Goal: Task Accomplishment & Management: Complete application form

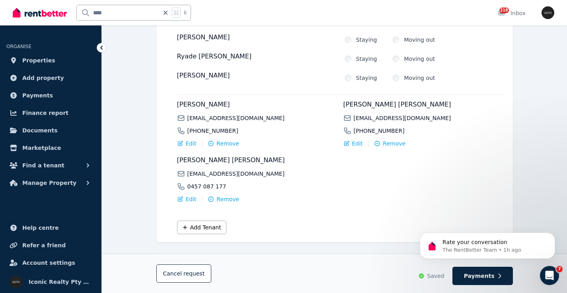
scroll to position [142, 0]
drag, startPoint x: 127, startPoint y: 12, endPoint x: 115, endPoint y: 13, distance: 11.6
click at [115, 13] on input "****" at bounding box center [118, 12] width 82 height 15
type input "**"
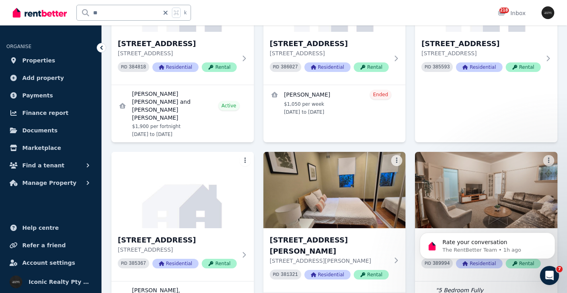
scroll to position [557, 0]
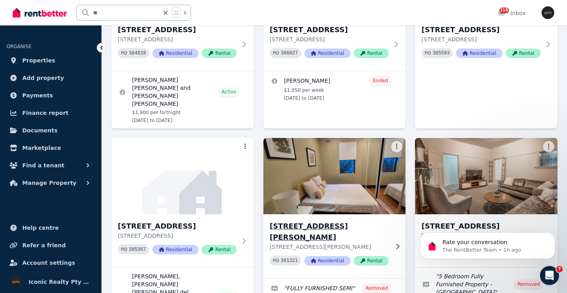
click at [311, 222] on div "33 Harbourne Rd, Kingsford - 82 33 Harbourne Rd, Kingsford NSW 2032 PID 381321 …" at bounding box center [329, 246] width 119 height 51
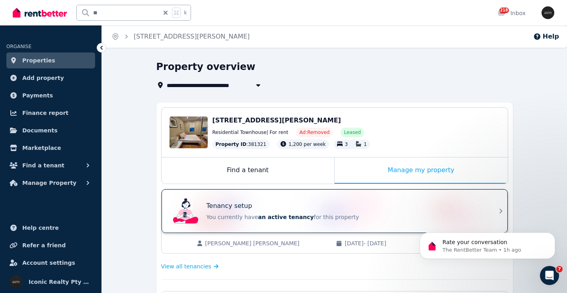
click at [328, 199] on div "Tenancy setup You currently have an active tenancy for this property" at bounding box center [327, 211] width 315 height 32
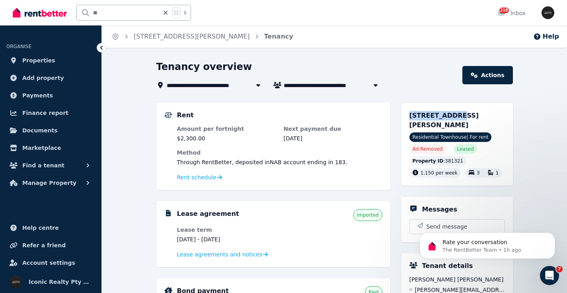
drag, startPoint x: 406, startPoint y: 117, endPoint x: 453, endPoint y: 117, distance: 46.9
click at [453, 117] on div "33 Harbourne Rd, Kingsford NSW 2032 Residential Townhouse | For rent Ad: Remove…" at bounding box center [456, 144] width 111 height 83
copy span "33 Harbourne"
drag, startPoint x: 128, startPoint y: 10, endPoint x: 75, endPoint y: 10, distance: 52.9
click at [75, 10] on div "** k" at bounding box center [104, 12] width 182 height 25
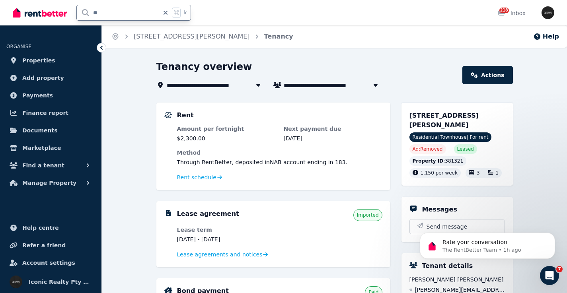
type input "**"
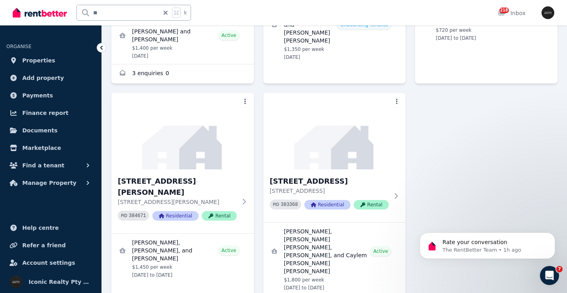
scroll to position [496, 0]
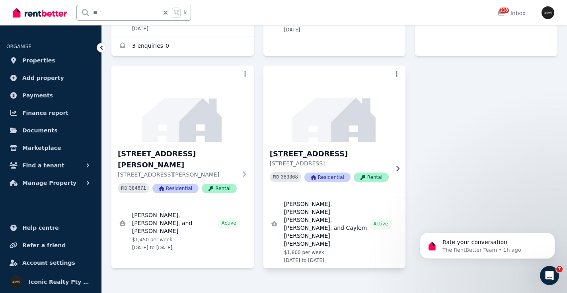
click at [299, 113] on img at bounding box center [335, 104] width 150 height 80
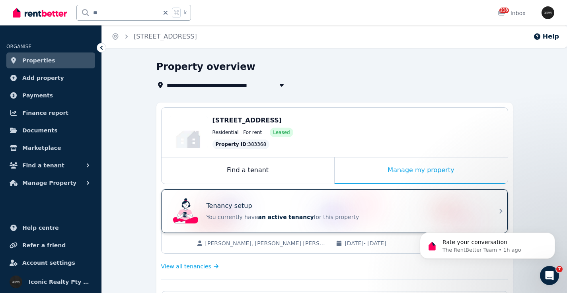
click at [370, 200] on div "Tenancy setup You currently have an active tenancy for this property" at bounding box center [327, 211] width 315 height 32
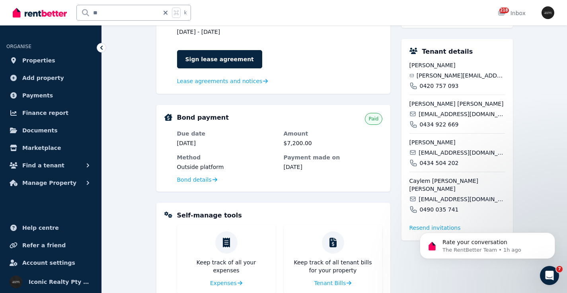
scroll to position [306, 0]
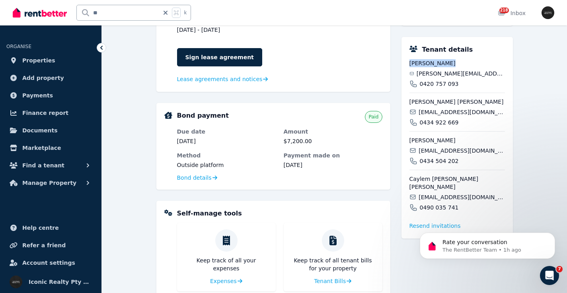
drag, startPoint x: 431, startPoint y: 75, endPoint x: 409, endPoint y: 75, distance: 21.9
click at [409, 67] on span "[PERSON_NAME]" at bounding box center [456, 63] width 95 height 8
copy span "[PERSON_NAME]"
drag, startPoint x: 482, startPoint y: 84, endPoint x: 418, endPoint y: 84, distance: 63.6
click at [418, 78] on div "[PERSON_NAME][EMAIL_ADDRESS][DOMAIN_NAME]" at bounding box center [456, 74] width 95 height 8
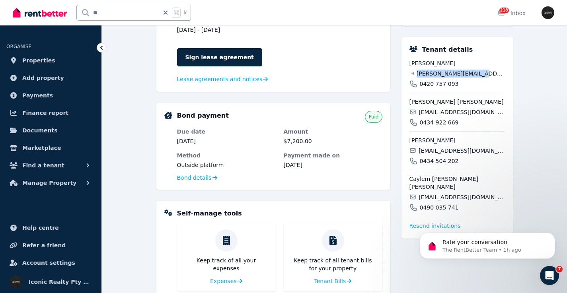
copy span "[PERSON_NAME][EMAIL_ADDRESS][DOMAIN_NAME]"
drag, startPoint x: 457, startPoint y: 94, endPoint x: 418, endPoint y: 95, distance: 38.2
click at [418, 88] on div "0420 757 093" at bounding box center [456, 84] width 95 height 8
copy span "0420 757 093"
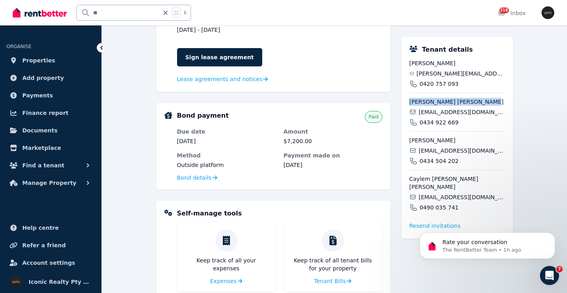
drag, startPoint x: 416, startPoint y: 109, endPoint x: 405, endPoint y: 112, distance: 12.3
click at [405, 112] on div "Tenant details Reece Ezekiel reece.zeeks@gmail.com 0420 757 093 Matthew James H…" at bounding box center [456, 138] width 111 height 202
copy span "[PERSON_NAME] [PERSON_NAME]"
click at [472, 116] on span "[EMAIL_ADDRESS][DOMAIN_NAME]" at bounding box center [461, 112] width 86 height 8
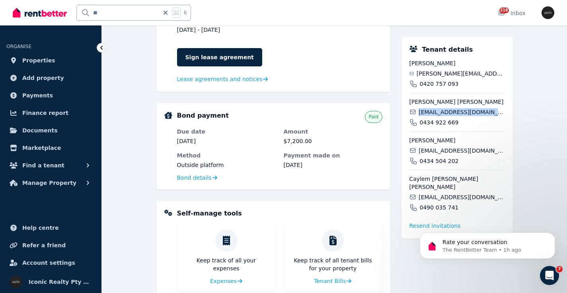
click at [472, 116] on span "[EMAIL_ADDRESS][DOMAIN_NAME]" at bounding box center [461, 112] width 86 height 8
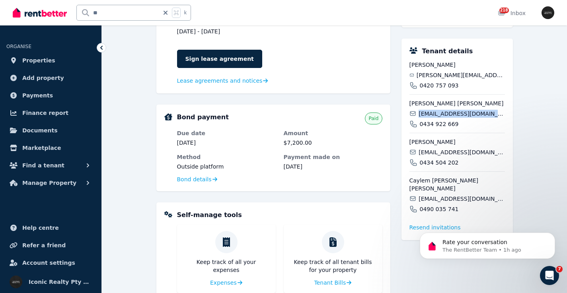
copy div "[EMAIL_ADDRESS][DOMAIN_NAME]"
drag, startPoint x: 463, startPoint y: 134, endPoint x: 420, endPoint y: 134, distance: 42.2
click at [419, 128] on div "0434 922 669" at bounding box center [456, 124] width 95 height 8
copy span "0434 922 669"
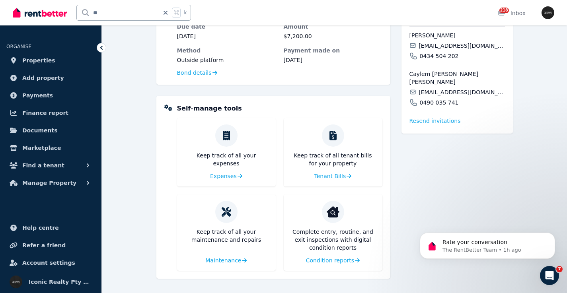
drag, startPoint x: 442, startPoint y: 45, endPoint x: 399, endPoint y: 42, distance: 43.1
click at [399, 42] on div "Rent Amount per fortnight $3,600.00 Next payment due 1 Sep 2025 Method Through …" at bounding box center [334, 33] width 356 height 491
copy span "[PERSON_NAME]"
drag, startPoint x: 475, startPoint y: 54, endPoint x: 419, endPoint y: 56, distance: 56.1
click at [418, 50] on div "[EMAIL_ADDRESS][DOMAIN_NAME]" at bounding box center [456, 46] width 95 height 8
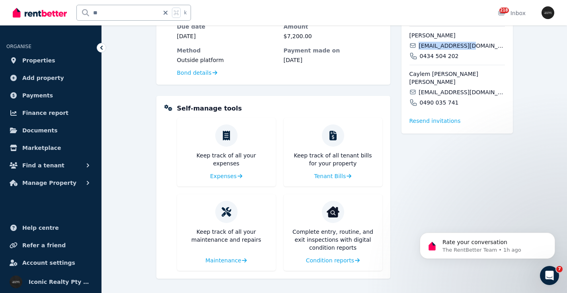
copy span "[EMAIL_ADDRESS][DOMAIN_NAME]"
drag, startPoint x: 465, startPoint y: 66, endPoint x: 420, endPoint y: 65, distance: 45.4
click at [418, 60] on div "0434 504 202" at bounding box center [456, 56] width 95 height 8
copy span "0434 504 202"
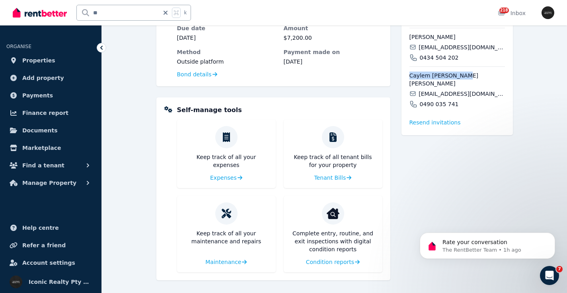
drag, startPoint x: 477, startPoint y: 83, endPoint x: 407, endPoint y: 85, distance: 70.4
click at [407, 85] on div "Tenant details Reece Ezekiel reece.zeeks@gmail.com 0420 757 093 Matthew James H…" at bounding box center [456, 35] width 111 height 202
drag, startPoint x: 492, startPoint y: 98, endPoint x: 520, endPoint y: 100, distance: 28.3
click at [420, 96] on div "[EMAIL_ADDRESS][DOMAIN_NAME]" at bounding box center [456, 94] width 95 height 8
drag, startPoint x: 462, startPoint y: 104, endPoint x: 416, endPoint y: 106, distance: 46.2
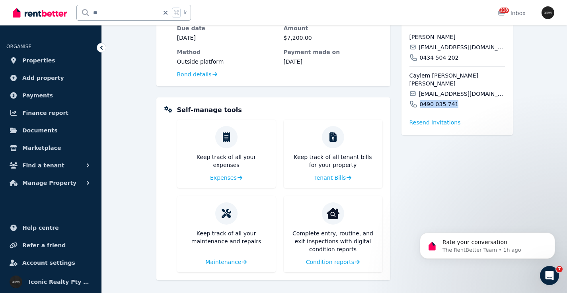
click at [416, 107] on div "0490 035 741" at bounding box center [456, 104] width 95 height 8
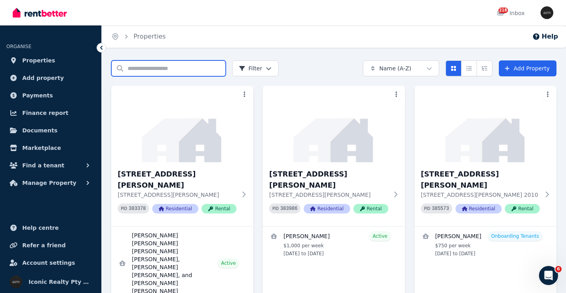
click at [138, 68] on input "Search properties" at bounding box center [168, 68] width 115 height 16
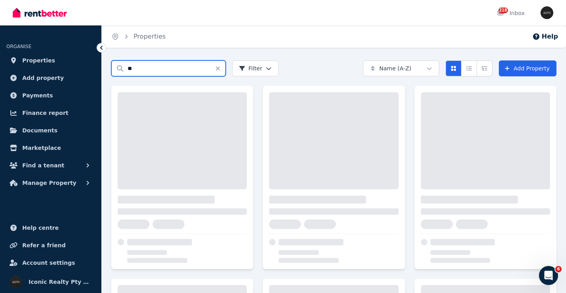
type input "**"
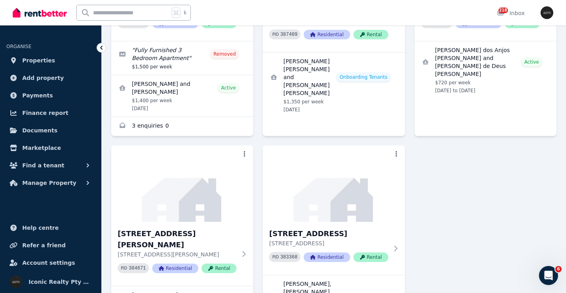
scroll to position [425, 0]
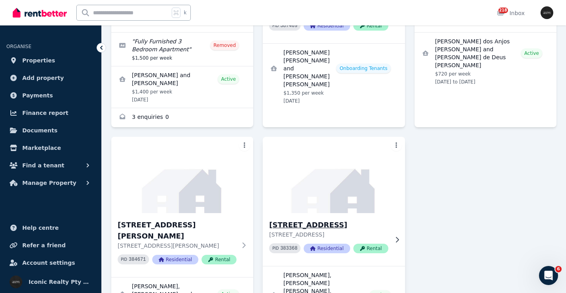
click at [324, 182] on img at bounding box center [333, 175] width 149 height 80
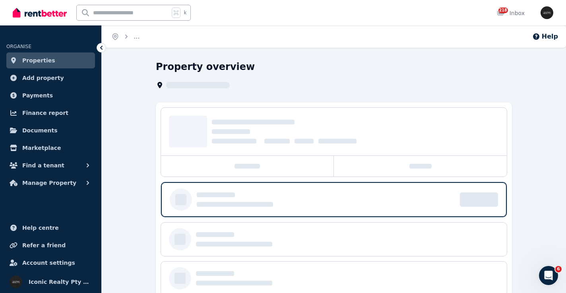
scroll to position [2, 0]
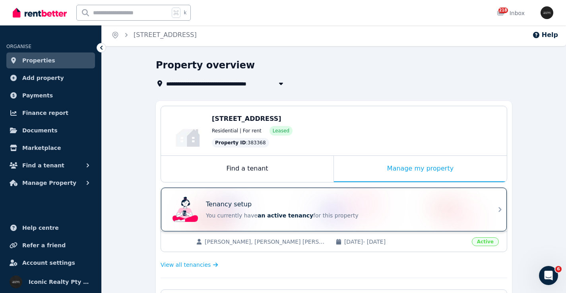
click at [326, 197] on div "Tenancy setup You currently have an active tenancy for this property" at bounding box center [326, 210] width 315 height 32
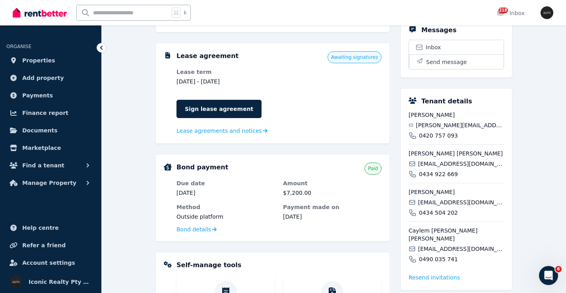
scroll to position [259, 0]
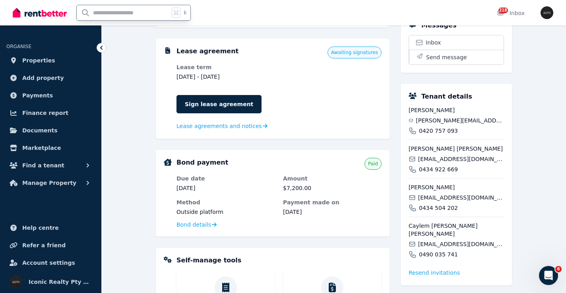
click at [107, 9] on input "text" at bounding box center [123, 12] width 93 height 15
click at [109, 10] on input "text" at bounding box center [123, 12] width 93 height 15
type input "****"
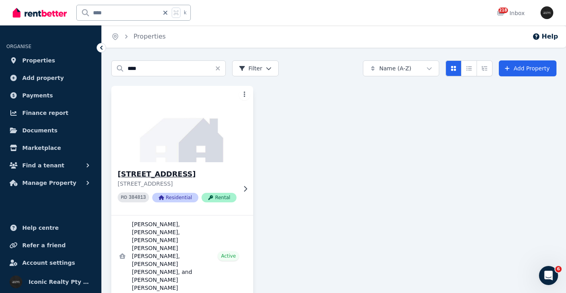
click at [167, 156] on img at bounding box center [182, 124] width 149 height 80
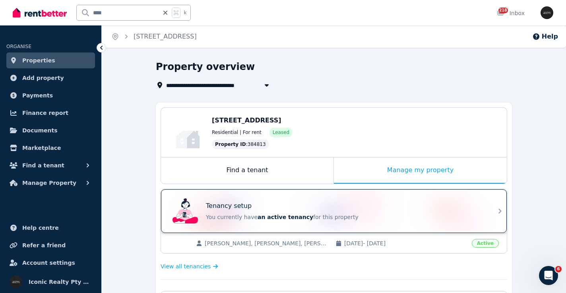
click at [243, 202] on p "Tenancy setup" at bounding box center [229, 206] width 46 height 10
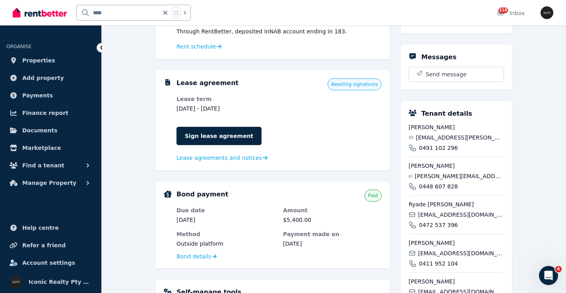
scroll to position [238, 0]
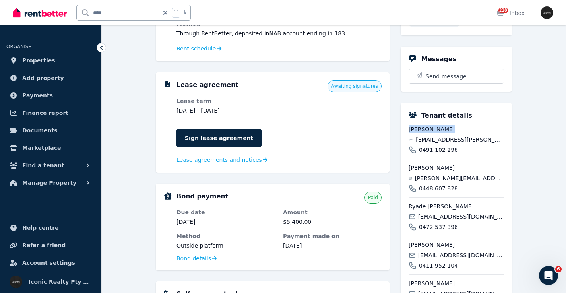
drag, startPoint x: 455, startPoint y: 140, endPoint x: 405, endPoint y: 138, distance: 50.6
click at [405, 138] on div "Tenant details [PERSON_NAME] [PERSON_NAME][EMAIL_ADDRESS][PERSON_NAME][DOMAIN_N…" at bounding box center [456, 257] width 111 height 309
copy span "[PERSON_NAME]"
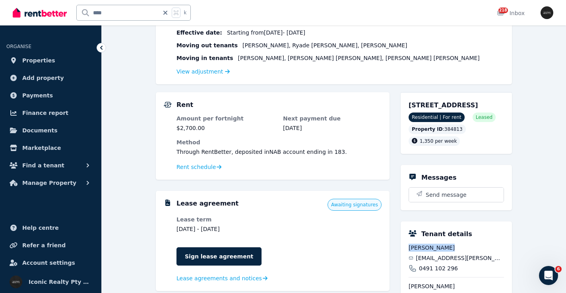
scroll to position [121, 0]
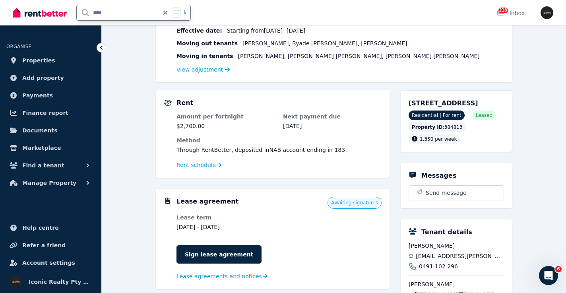
drag, startPoint x: 108, startPoint y: 14, endPoint x: 69, endPoint y: 14, distance: 38.6
click at [70, 14] on div "**** k" at bounding box center [104, 12] width 182 height 25
type input "***"
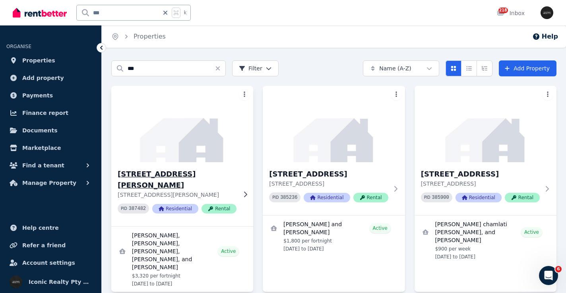
click at [162, 146] on img at bounding box center [182, 124] width 149 height 80
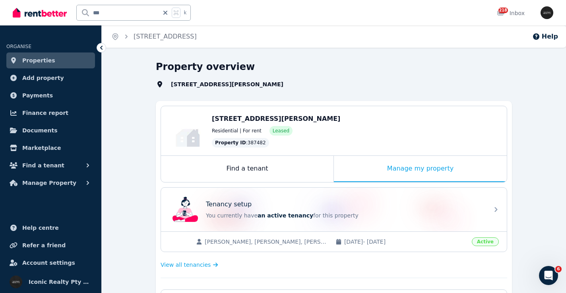
click at [334, 200] on div "Tenancy setup" at bounding box center [345, 205] width 278 height 10
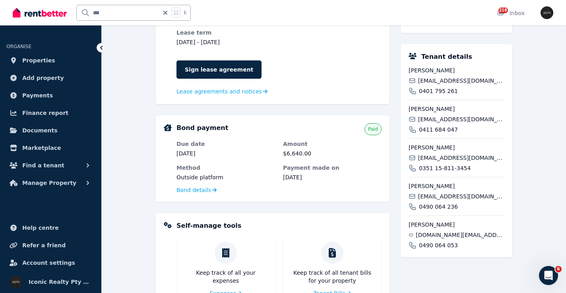
scroll to position [296, 0]
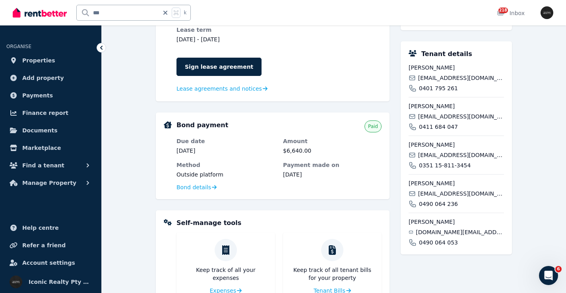
drag, startPoint x: 434, startPoint y: 67, endPoint x: 397, endPoint y: 67, distance: 37.4
click at [397, 67] on div "Rent Amount per fortnight $3,320.00 Next payment due [DATE] Method Outside of R…" at bounding box center [334, 148] width 356 height 491
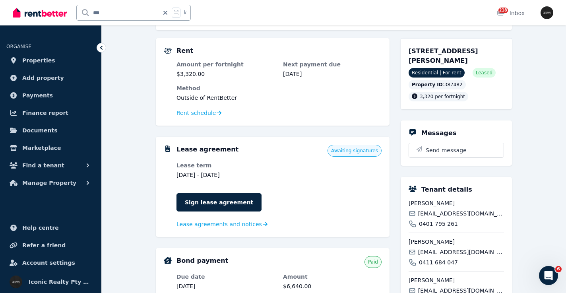
scroll to position [140, 0]
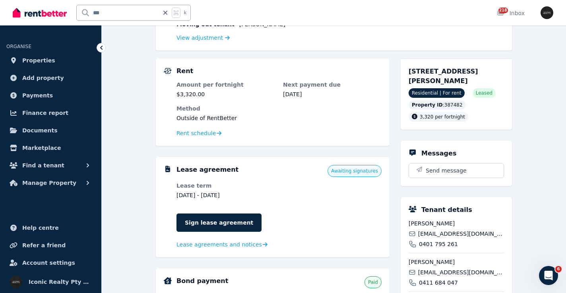
drag, startPoint x: 401, startPoint y: 71, endPoint x: 497, endPoint y: 75, distance: 96.0
click at [498, 75] on div "[STREET_ADDRESS][PERSON_NAME] Residential | For rent Leased Property ID : 38748…" at bounding box center [456, 93] width 111 height 71
copy span "[STREET_ADDRESS][PERSON_NAME]"
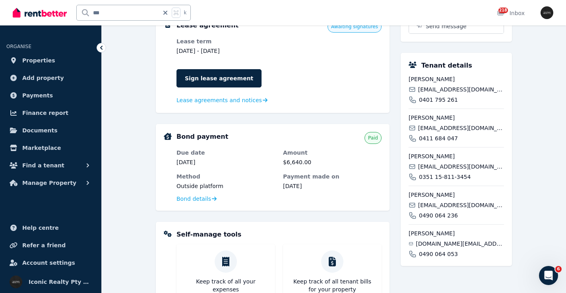
scroll to position [292, 0]
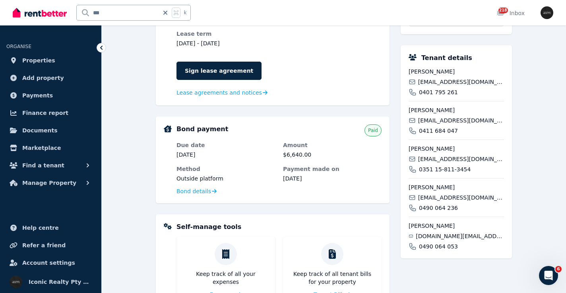
drag, startPoint x: 453, startPoint y: 72, endPoint x: 407, endPoint y: 70, distance: 47.0
click at [407, 69] on div "Tenant details Maite beathyate [EMAIL_ADDRESS][DOMAIN_NAME] 0401 795 261 [PERSO…" at bounding box center [456, 151] width 111 height 213
copy span "[PERSON_NAME]"
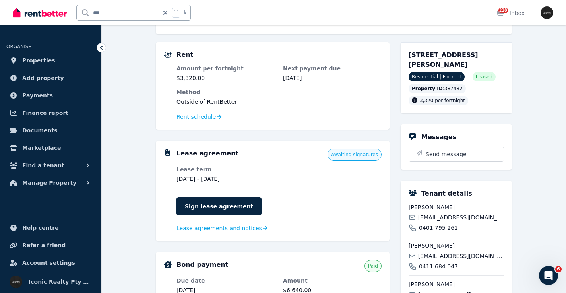
scroll to position [133, 0]
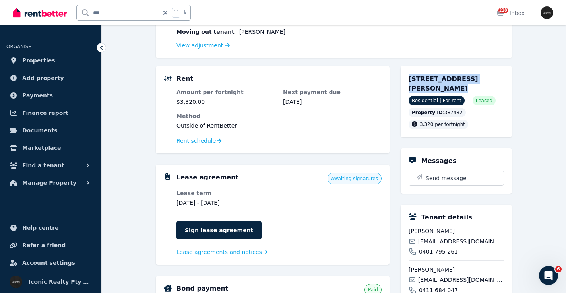
drag, startPoint x: 404, startPoint y: 79, endPoint x: 502, endPoint y: 82, distance: 97.9
click at [502, 82] on div "[STREET_ADDRESS][PERSON_NAME] Residential | For rent Leased Property ID : 38748…" at bounding box center [456, 101] width 111 height 71
copy span "[STREET_ADDRESS][PERSON_NAME]"
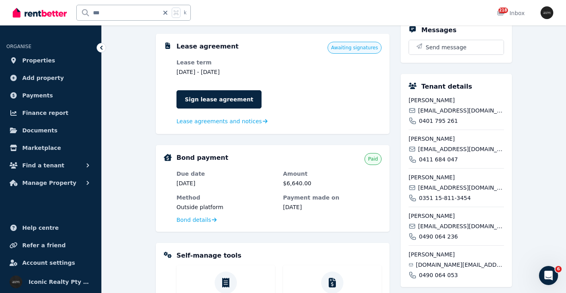
scroll to position [268, 0]
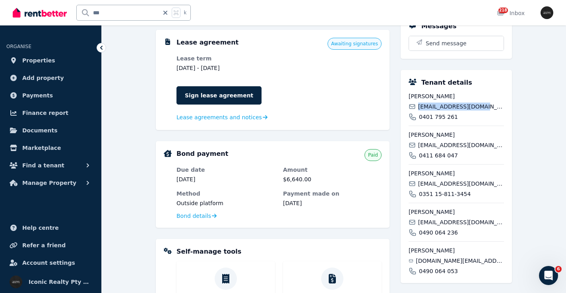
drag, startPoint x: 484, startPoint y: 107, endPoint x: 419, endPoint y: 107, distance: 64.4
click at [419, 108] on div "[EMAIL_ADDRESS][DOMAIN_NAME]" at bounding box center [456, 107] width 95 height 8
copy span "[EMAIL_ADDRESS][DOMAIN_NAME]"
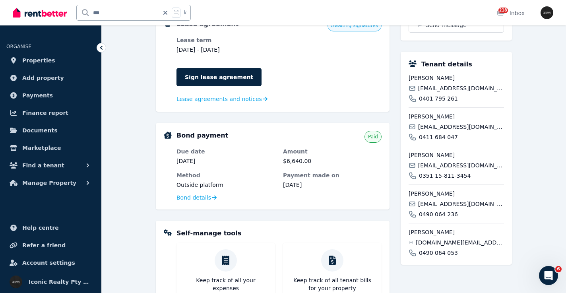
click at [445, 96] on span "0401 795 261" at bounding box center [438, 99] width 39 height 8
copy span "0401 795 261"
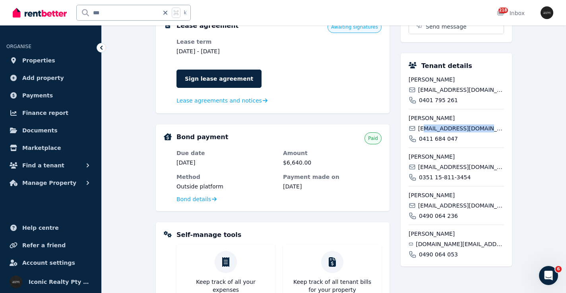
drag, startPoint x: 441, startPoint y: 126, endPoint x: 425, endPoint y: 125, distance: 15.5
click at [425, 125] on div "[EMAIL_ADDRESS][DOMAIN_NAME]" at bounding box center [456, 129] width 95 height 8
drag, startPoint x: 441, startPoint y: 119, endPoint x: 399, endPoint y: 115, distance: 42.3
click at [399, 116] on div "Rent Amount per fortnight $3,320.00 Next payment due [DATE] Method Outside of R…" at bounding box center [334, 159] width 356 height 491
copy span "[PERSON_NAME]"
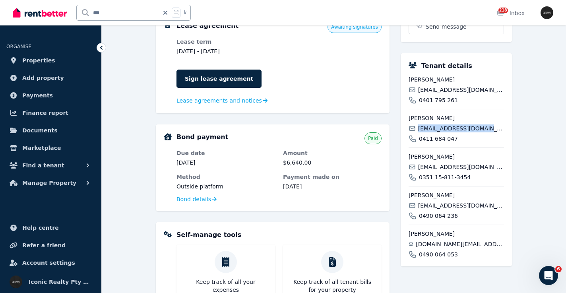
drag, startPoint x: 488, startPoint y: 129, endPoint x: 418, endPoint y: 128, distance: 70.0
click at [417, 129] on div "[EMAIL_ADDRESS][DOMAIN_NAME]" at bounding box center [456, 129] width 95 height 8
copy span "[EMAIL_ADDRESS][DOMAIN_NAME]"
drag, startPoint x: 428, startPoint y: 138, endPoint x: 421, endPoint y: 139, distance: 7.3
click at [420, 140] on div "0411 684 047" at bounding box center [456, 139] width 95 height 8
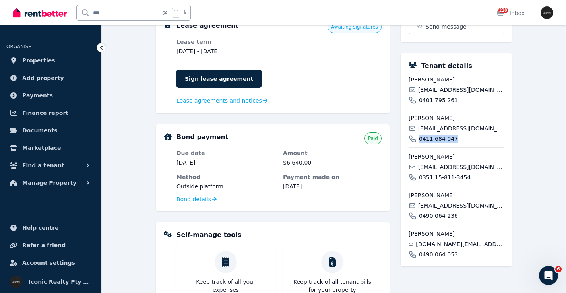
copy span "0411 684 047"
click at [479, 167] on div "[EMAIL_ADDRESS][DOMAIN_NAME]" at bounding box center [456, 167] width 95 height 8
drag, startPoint x: 443, startPoint y: 205, endPoint x: 418, endPoint y: 203, distance: 24.3
click at [418, 206] on div "[EMAIL_ADDRESS][DOMAIN_NAME]" at bounding box center [456, 206] width 95 height 8
copy span "[EMAIL_ADDRESS][DOMAIN_NAME]"
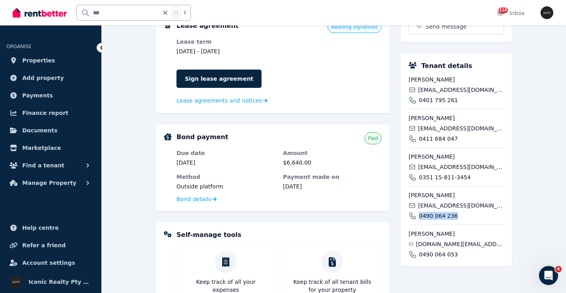
drag, startPoint x: 463, startPoint y: 215, endPoint x: 418, endPoint y: 216, distance: 44.2
click at [418, 216] on div "0490 064 236" at bounding box center [456, 216] width 95 height 8
drag, startPoint x: 451, startPoint y: 196, endPoint x: 399, endPoint y: 196, distance: 51.3
click at [399, 196] on div "Rent Amount per fortnight $3,320.00 Next payment due [DATE] Method Outside of R…" at bounding box center [334, 159] width 356 height 491
drag, startPoint x: 463, startPoint y: 234, endPoint x: 401, endPoint y: 232, distance: 62.5
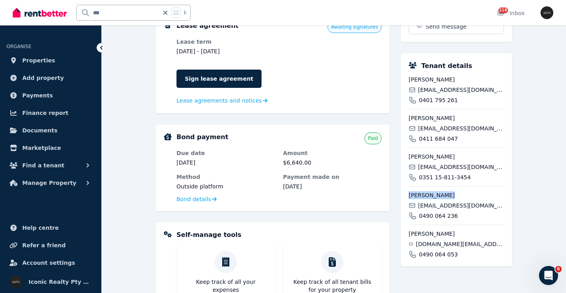
click at [401, 232] on div "Tenant details Maite beathyate [EMAIL_ADDRESS][DOMAIN_NAME] 0401 795 261 [PERSO…" at bounding box center [456, 159] width 111 height 213
click at [466, 243] on span "[DOMAIN_NAME][EMAIL_ADDRESS][DOMAIN_NAME]" at bounding box center [460, 244] width 88 height 8
drag, startPoint x: 448, startPoint y: 255, endPoint x: 420, endPoint y: 252, distance: 27.7
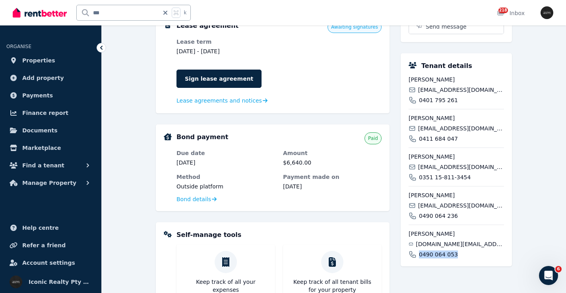
click at [419, 253] on div "0490 064 053" at bounding box center [456, 255] width 95 height 8
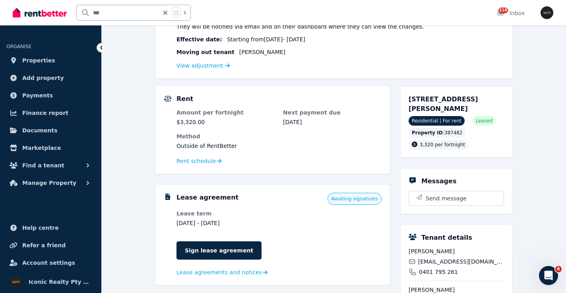
scroll to position [111, 0]
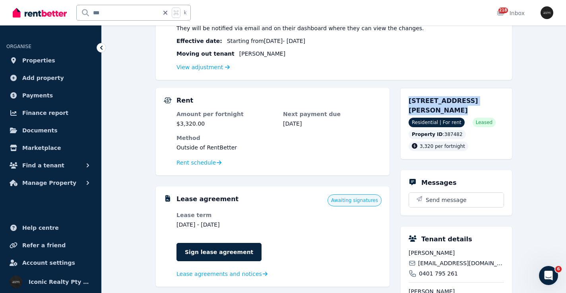
drag, startPoint x: 405, startPoint y: 99, endPoint x: 504, endPoint y: 99, distance: 99.5
click at [504, 99] on div "[STREET_ADDRESS][PERSON_NAME] Residential | For rent Leased Property ID : 38748…" at bounding box center [456, 123] width 111 height 71
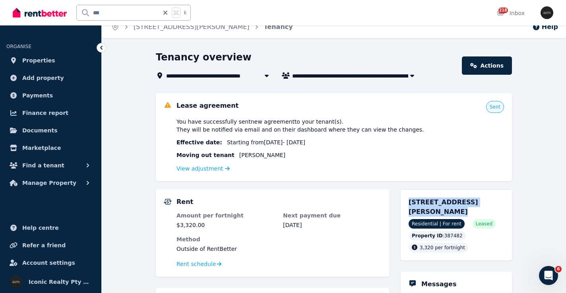
scroll to position [0, 0]
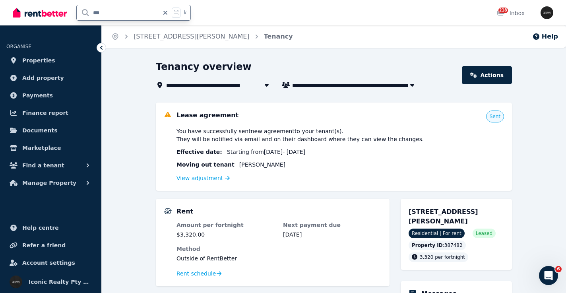
drag, startPoint x: 115, startPoint y: 14, endPoint x: 69, endPoint y: 14, distance: 45.7
click at [69, 14] on div "*** k" at bounding box center [104, 12] width 182 height 25
type input "**"
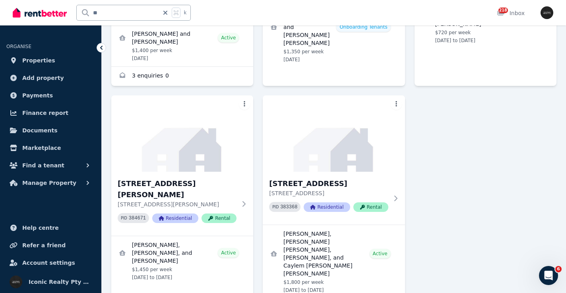
scroll to position [476, 0]
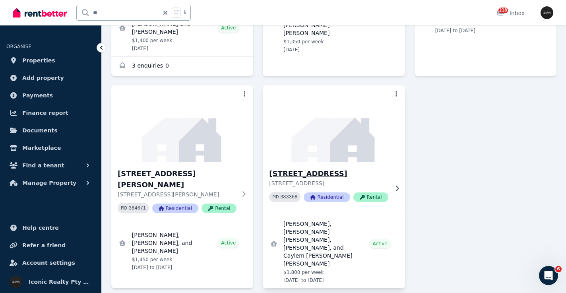
click at [325, 148] on img at bounding box center [333, 124] width 149 height 80
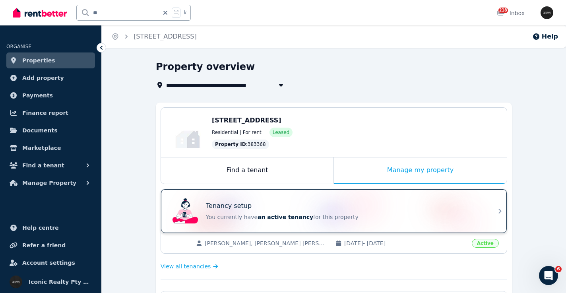
click at [308, 200] on div "Tenancy setup You currently have an active tenancy for this property" at bounding box center [326, 211] width 315 height 32
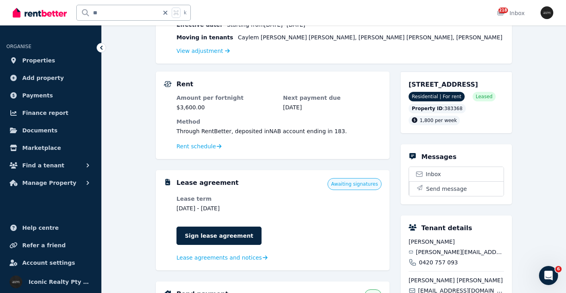
scroll to position [56, 0]
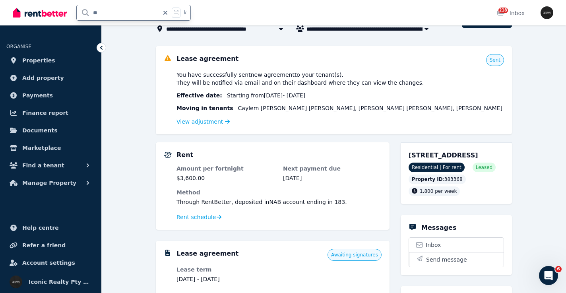
drag, startPoint x: 107, startPoint y: 13, endPoint x: 82, endPoint y: 16, distance: 24.8
click at [67, 14] on div "** k" at bounding box center [104, 12] width 182 height 25
type input "****"
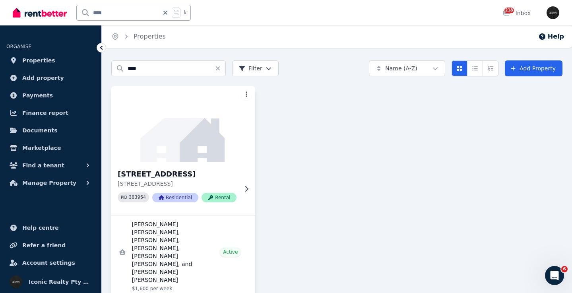
click at [157, 130] on img at bounding box center [183, 124] width 151 height 80
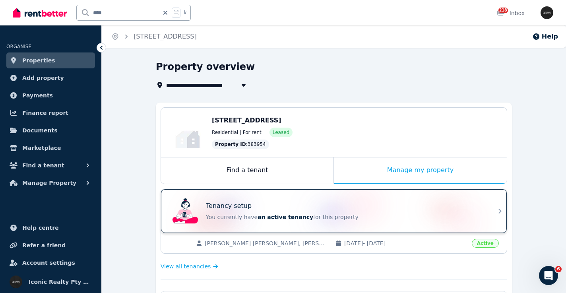
click at [369, 200] on div "Tenancy setup You currently have an active tenancy for this property" at bounding box center [326, 211] width 315 height 32
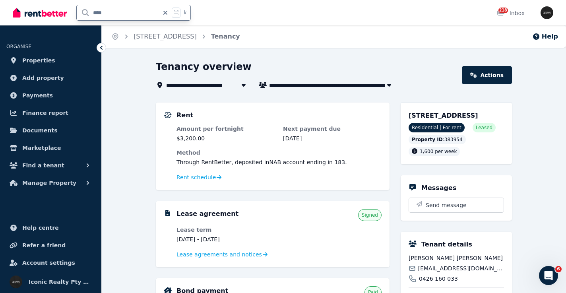
drag, startPoint x: 116, startPoint y: 15, endPoint x: 74, endPoint y: 13, distance: 41.8
click at [74, 13] on div "**** k" at bounding box center [104, 12] width 182 height 25
type input "*****"
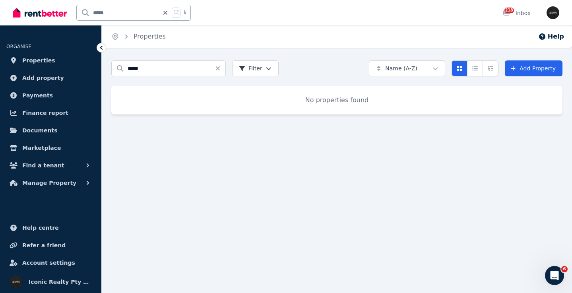
drag, startPoint x: 117, startPoint y: 12, endPoint x: 50, endPoint y: 12, distance: 66.8
click at [50, 12] on div "***** k" at bounding box center [104, 12] width 182 height 25
click at [131, 12] on input "*****" at bounding box center [118, 12] width 82 height 15
type input "***"
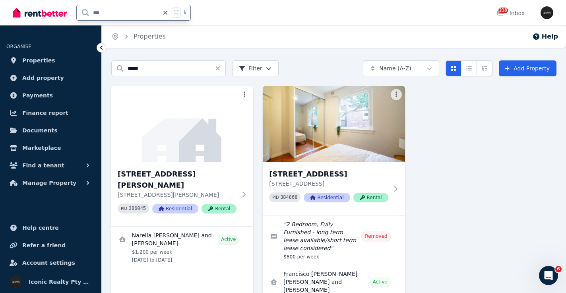
click at [175, 127] on img at bounding box center [182, 124] width 142 height 76
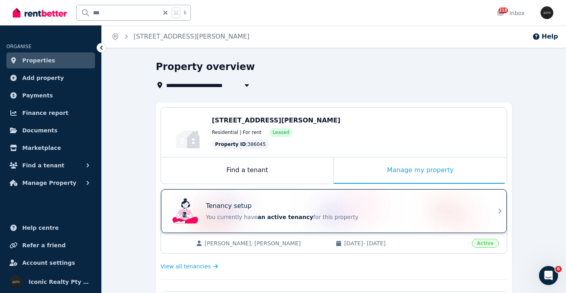
click at [283, 209] on div "Tenancy setup" at bounding box center [345, 206] width 278 height 10
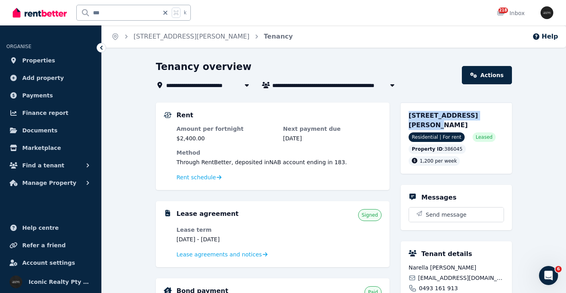
drag, startPoint x: 409, startPoint y: 116, endPoint x: 483, endPoint y: 117, distance: 74.4
click at [483, 117] on div "[STREET_ADDRESS][PERSON_NAME] Residential | For rent Leased Property ID : 38604…" at bounding box center [456, 138] width 111 height 71
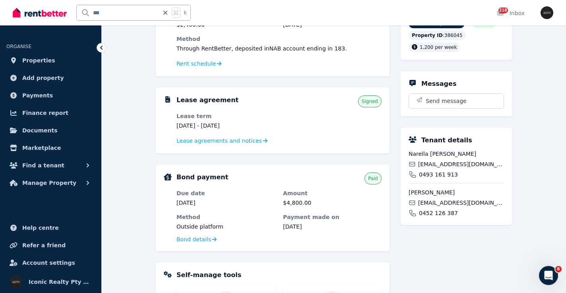
scroll to position [136, 0]
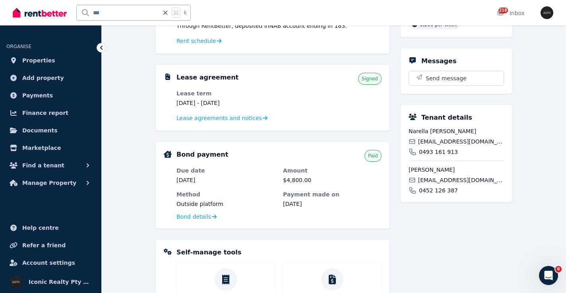
click at [446, 139] on span "[EMAIL_ADDRESS][DOMAIN_NAME]" at bounding box center [461, 142] width 86 height 8
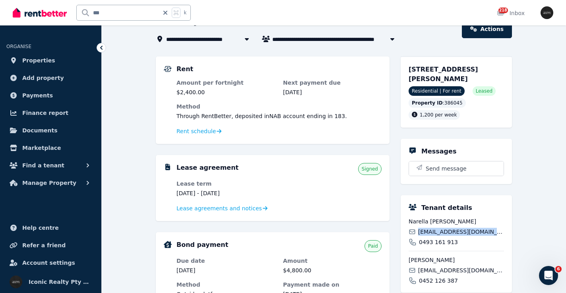
scroll to position [37, 0]
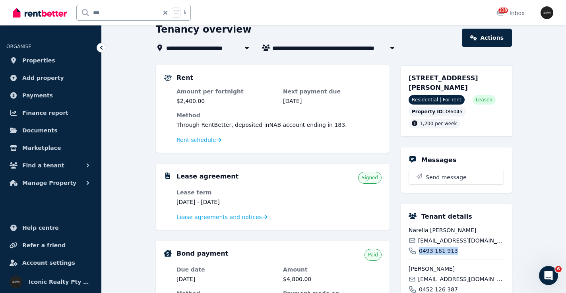
drag, startPoint x: 455, startPoint y: 251, endPoint x: 419, endPoint y: 250, distance: 36.6
click at [419, 250] on div "0493 161 913" at bounding box center [456, 251] width 95 height 8
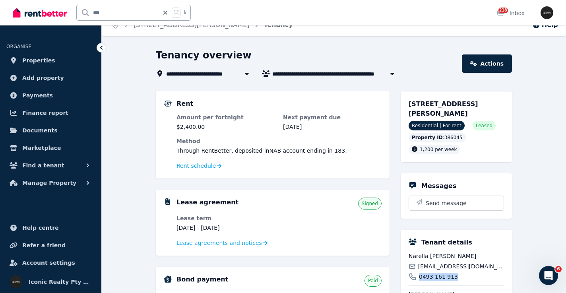
scroll to position [0, 0]
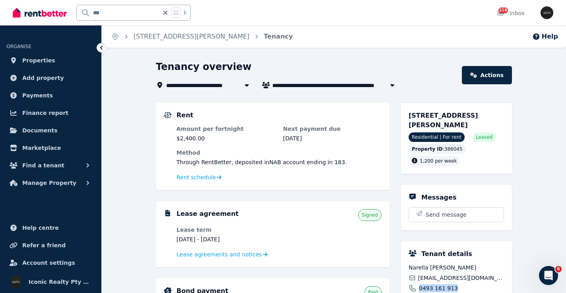
click at [96, 13] on input "***" at bounding box center [118, 12] width 82 height 15
type input "***"
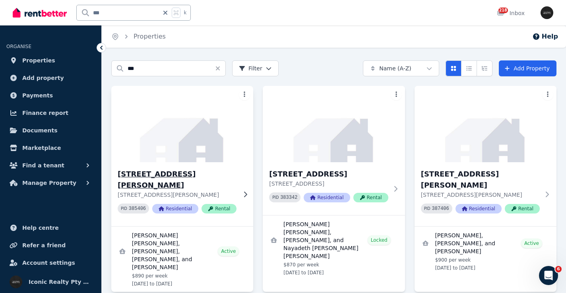
click at [178, 128] on img at bounding box center [182, 124] width 149 height 80
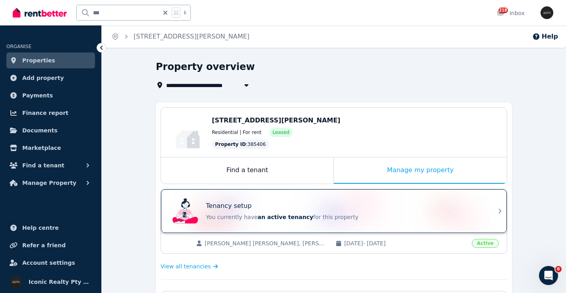
click at [345, 198] on div "Tenancy setup You currently have an active tenancy for this property" at bounding box center [326, 211] width 315 height 32
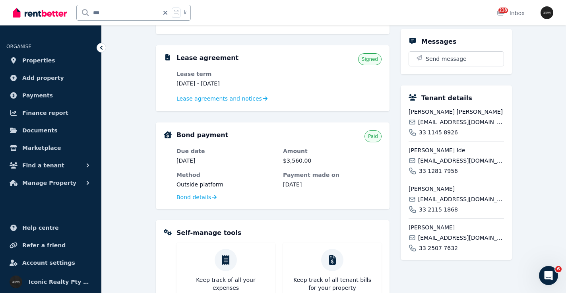
scroll to position [167, 0]
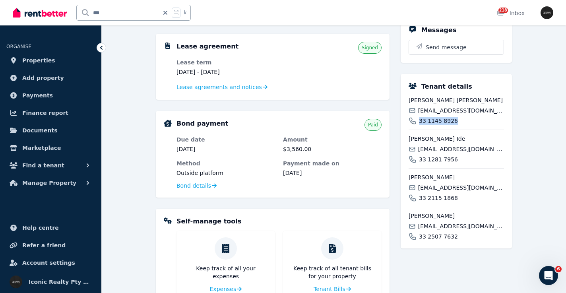
drag, startPoint x: 456, startPoint y: 122, endPoint x: 418, endPoint y: 121, distance: 38.2
click at [418, 122] on div "33 1145 8926" at bounding box center [456, 121] width 95 height 8
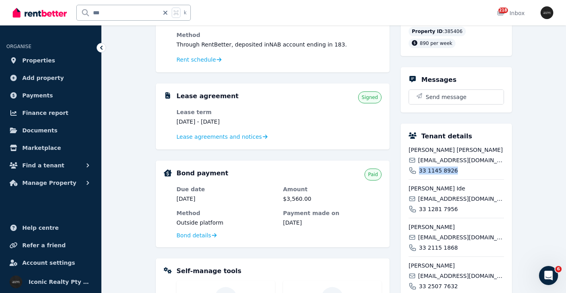
scroll to position [158, 0]
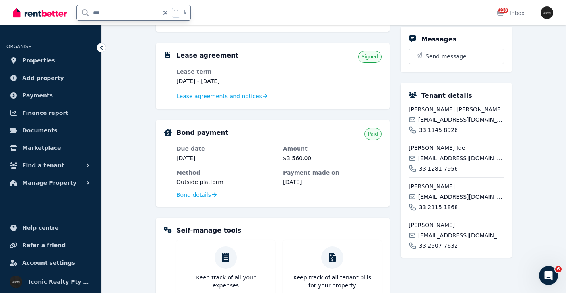
drag, startPoint x: 123, startPoint y: 8, endPoint x: 62, endPoint y: 5, distance: 60.5
click at [62, 5] on div "*** k" at bounding box center [104, 12] width 182 height 25
drag, startPoint x: 111, startPoint y: 16, endPoint x: 88, endPoint y: 10, distance: 24.6
click at [87, 10] on input "***" at bounding box center [118, 12] width 82 height 15
type input "***"
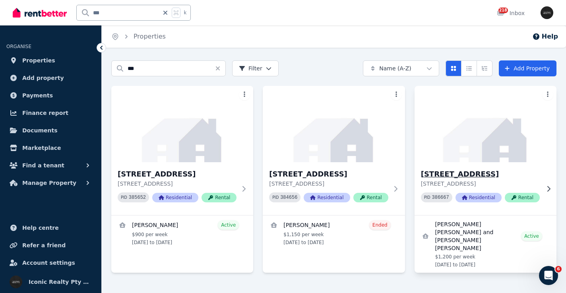
click at [476, 140] on img at bounding box center [485, 124] width 149 height 80
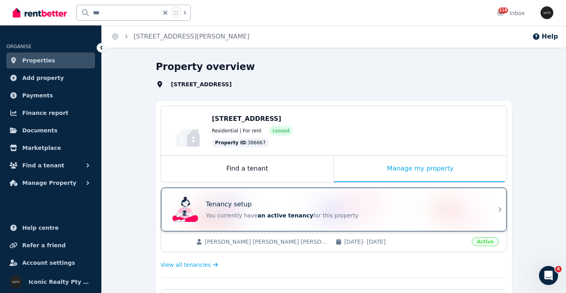
click at [290, 201] on div "Tenancy setup You currently have an active tenancy for this property" at bounding box center [326, 210] width 315 height 32
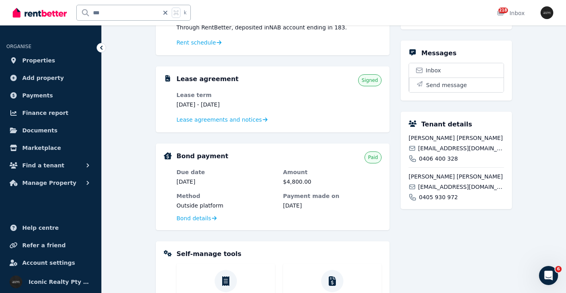
scroll to position [137, 0]
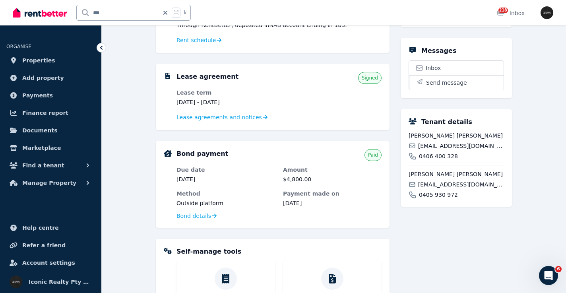
click at [443, 150] on span "[EMAIL_ADDRESS][DOMAIN_NAME]" at bounding box center [461, 146] width 86 height 8
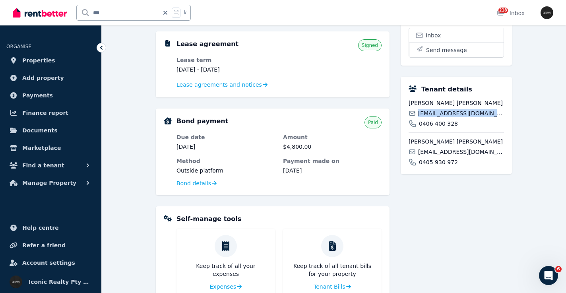
scroll to position [171, 0]
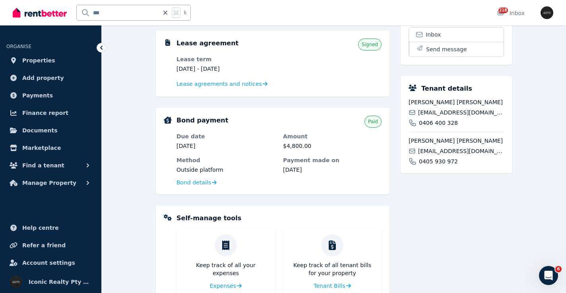
click at [460, 155] on span "[EMAIL_ADDRESS][DOMAIN_NAME]" at bounding box center [461, 151] width 86 height 8
click at [78, 10] on input "***" at bounding box center [118, 12] width 82 height 15
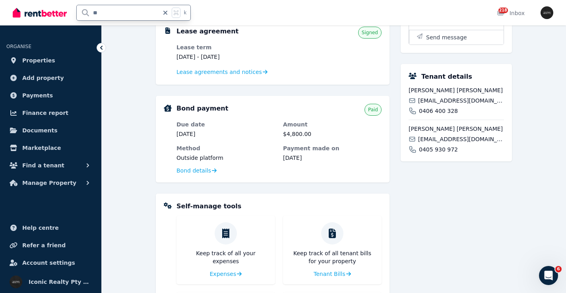
type input "**"
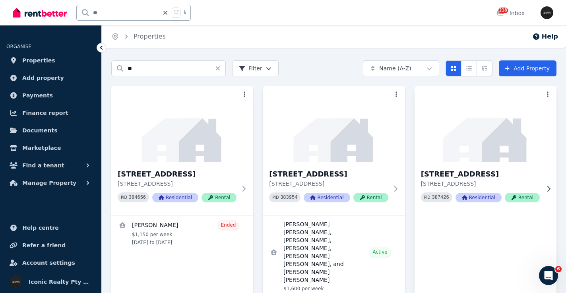
click at [492, 125] on img at bounding box center [485, 124] width 149 height 80
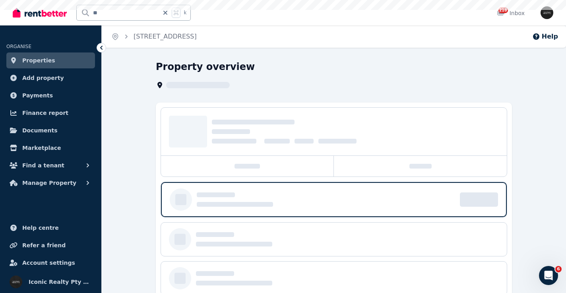
scroll to position [2, 0]
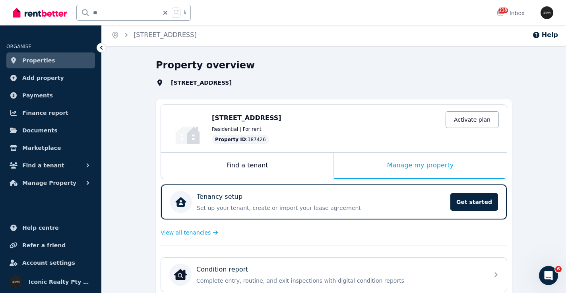
click at [339, 199] on div "Tenancy setup" at bounding box center [321, 197] width 249 height 10
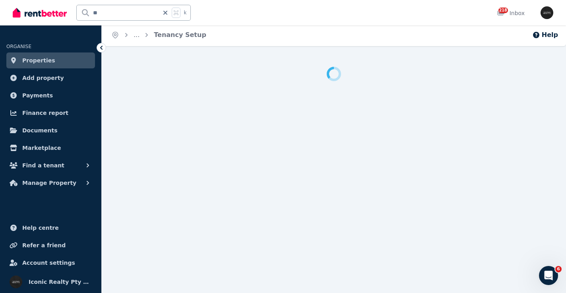
scroll to position [7, 0]
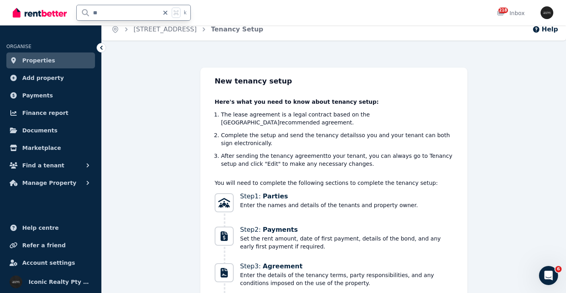
drag, startPoint x: 112, startPoint y: 12, endPoint x: 80, endPoint y: 12, distance: 31.8
click at [80, 12] on input "**" at bounding box center [118, 12] width 82 height 15
type input "*******"
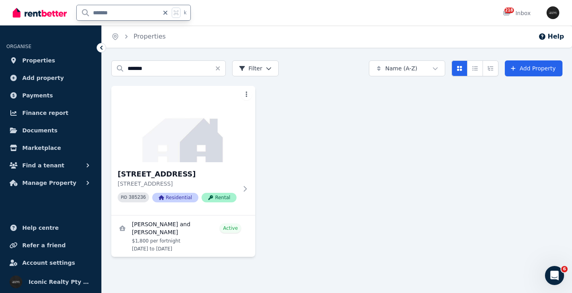
drag, startPoint x: 118, startPoint y: 16, endPoint x: 86, endPoint y: 14, distance: 32.7
click at [86, 14] on input "*******" at bounding box center [118, 12] width 82 height 15
type input "******"
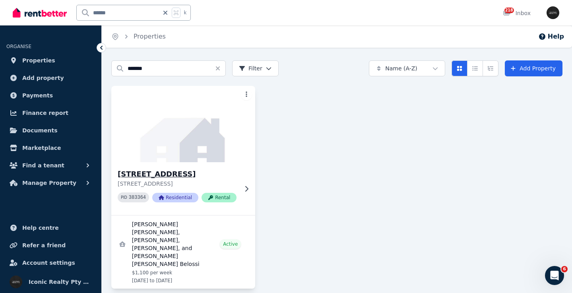
click at [167, 144] on img at bounding box center [183, 124] width 151 height 80
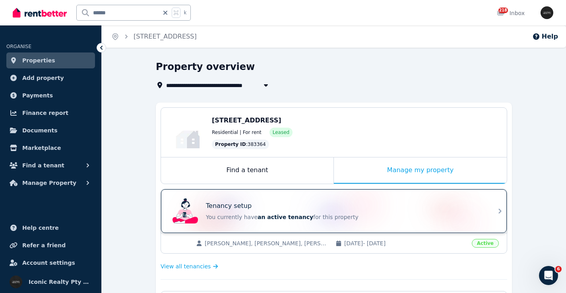
click at [333, 196] on div "Tenancy setup You currently have an active tenancy for this property" at bounding box center [326, 211] width 315 height 32
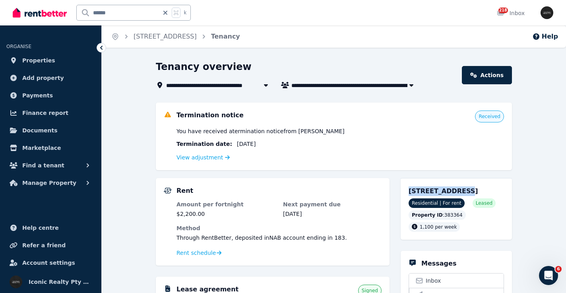
drag, startPoint x: 407, startPoint y: 190, endPoint x: 453, endPoint y: 192, distance: 45.4
click at [453, 192] on div "[STREET_ADDRESS] Residential | For rent Leased Property ID : 383364 1,100 per w…" at bounding box center [456, 209] width 111 height 62
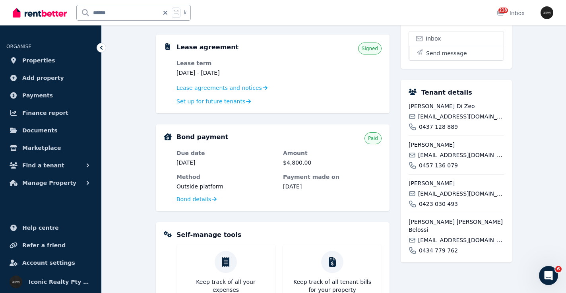
scroll to position [253, 0]
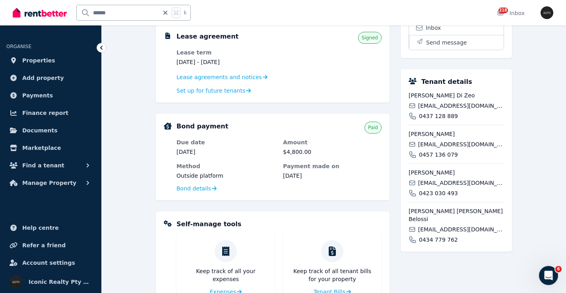
click at [447, 110] on span "[EMAIL_ADDRESS][DOMAIN_NAME]" at bounding box center [461, 106] width 86 height 8
click at [448, 110] on span "[EMAIL_ADDRESS][DOMAIN_NAME]" at bounding box center [461, 106] width 86 height 8
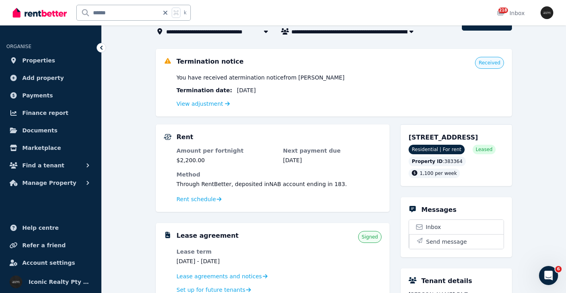
scroll to position [0, 0]
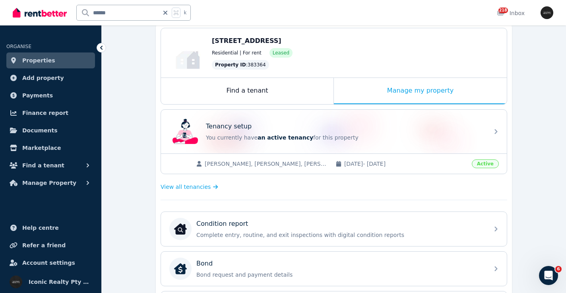
scroll to position [87, 0]
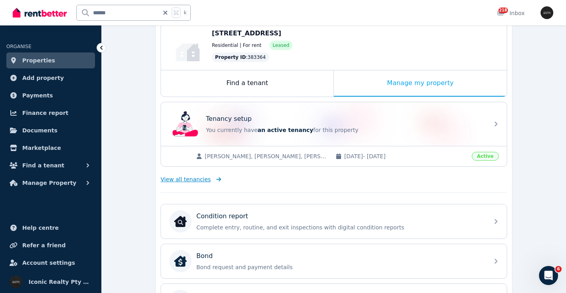
click at [195, 179] on span "View all tenancies" at bounding box center [186, 179] width 50 height 8
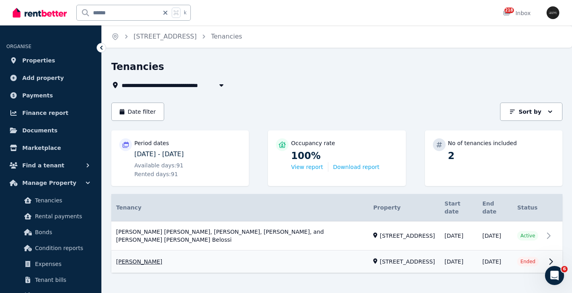
click at [552, 251] on link "View property details" at bounding box center [337, 262] width 452 height 22
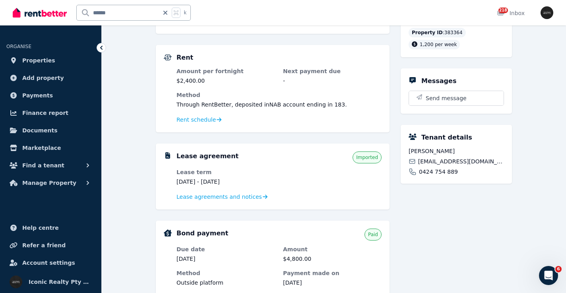
scroll to position [146, 0]
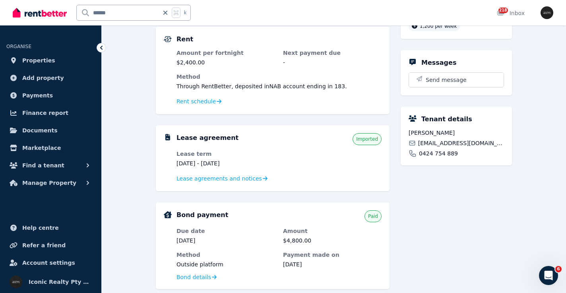
click at [457, 147] on span "[EMAIL_ADDRESS][DOMAIN_NAME]" at bounding box center [461, 143] width 86 height 8
click at [438, 218] on div "[STREET_ADDRESS] Residential | For rent Property ID : 383364 1,200 per week Mes…" at bounding box center [456, 230] width 111 height 506
drag, startPoint x: 428, startPoint y: 140, endPoint x: 401, endPoint y: 141, distance: 26.7
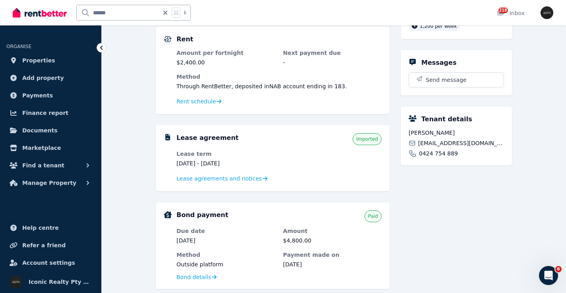
click at [401, 142] on div "Tenant details [PERSON_NAME] [EMAIL_ADDRESS][DOMAIN_NAME] 0424 754 889" at bounding box center [456, 136] width 111 height 59
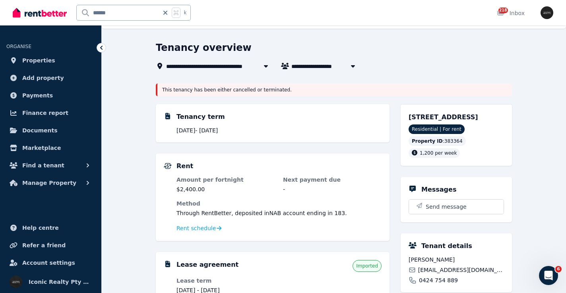
scroll to position [14, 0]
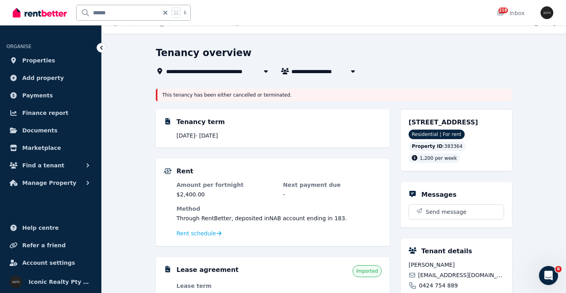
click at [167, 12] on icon at bounding box center [166, 13] width 8 height 6
click at [116, 8] on input "text" at bounding box center [123, 12] width 93 height 15
type input "*******"
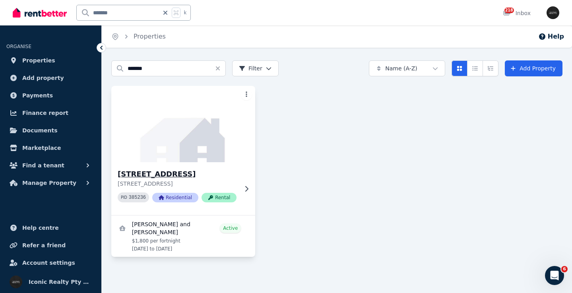
drag, startPoint x: 164, startPoint y: 144, endPoint x: 160, endPoint y: 140, distance: 5.6
click at [164, 144] on img at bounding box center [183, 124] width 151 height 80
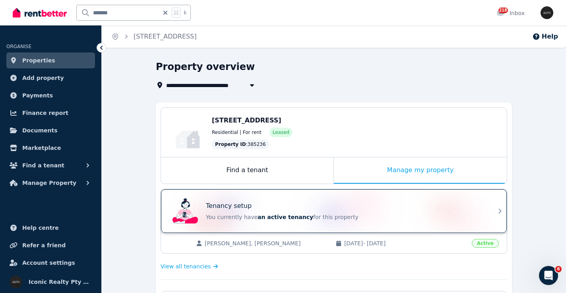
click at [324, 198] on div "Tenancy setup You currently have an active tenancy for this property" at bounding box center [326, 211] width 315 height 32
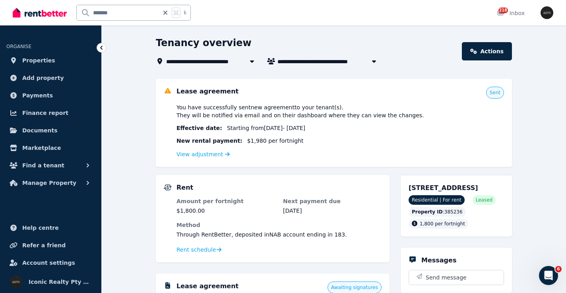
scroll to position [19, 0]
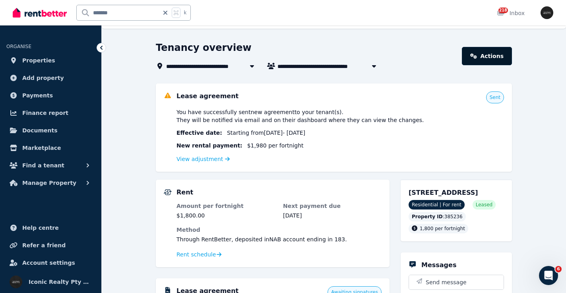
click at [493, 54] on link "Actions" at bounding box center [487, 56] width 50 height 18
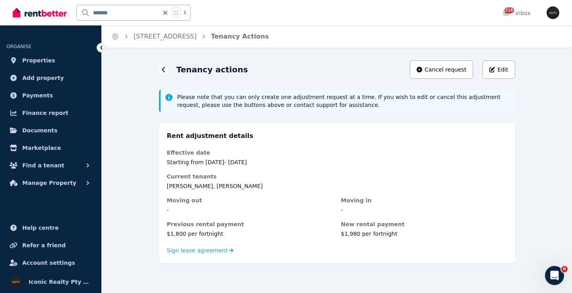
click at [432, 166] on dd "Starting from [DATE] - [DATE]" at bounding box center [337, 162] width 341 height 8
click at [449, 69] on span "Cancel request" at bounding box center [446, 70] width 42 height 8
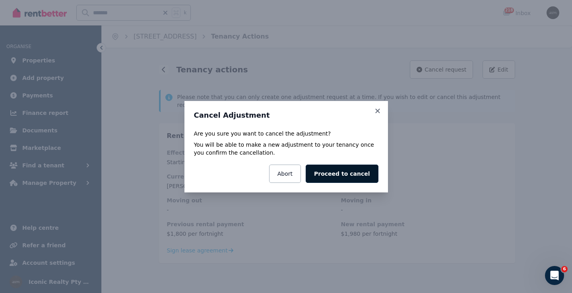
click at [342, 175] on button "Proceed to cancel" at bounding box center [342, 174] width 72 height 18
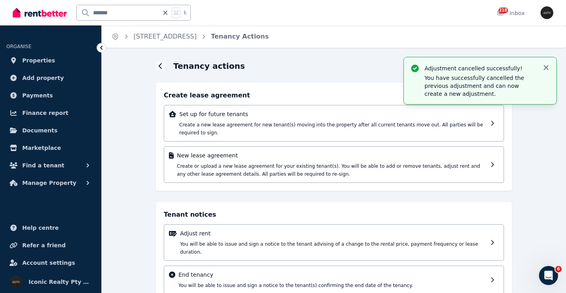
click at [547, 65] on icon "button" at bounding box center [547, 68] width 8 height 8
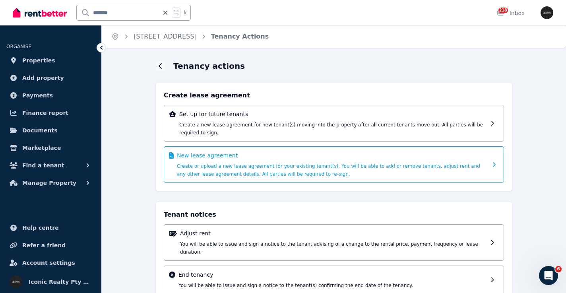
click at [412, 158] on p "New lease agreement" at bounding box center [332, 156] width 311 height 8
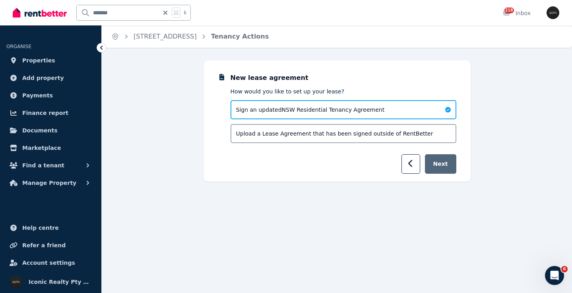
click at [445, 163] on button "Next" at bounding box center [440, 163] width 31 height 19
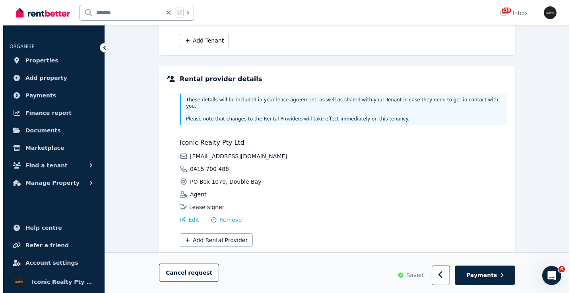
scroll to position [180, 0]
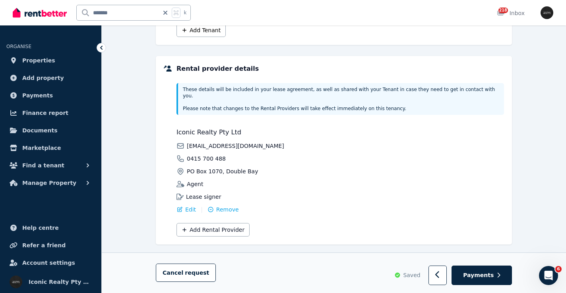
click at [228, 199] on div "Iconic Realty Pty Ltd [EMAIL_ADDRESS][DOMAIN_NAME] [STREET_ADDRESS], Double Bay…" at bounding box center [258, 171] width 162 height 86
click at [228, 206] on span "Remove" at bounding box center [227, 210] width 23 height 8
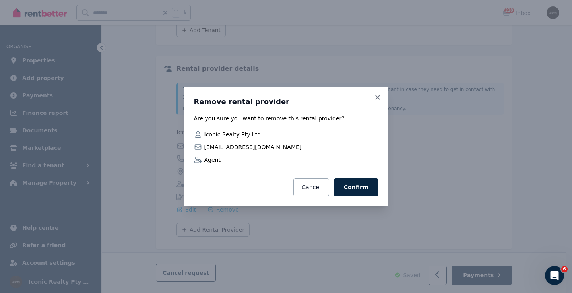
click at [354, 185] on button "Confirm" at bounding box center [356, 187] width 45 height 18
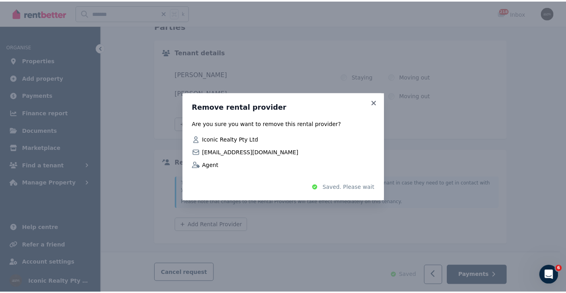
scroll to position [82, 0]
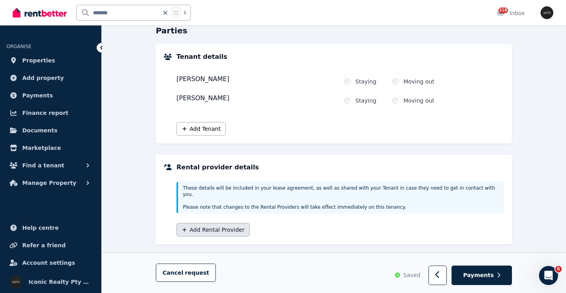
click at [240, 226] on button "Add Rental Provider" at bounding box center [213, 230] width 73 height 14
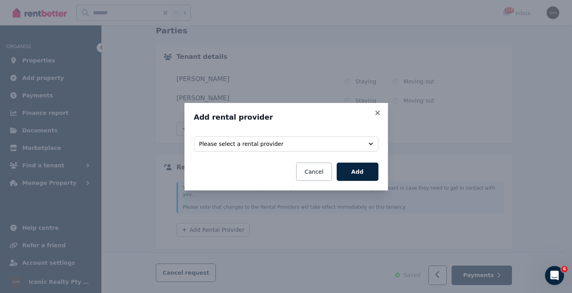
click at [373, 143] on button "Please select a rental provider" at bounding box center [286, 143] width 185 height 15
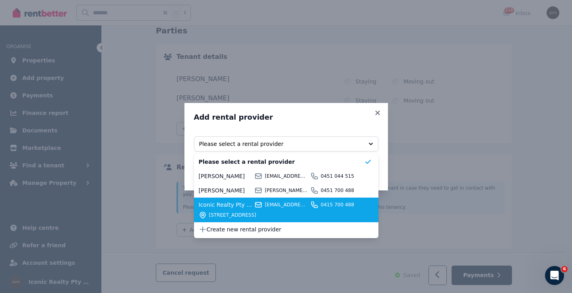
click at [252, 210] on div "Iconic Realty Pty Ltd [EMAIL_ADDRESS][DOMAIN_NAME] [STREET_ADDRESS]" at bounding box center [281, 210] width 165 height 18
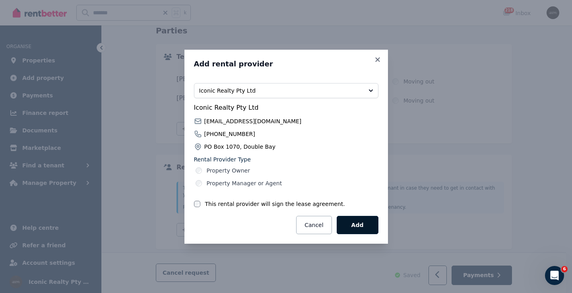
click at [358, 222] on button "Add" at bounding box center [358, 225] width 42 height 18
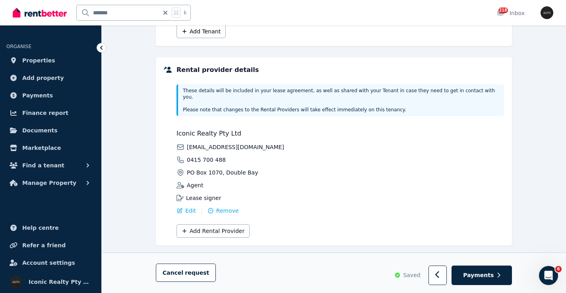
scroll to position [180, 0]
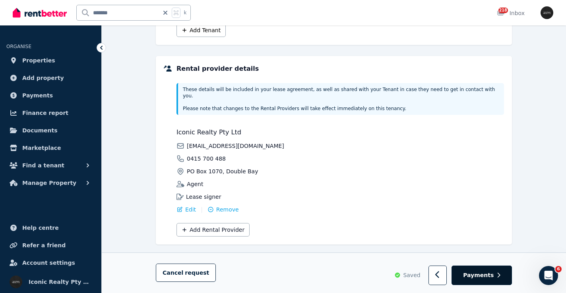
click at [480, 282] on button "Payments" at bounding box center [482, 275] width 60 height 19
select select "**********"
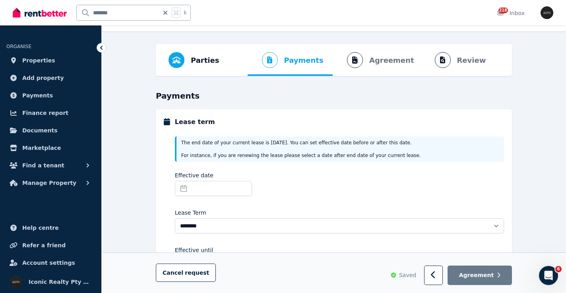
scroll to position [0, 0]
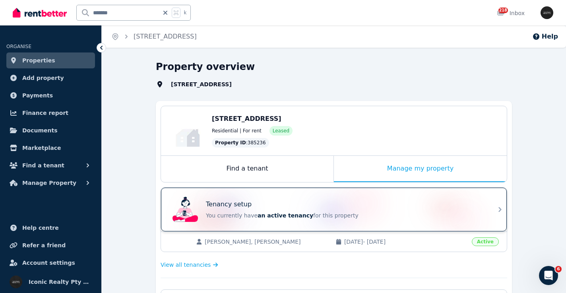
click at [293, 208] on div "Tenancy setup" at bounding box center [345, 205] width 278 height 10
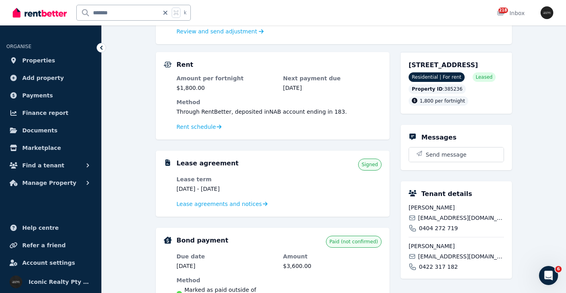
scroll to position [131, 0]
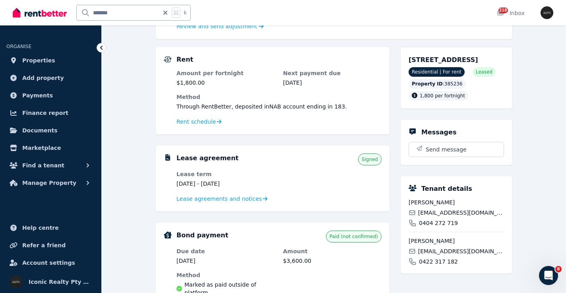
drag, startPoint x: 246, startPoint y: 183, endPoint x: 174, endPoint y: 184, distance: 72.0
click at [174, 184] on div "Lease agreement Signed Lease term [DATE] - [DATE] Lease agreements and notices" at bounding box center [273, 179] width 218 height 50
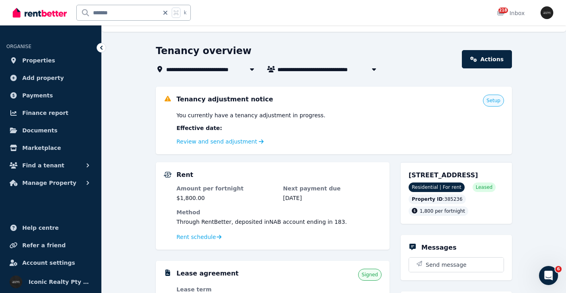
scroll to position [2, 0]
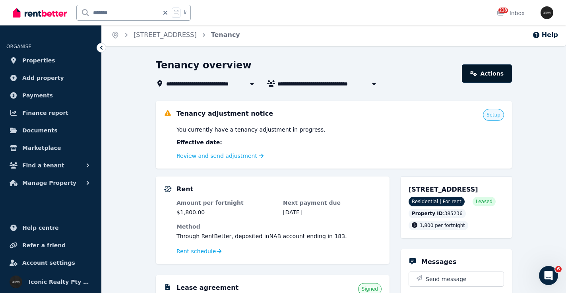
click at [492, 75] on link "Actions" at bounding box center [487, 73] width 50 height 18
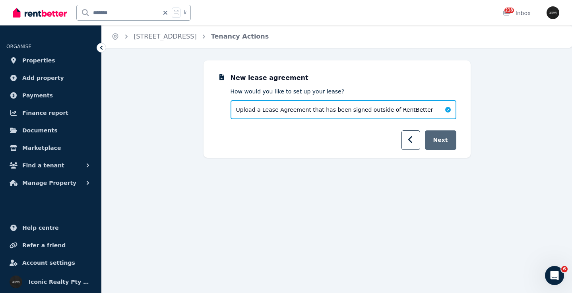
click at [445, 140] on button "Next" at bounding box center [440, 139] width 31 height 19
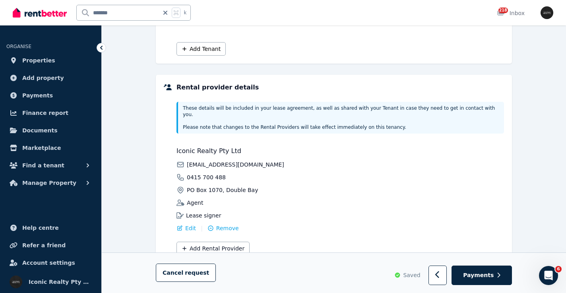
scroll to position [180, 0]
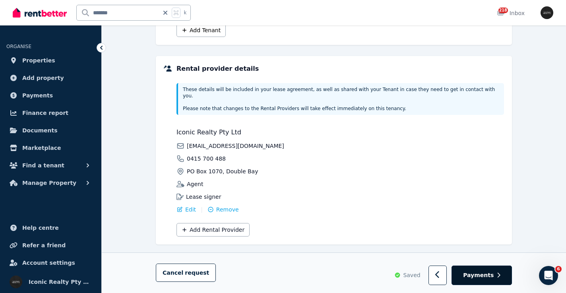
click at [490, 280] on button "Payments" at bounding box center [482, 275] width 60 height 19
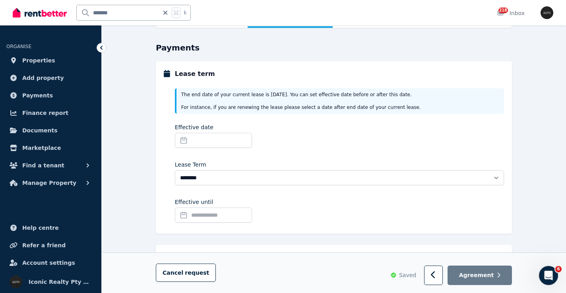
scroll to position [80, 0]
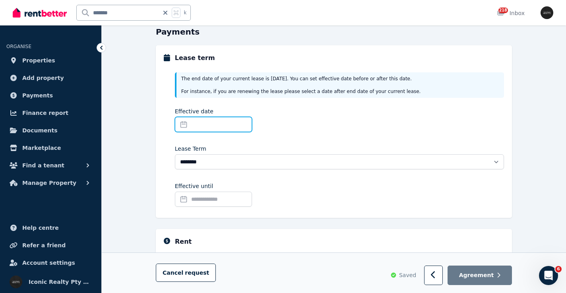
click at [187, 124] on input "Effective date" at bounding box center [213, 124] width 77 height 15
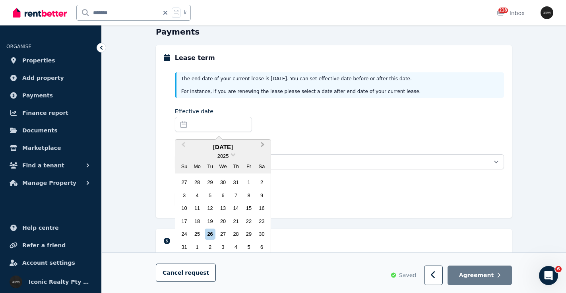
click at [263, 144] on span "Next Month" at bounding box center [263, 146] width 0 height 12
click at [263, 145] on span "Next Month" at bounding box center [263, 146] width 0 height 12
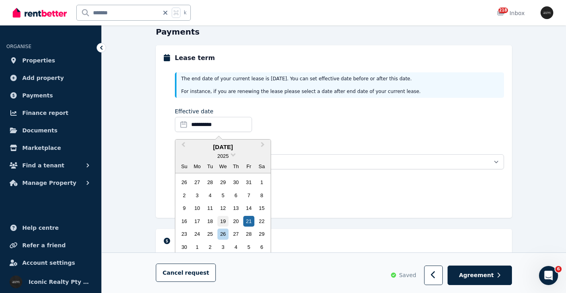
click at [226, 221] on div "19" at bounding box center [223, 221] width 11 height 11
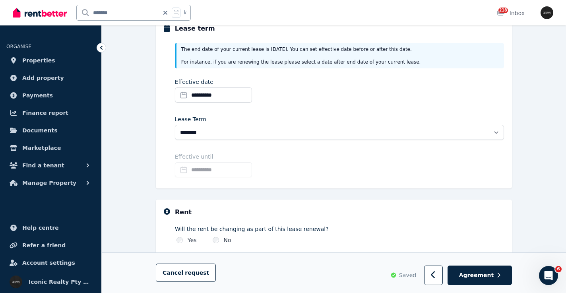
scroll to position [111, 0]
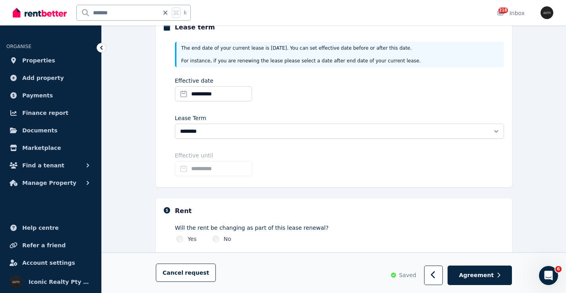
click at [195, 166] on input "**********" at bounding box center [213, 168] width 77 height 15
click at [244, 192] on div "[DATE]" at bounding box center [222, 191] width 95 height 9
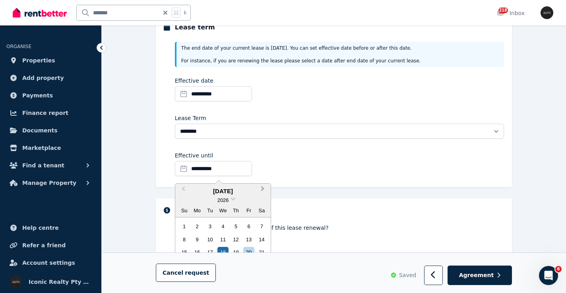
click at [263, 189] on span "Next Month" at bounding box center [263, 191] width 0 height 12
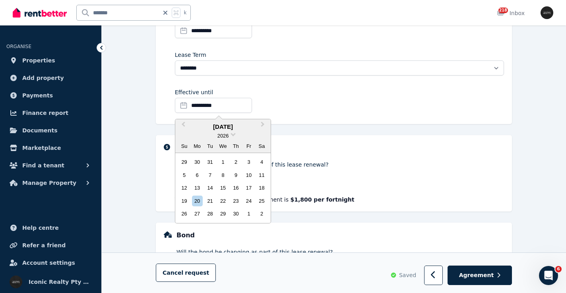
scroll to position [176, 0]
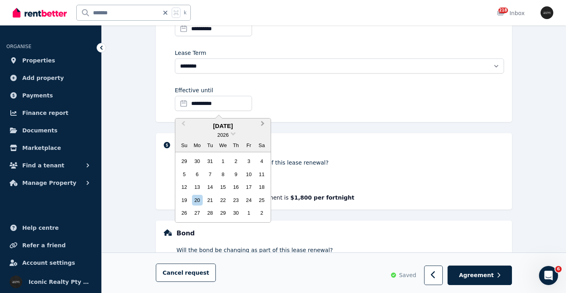
click at [263, 123] on span "Next Month" at bounding box center [263, 125] width 0 height 12
click at [264, 123] on button "Next Month" at bounding box center [263, 125] width 13 height 13
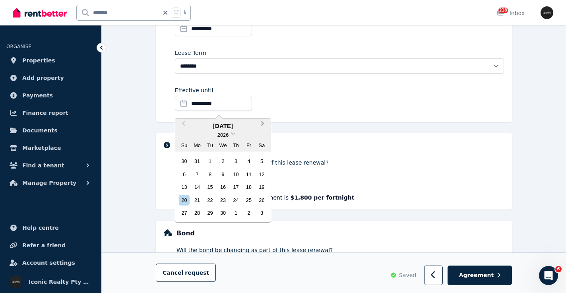
click at [264, 123] on button "Next Month" at bounding box center [263, 125] width 13 height 13
click at [199, 197] on div "19" at bounding box center [197, 200] width 11 height 11
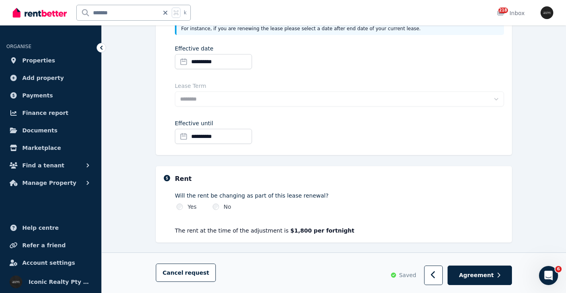
scroll to position [148, 0]
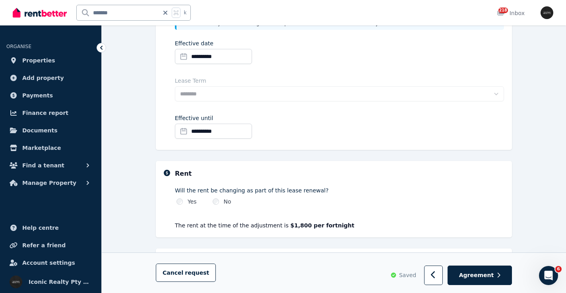
click at [184, 132] on input "**********" at bounding box center [213, 131] width 77 height 15
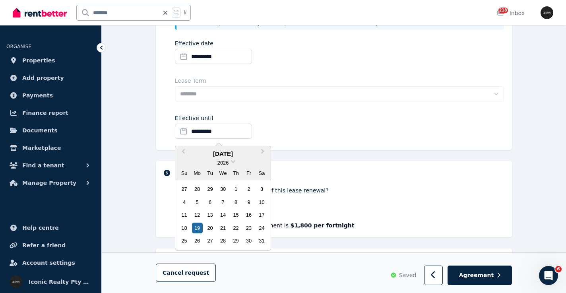
click at [389, 184] on div "Will the rent be changing as part of this lease renewal? Yes No" at bounding box center [339, 194] width 329 height 22
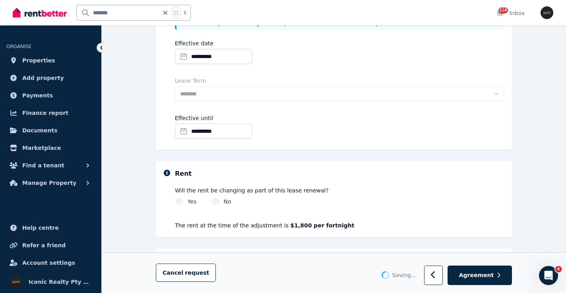
select select "**********"
click at [185, 132] on input "**********" at bounding box center [213, 131] width 77 height 15
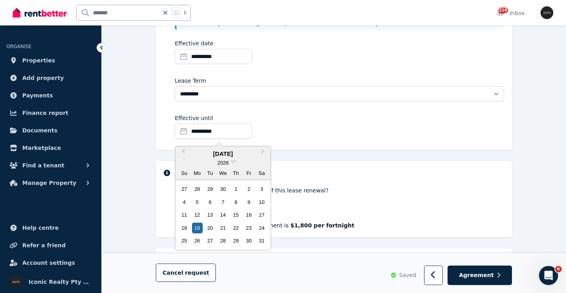
click at [532, 127] on div "**********" at bounding box center [334, 146] width 465 height 468
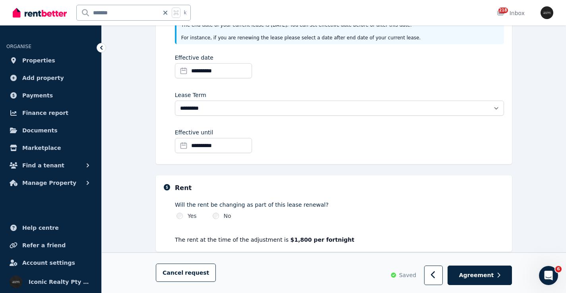
scroll to position [133, 0]
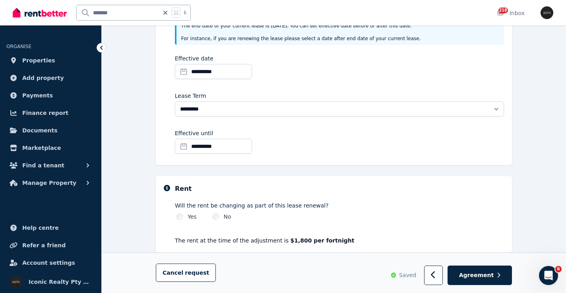
click at [185, 145] on input "**********" at bounding box center [213, 146] width 77 height 15
click at [494, 139] on div "**********" at bounding box center [339, 143] width 329 height 28
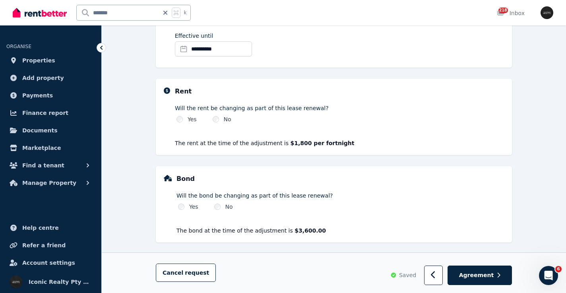
scroll to position [232, 0]
select select "**********"
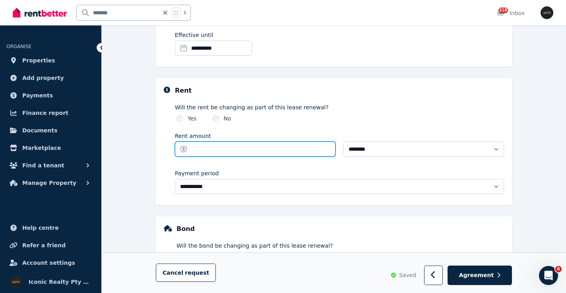
click at [258, 148] on input "Rent amount" at bounding box center [255, 149] width 161 height 15
type input "******"
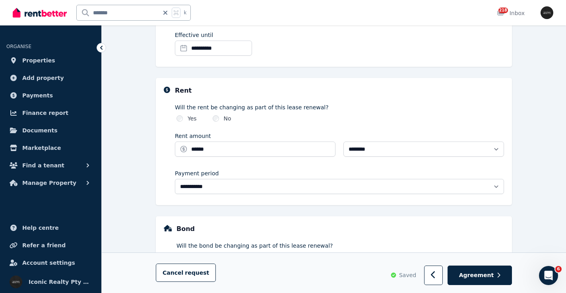
click at [529, 143] on div "**********" at bounding box center [334, 88] width 465 height 519
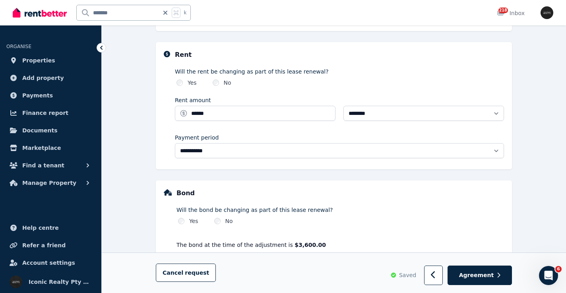
scroll to position [286, 0]
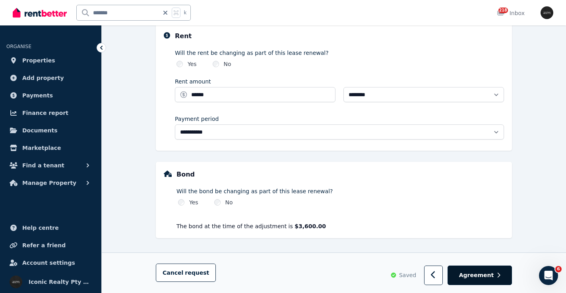
click at [487, 275] on span "Agreement" at bounding box center [476, 275] width 35 height 8
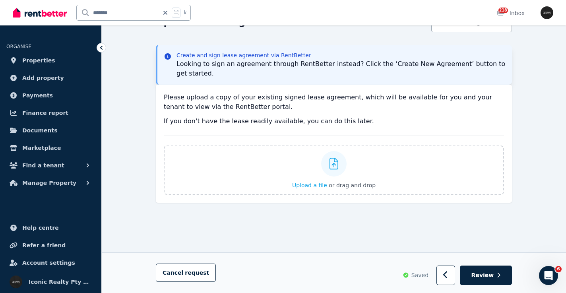
scroll to position [91, 0]
click at [454, 277] on button "button" at bounding box center [446, 275] width 19 height 19
select select "**********"
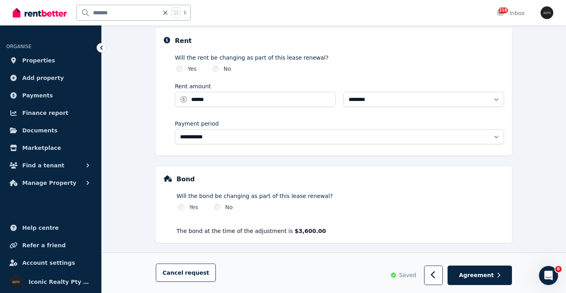
scroll to position [286, 0]
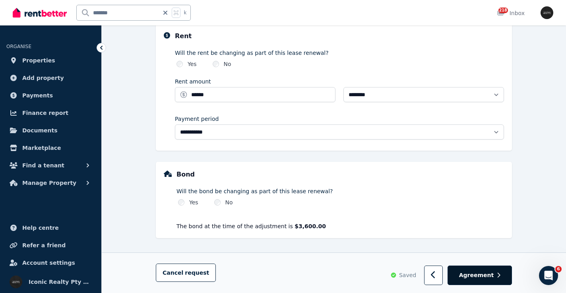
click at [492, 274] on span "Agreement" at bounding box center [476, 275] width 35 height 8
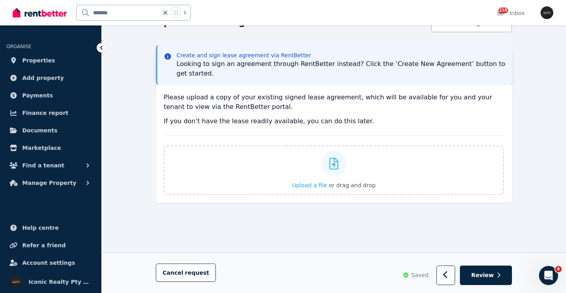
scroll to position [0, 0]
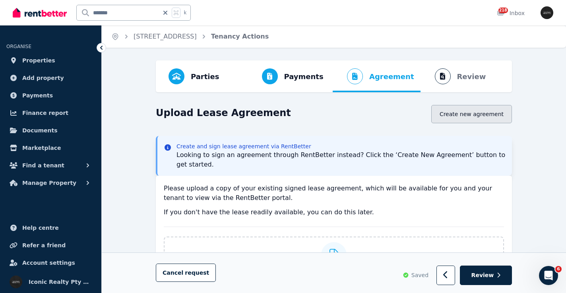
click at [474, 115] on button "Create new agreement" at bounding box center [472, 114] width 81 height 18
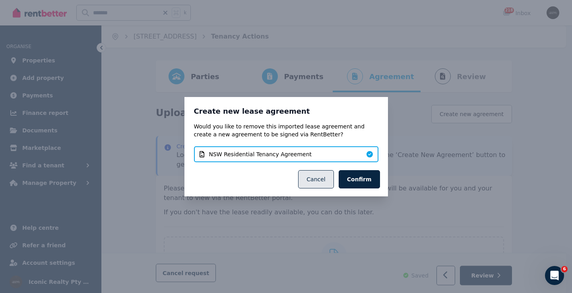
click at [325, 182] on button "Cancel" at bounding box center [315, 179] width 35 height 18
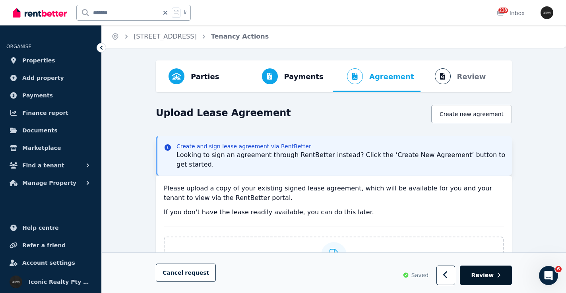
click at [484, 278] on span "Review" at bounding box center [483, 276] width 23 height 8
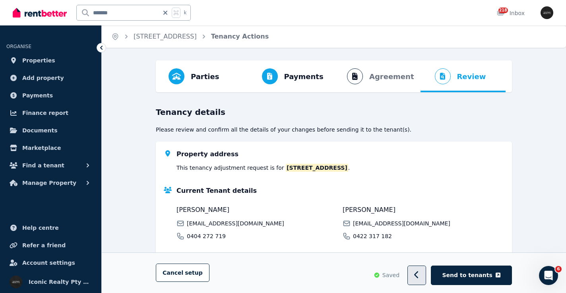
click at [417, 279] on button "button" at bounding box center [417, 275] width 19 height 19
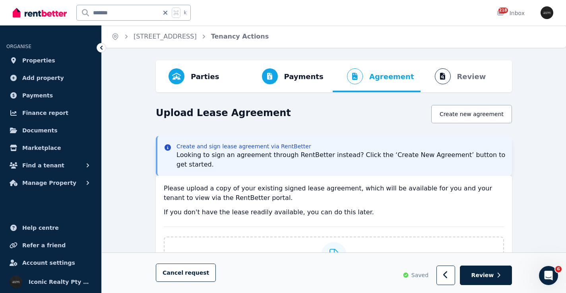
click at [453, 101] on div "Parties Rental provider and tenant details Payments Bond and rental payments Ag…" at bounding box center [334, 222] width 465 height 324
click at [460, 113] on button "Create new agreement" at bounding box center [472, 114] width 81 height 18
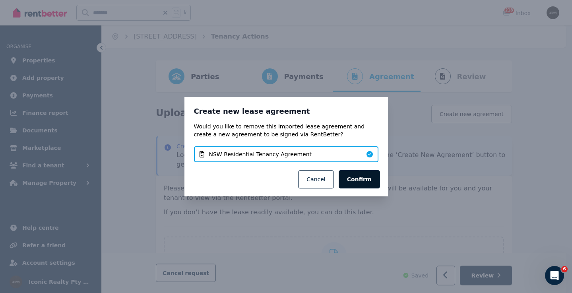
click at [364, 178] on button "Confirm" at bounding box center [359, 179] width 41 height 18
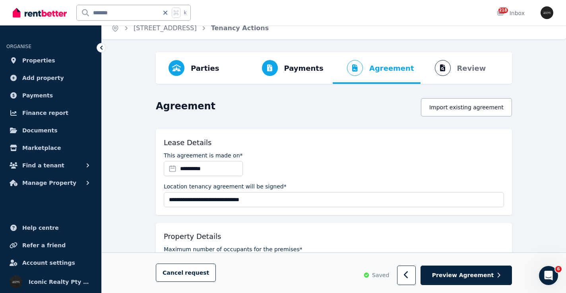
scroll to position [5, 0]
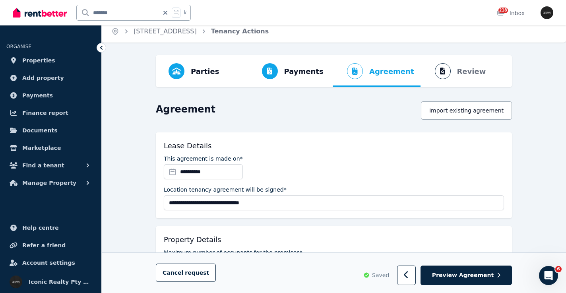
click at [415, 286] on div "Cancel request Saved Preview Agreement" at bounding box center [334, 273] width 465 height 41
click at [409, 278] on icon "button" at bounding box center [406, 275] width 5 height 8
select select "**********"
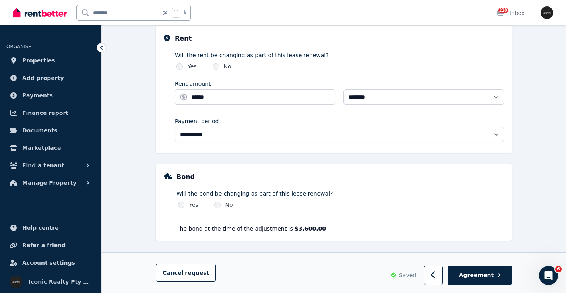
scroll to position [286, 0]
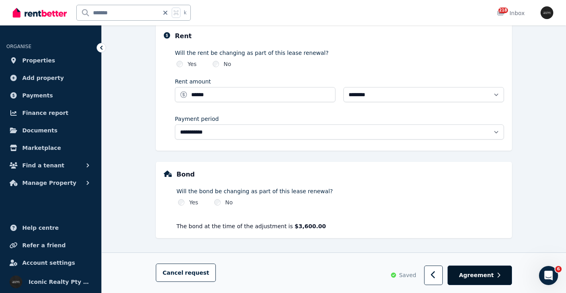
click at [495, 276] on button "Agreement" at bounding box center [480, 275] width 64 height 19
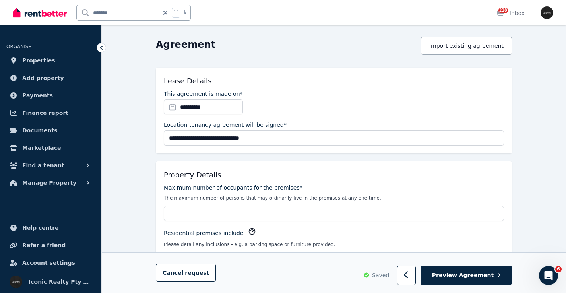
scroll to position [75, 0]
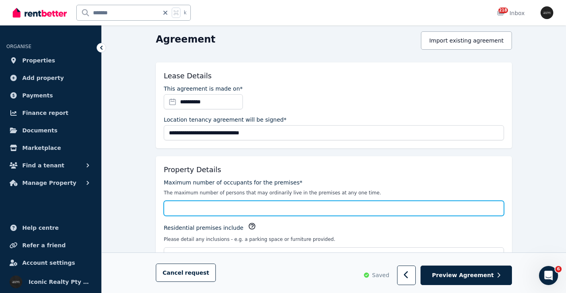
click at [206, 206] on input "Maximum number of occupants for the premises*" at bounding box center [334, 208] width 341 height 15
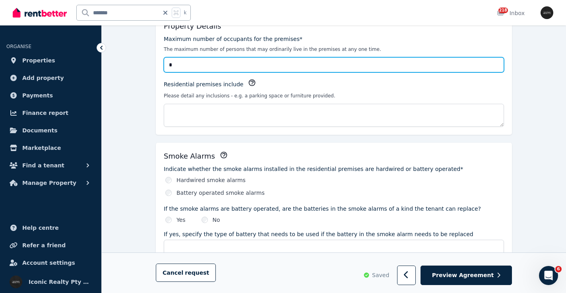
scroll to position [224, 0]
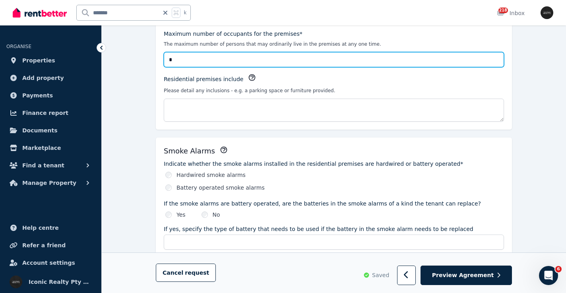
type input "*"
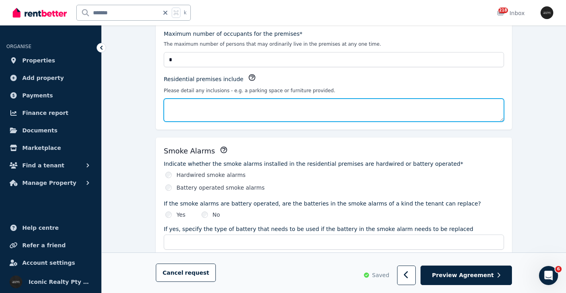
click at [204, 107] on textarea "Residential premises include" at bounding box center [334, 110] width 341 height 23
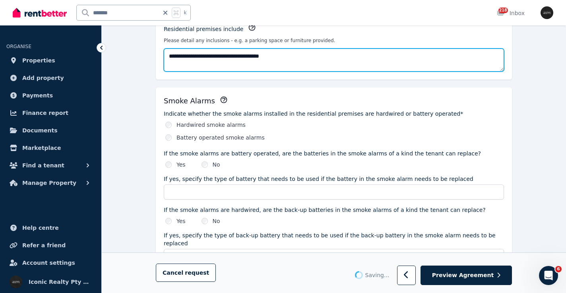
scroll to position [286, 0]
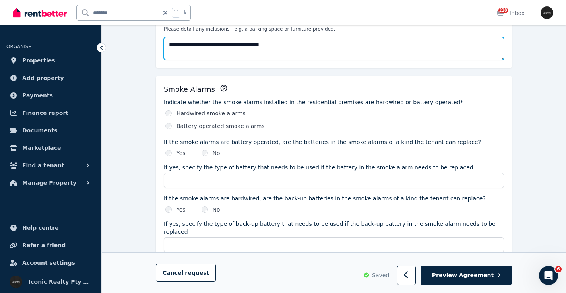
type textarea "**********"
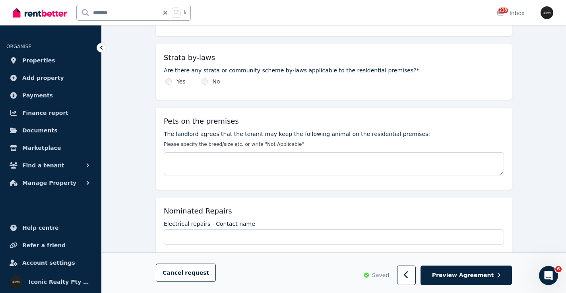
scroll to position [558, 0]
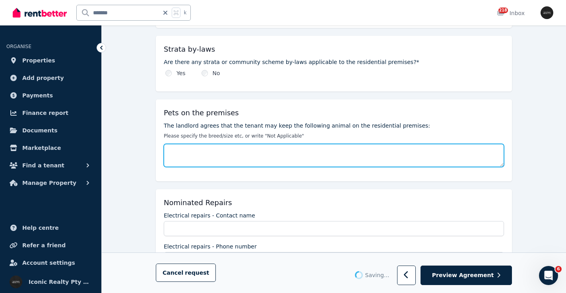
click at [176, 148] on textarea "The landlord agrees that the tenant may keep the following animal on the reside…" at bounding box center [334, 155] width 341 height 23
type textarea "**"
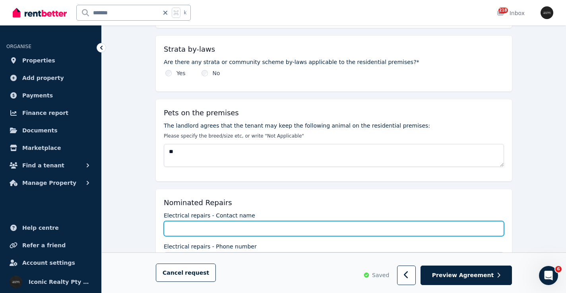
click at [183, 225] on input "Electrical repairs - Contact name" at bounding box center [334, 228] width 341 height 15
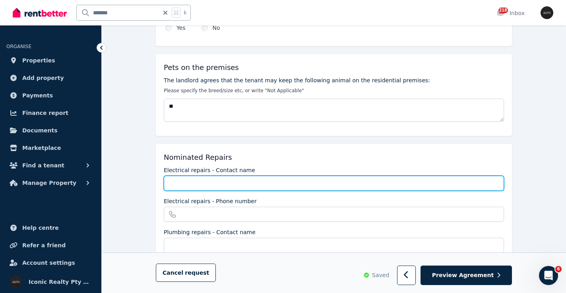
scroll to position [637, 0]
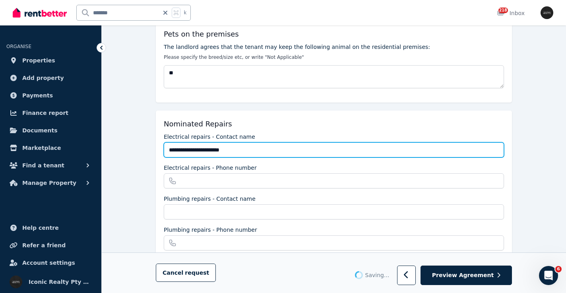
drag, startPoint x: 229, startPoint y: 141, endPoint x: 153, endPoint y: 139, distance: 75.6
click at [153, 139] on div "**********" at bounding box center [334, 13] width 465 height 1179
type input "**********"
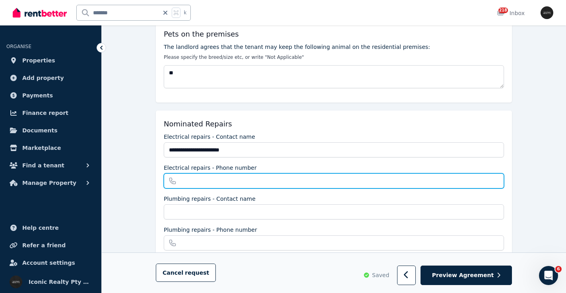
click at [204, 173] on input "Electrical repairs - Phone number" at bounding box center [334, 180] width 341 height 15
paste input "**********"
type input "**********"
drag, startPoint x: 254, startPoint y: 173, endPoint x: 156, endPoint y: 171, distance: 97.9
click at [156, 171] on div "**********" at bounding box center [334, 216] width 356 height 210
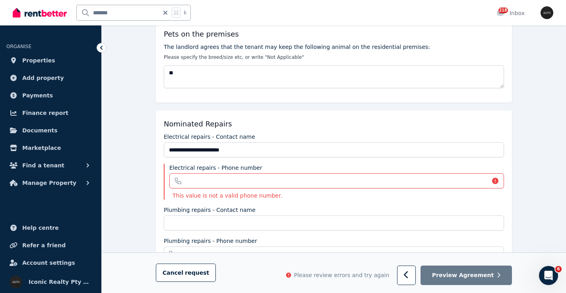
click at [190, 206] on label "Plumbing repairs - Contact name" at bounding box center [210, 210] width 92 height 8
click at [190, 216] on input "Plumbing repairs - Contact name" at bounding box center [334, 223] width 341 height 15
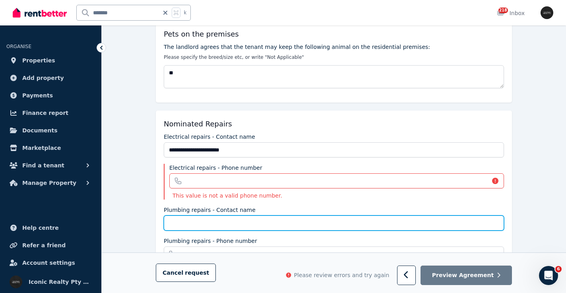
paste input "**********"
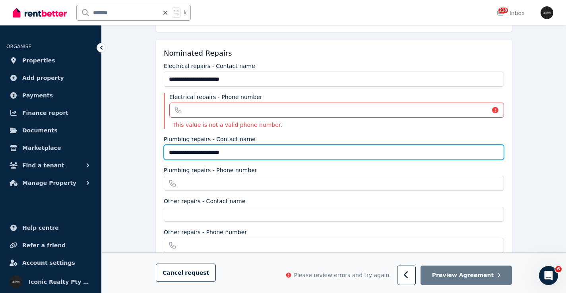
scroll to position [709, 0]
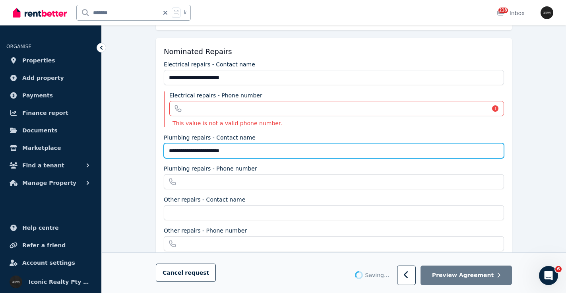
type input "**********"
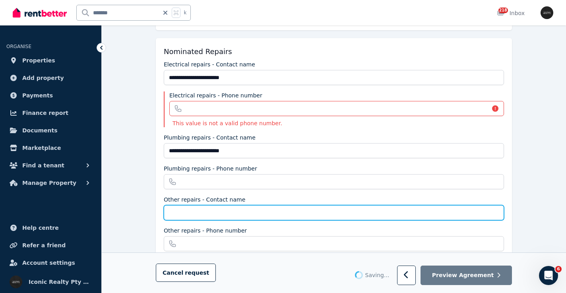
click at [227, 205] on input "Other repairs - Contact name" at bounding box center [334, 212] width 341 height 15
paste input "**********"
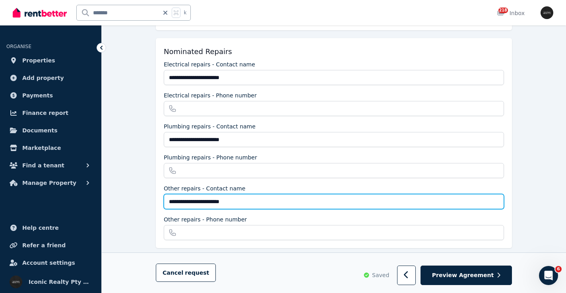
click at [230, 195] on input "**********" at bounding box center [334, 201] width 341 height 15
type input "**********"
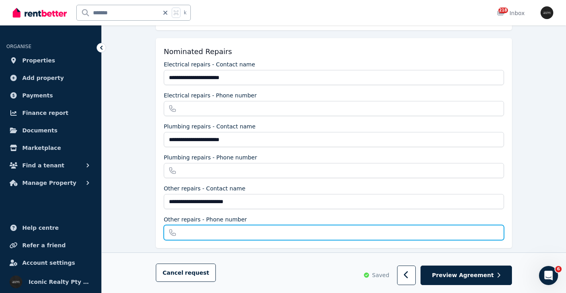
click at [192, 227] on input "Other repairs - Phone number" at bounding box center [334, 232] width 341 height 15
paste input "**********"
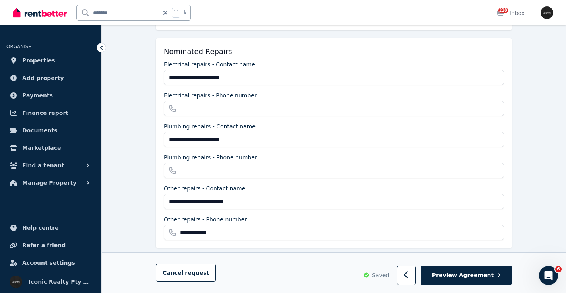
type input "**********"
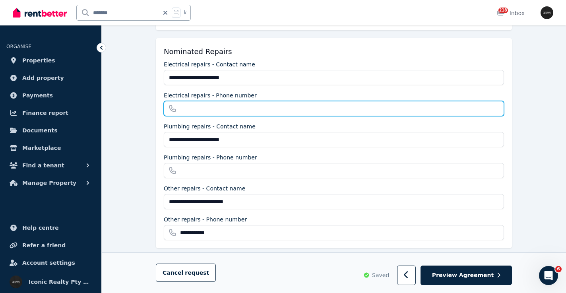
click at [214, 102] on input "Electrical repairs - Phone number" at bounding box center [334, 108] width 341 height 15
paste input "**********"
drag, startPoint x: 193, startPoint y: 101, endPoint x: 180, endPoint y: 101, distance: 12.7
click at [180, 101] on input "**********" at bounding box center [334, 108] width 341 height 15
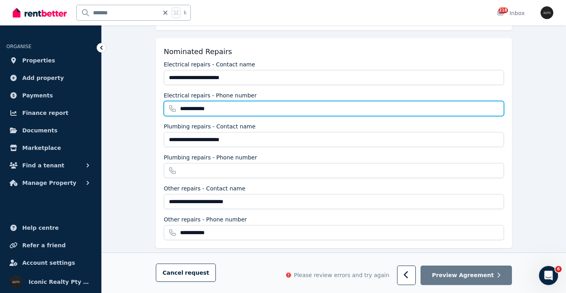
type input "**********"
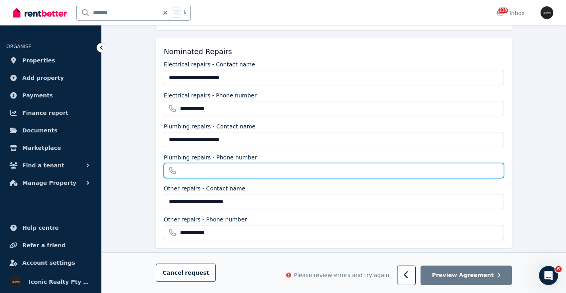
click at [189, 163] on input "Plumbing repairs - Phone number" at bounding box center [334, 170] width 341 height 15
paste input "**********"
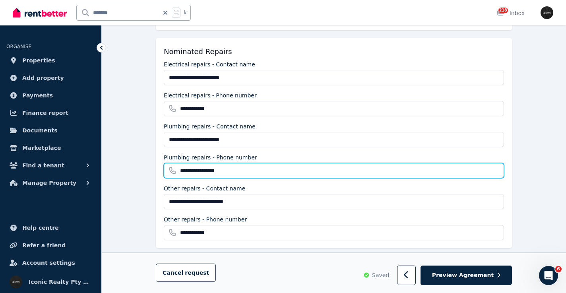
click at [194, 163] on input "**********" at bounding box center [334, 170] width 341 height 15
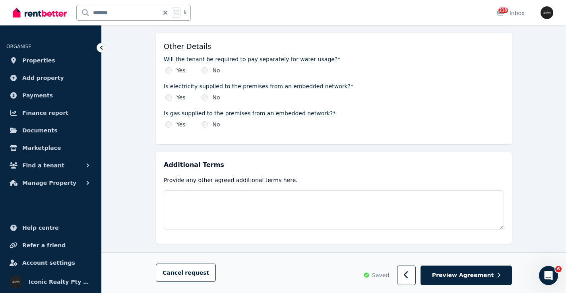
scroll to position [938, 0]
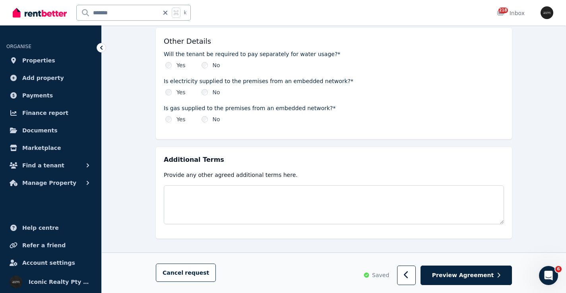
type input "**********"
click at [204, 107] on div "Is gas supplied to the premises from an embedded network?* Yes No" at bounding box center [334, 113] width 341 height 19
click at [208, 115] on div "No" at bounding box center [211, 119] width 19 height 8
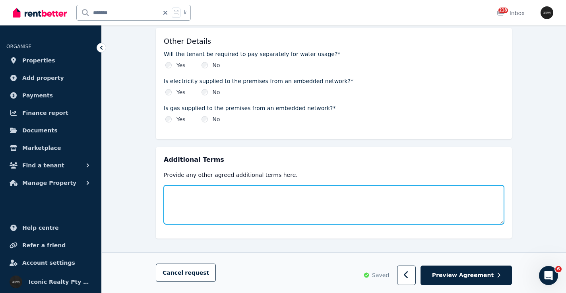
click at [216, 185] on textarea at bounding box center [334, 204] width 341 height 39
paste textarea "**********"
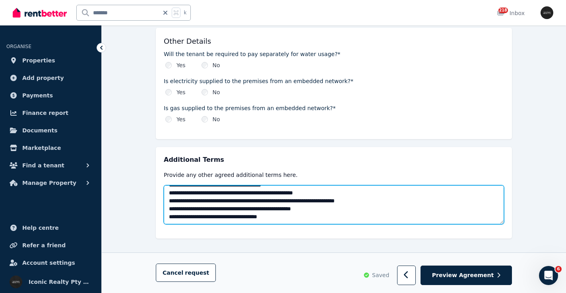
scroll to position [1273, 0]
drag, startPoint x: 188, startPoint y: 206, endPoint x: 167, endPoint y: 202, distance: 21.4
click at [167, 202] on textarea at bounding box center [334, 204] width 341 height 39
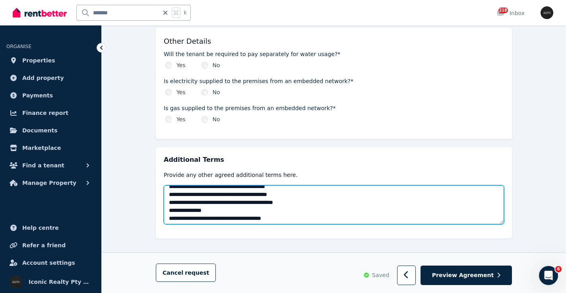
scroll to position [1257, 0]
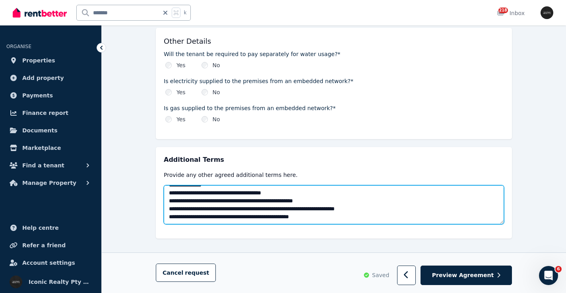
click at [344, 209] on textarea at bounding box center [334, 204] width 341 height 39
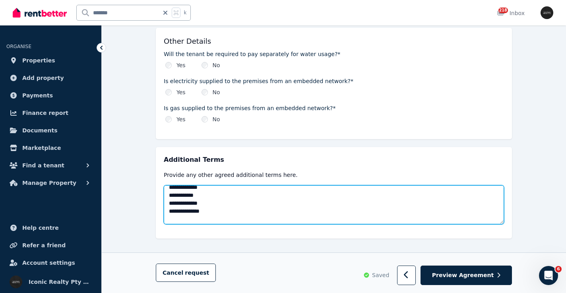
scroll to position [515, 0]
click at [245, 205] on textarea at bounding box center [334, 204] width 341 height 39
click at [224, 193] on textarea at bounding box center [334, 204] width 341 height 39
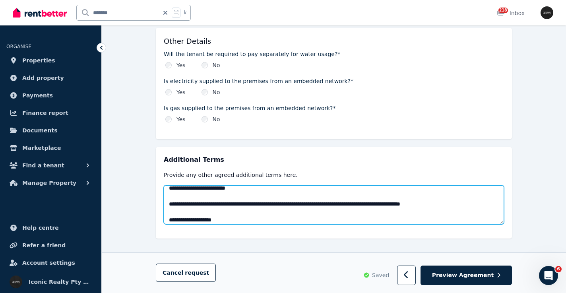
click at [325, 190] on textarea at bounding box center [334, 204] width 341 height 39
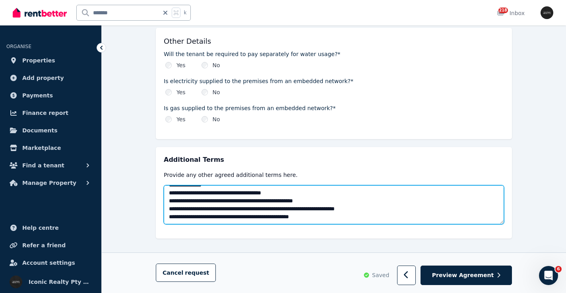
scroll to position [1221, 0]
type textarea "**********"
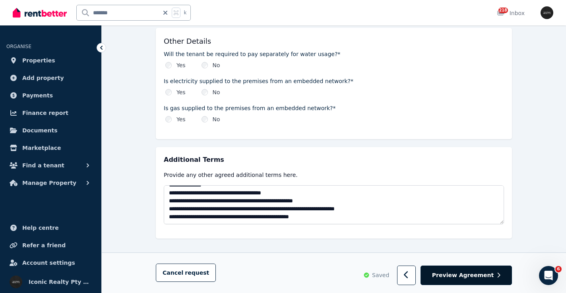
click at [471, 274] on span "Preview Agreement" at bounding box center [463, 276] width 62 height 8
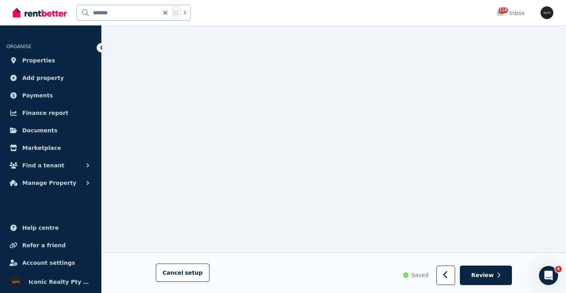
scroll to position [1117, 0]
click at [552, 274] on icon "Open Intercom Messenger" at bounding box center [547, 274] width 13 height 13
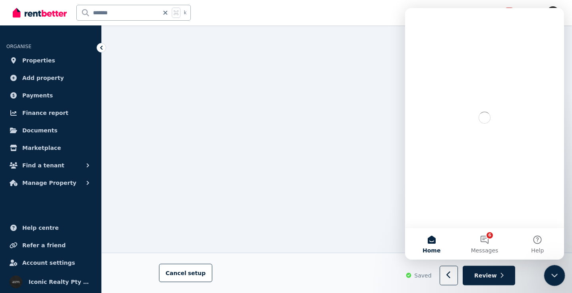
scroll to position [0, 0]
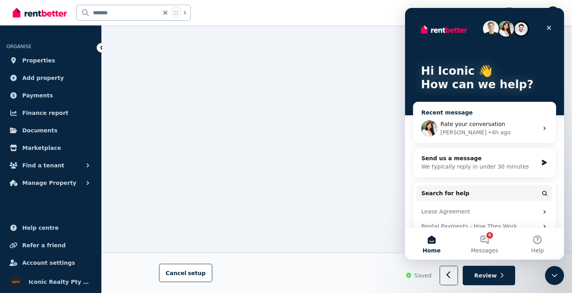
click at [488, 123] on span "Rate your conversation" at bounding box center [473, 124] width 65 height 6
click at [543, 162] on icon "Intercom messenger" at bounding box center [544, 163] width 5 height 6
click at [494, 164] on div "We typically reply in under 30 minutes" at bounding box center [480, 167] width 117 height 8
click at [495, 163] on div "Send us a message We typically reply in under 30 minutes" at bounding box center [480, 162] width 117 height 17
click at [495, 162] on div "Send us a message" at bounding box center [480, 158] width 117 height 8
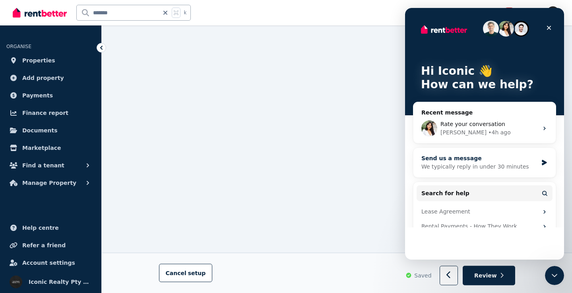
click at [496, 162] on div "Send us a message" at bounding box center [480, 158] width 117 height 8
click at [491, 130] on div "[PERSON_NAME] • 4h ago" at bounding box center [490, 132] width 98 height 8
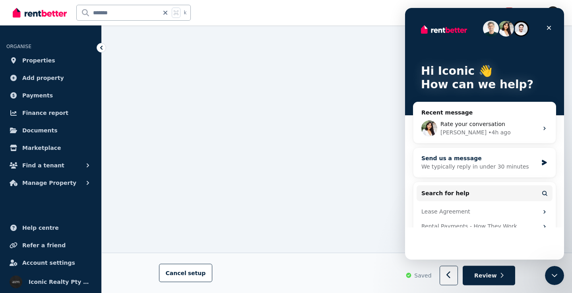
click at [542, 164] on icon "Intercom messenger" at bounding box center [544, 163] width 5 height 6
click at [542, 163] on icon "Intercom messenger" at bounding box center [544, 163] width 5 height 6
click at [504, 158] on div "Send us a message" at bounding box center [480, 158] width 117 height 8
click at [505, 158] on div "Send us a message" at bounding box center [480, 158] width 117 height 8
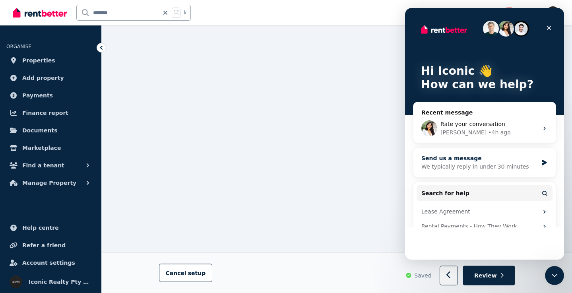
click at [544, 161] on icon "Intercom messenger" at bounding box center [544, 163] width 7 height 6
click at [547, 24] on div "Close" at bounding box center [549, 28] width 14 height 14
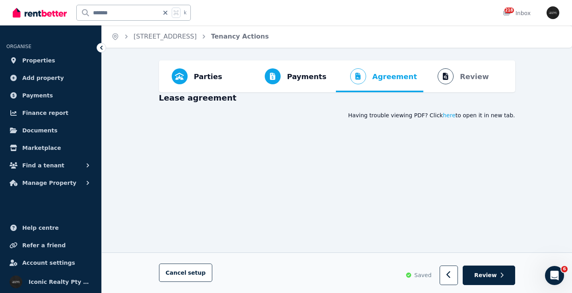
click at [559, 275] on div "Cancel setup Saved Review" at bounding box center [337, 273] width 471 height 41
click at [557, 275] on icon "Open Intercom Messenger" at bounding box center [553, 274] width 13 height 13
drag, startPoint x: 549, startPoint y: 273, endPoint x: 1085, endPoint y: 509, distance: 585.1
click at [549, 273] on icon "Open Intercom Messenger" at bounding box center [553, 274] width 13 height 13
click at [554, 275] on icon "Open Intercom Messenger" at bounding box center [553, 274] width 13 height 13
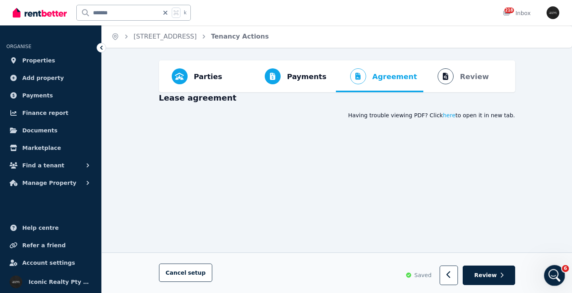
click at [558, 276] on icon "Open Intercom Messenger" at bounding box center [553, 274] width 13 height 13
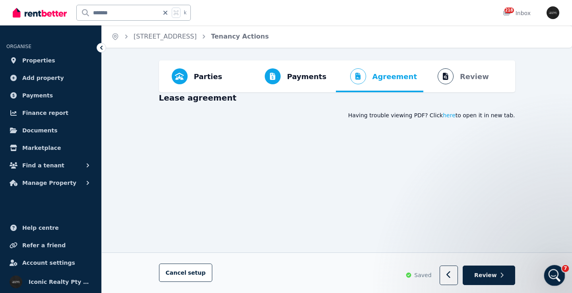
drag, startPoint x: 555, startPoint y: 274, endPoint x: 549, endPoint y: 274, distance: 5.2
click at [555, 274] on icon "Open Intercom Messenger" at bounding box center [554, 274] width 6 height 6
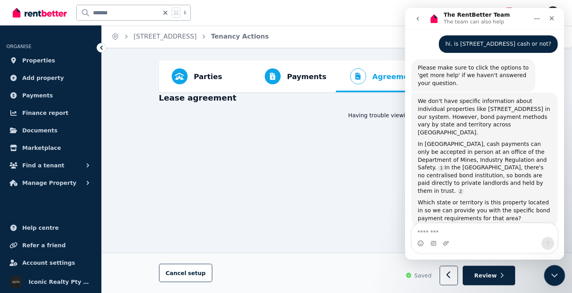
scroll to position [83, 0]
click at [551, 18] on icon "Close" at bounding box center [552, 18] width 4 height 4
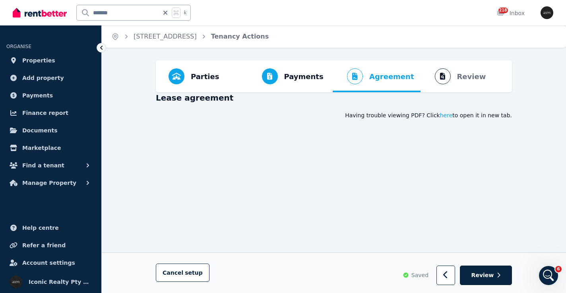
drag, startPoint x: 545, startPoint y: 269, endPoint x: 1084, endPoint y: 535, distance: 601.0
click at [545, 268] on div "Open Intercom Messenger" at bounding box center [548, 274] width 26 height 26
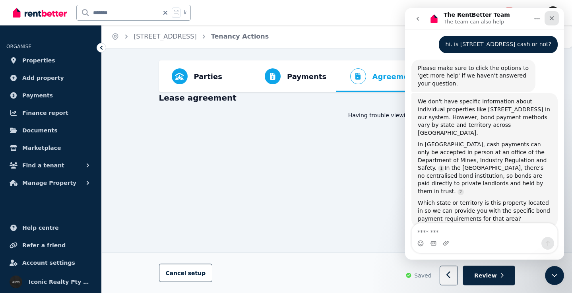
click at [552, 18] on icon "Close" at bounding box center [552, 18] width 4 height 4
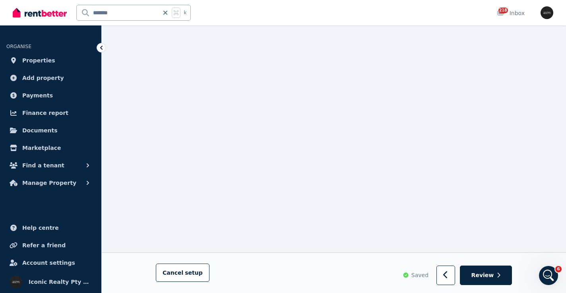
scroll to position [0, 0]
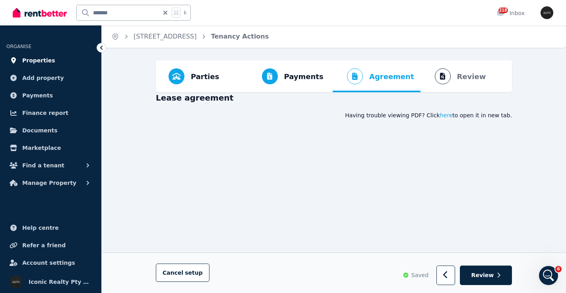
click at [67, 57] on link "Properties" at bounding box center [50, 61] width 89 height 16
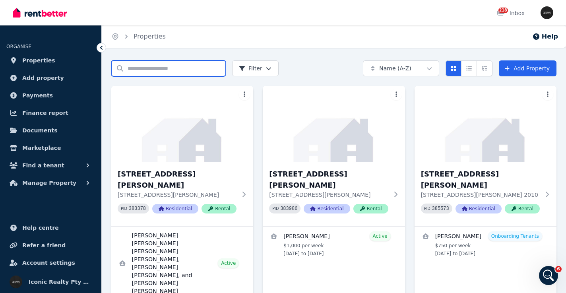
click at [130, 68] on input "Search properties" at bounding box center [168, 68] width 115 height 16
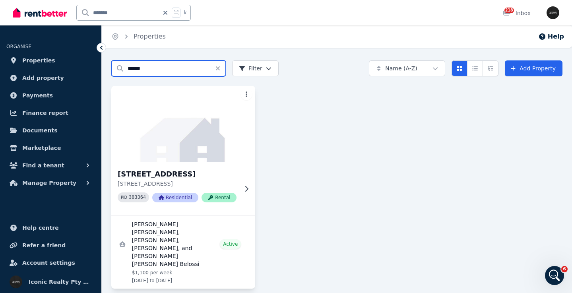
type input "******"
click at [218, 152] on img at bounding box center [183, 124] width 151 height 80
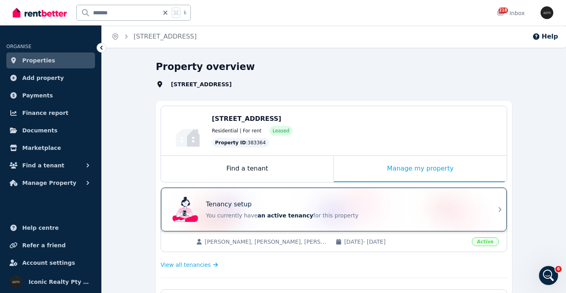
click at [280, 197] on div "Tenancy setup You currently have an active tenancy for this property" at bounding box center [326, 210] width 315 height 32
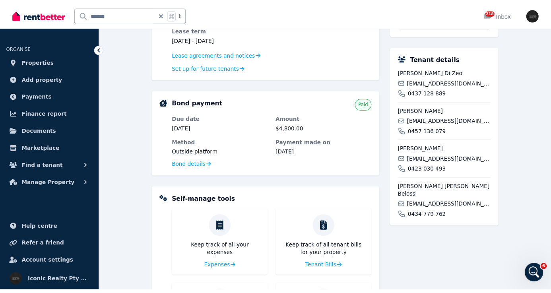
scroll to position [280, 0]
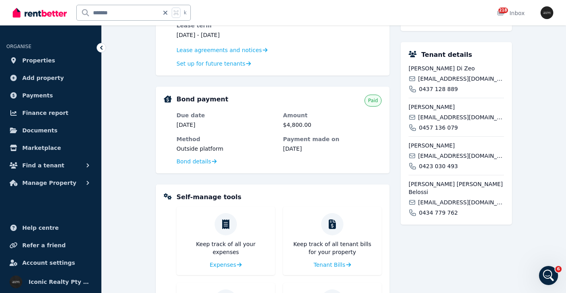
click at [453, 160] on span "[EMAIL_ADDRESS][DOMAIN_NAME]" at bounding box center [461, 156] width 86 height 8
click at [434, 121] on span "[EMAIL_ADDRESS][DOMAIN_NAME]" at bounding box center [461, 117] width 86 height 8
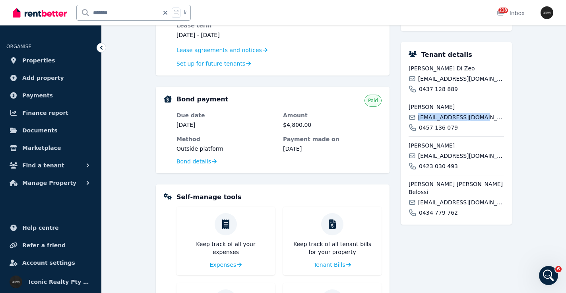
click at [434, 121] on span "[EMAIL_ADDRESS][DOMAIN_NAME]" at bounding box center [461, 117] width 86 height 8
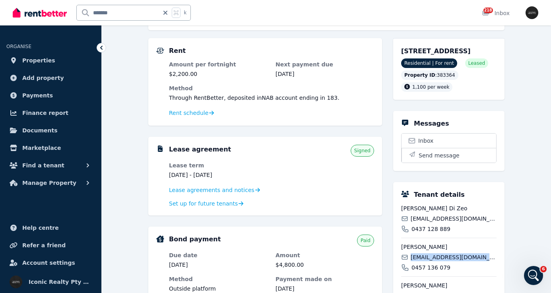
scroll to position [369, 0]
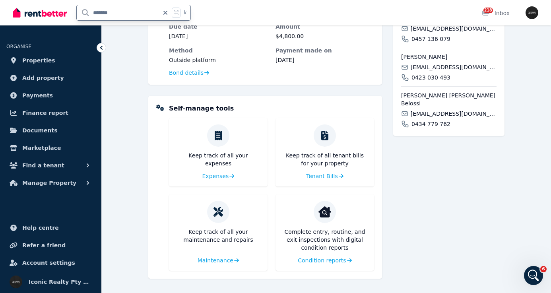
drag, startPoint x: 121, startPoint y: 12, endPoint x: 65, endPoint y: 12, distance: 56.5
click at [65, 12] on div "******* k" at bounding box center [104, 12] width 182 height 25
type input "**"
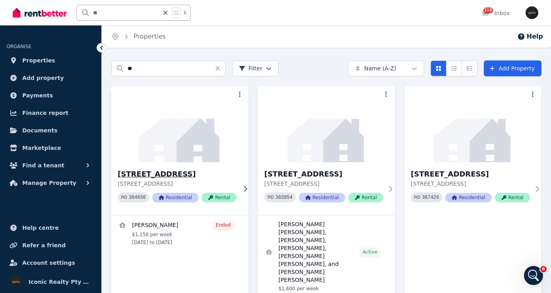
click at [158, 148] on img at bounding box center [180, 124] width 144 height 80
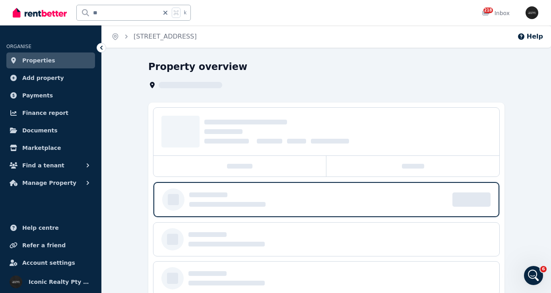
click at [111, 17] on input "**" at bounding box center [118, 12] width 82 height 15
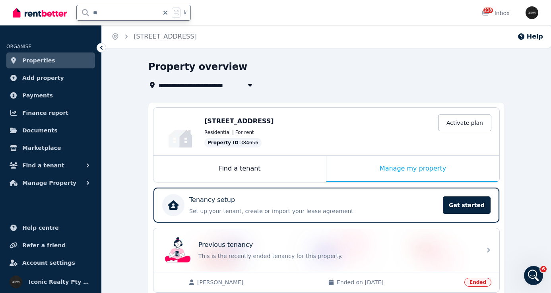
click at [126, 14] on input "**" at bounding box center [118, 12] width 82 height 15
click at [124, 12] on input "**" at bounding box center [118, 12] width 82 height 15
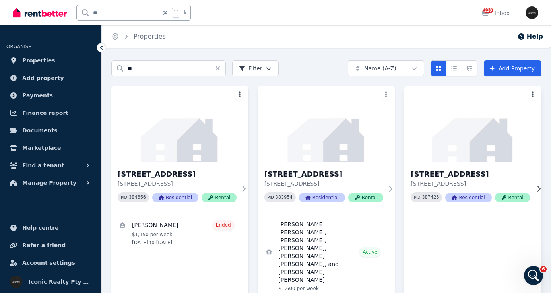
click at [460, 144] on img at bounding box center [473, 124] width 144 height 80
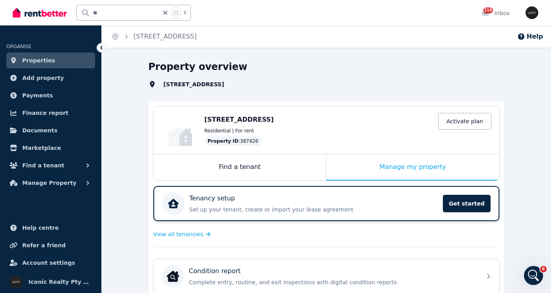
click at [383, 199] on div "Tenancy setup" at bounding box center [313, 199] width 249 height 10
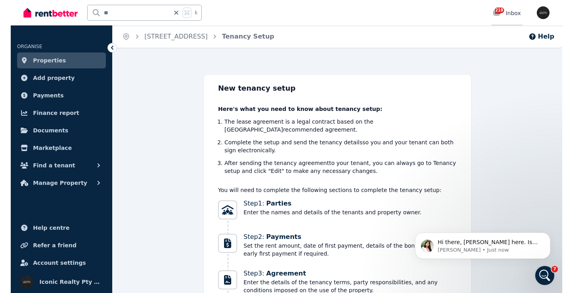
scroll to position [80, 0]
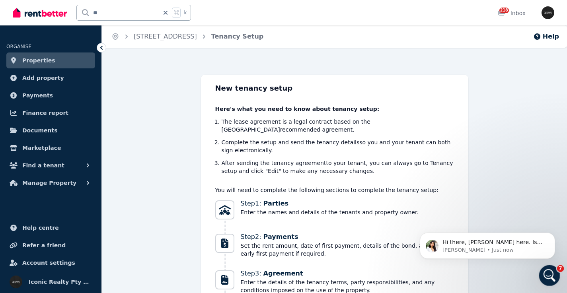
click at [553, 269] on div "Open Intercom Messenger" at bounding box center [548, 274] width 26 height 26
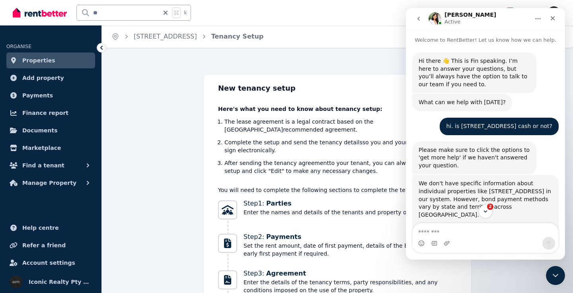
scroll to position [146, 0]
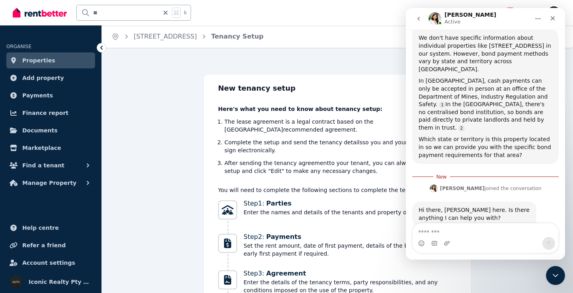
click at [464, 237] on textarea "Message…" at bounding box center [486, 231] width 146 height 14
click at [466, 232] on textarea "Message…" at bounding box center [486, 231] width 146 height 14
drag, startPoint x: 484, startPoint y: 229, endPoint x: 358, endPoint y: 231, distance: 125.7
click html "[PERSON_NAME] Active Welcome to RentBetter! Let us know how we can help. Hi the…"
drag, startPoint x: 102, startPoint y: 15, endPoint x: 94, endPoint y: 14, distance: 8.4
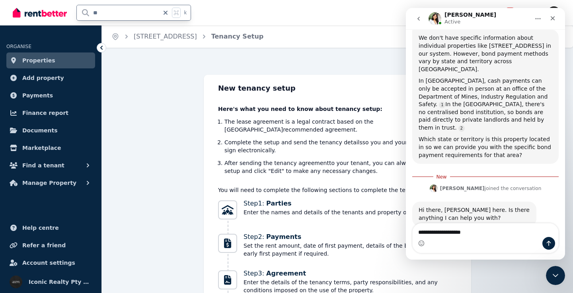
click at [94, 14] on input "**" at bounding box center [118, 12] width 82 height 15
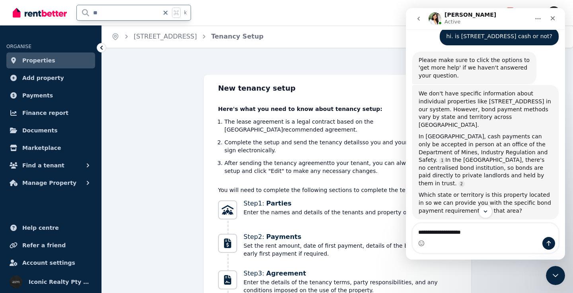
scroll to position [91, 0]
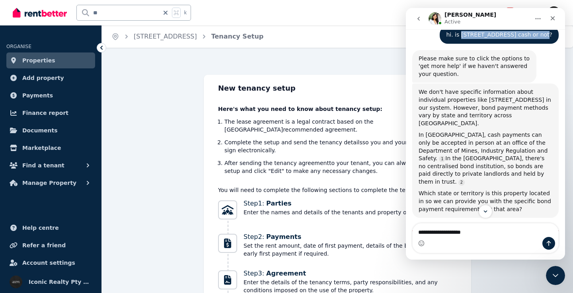
drag, startPoint x: 479, startPoint y: 34, endPoint x: 552, endPoint y: 37, distance: 72.9
click at [552, 37] on div "hi. is [STREET_ADDRESS] cash or not? Iconic • 13m ago" at bounding box center [499, 35] width 119 height 18
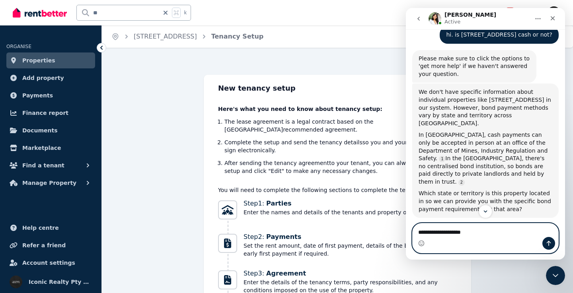
click at [492, 234] on textarea "**********" at bounding box center [486, 231] width 146 height 14
paste textarea "**********"
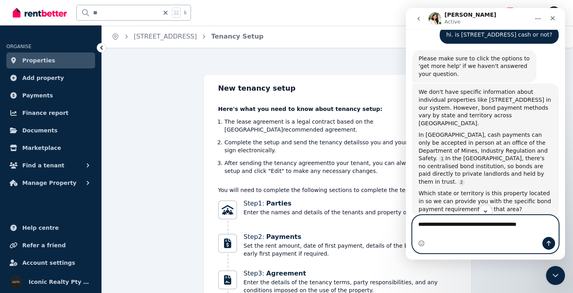
click at [509, 229] on textarea "**********" at bounding box center [486, 223] width 146 height 14
type textarea "**********"
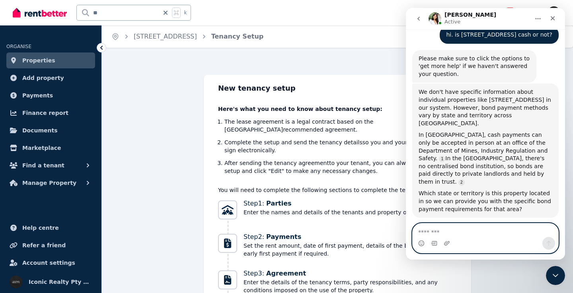
scroll to position [163, 0]
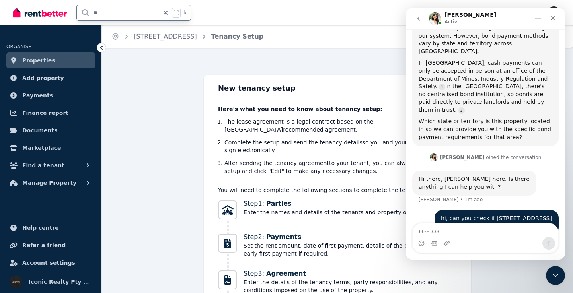
click at [103, 12] on input "**" at bounding box center [118, 12] width 82 height 15
drag, startPoint x: 113, startPoint y: 13, endPoint x: 81, endPoint y: 12, distance: 31.8
click at [81, 13] on input "**" at bounding box center [118, 12] width 82 height 15
type input "****"
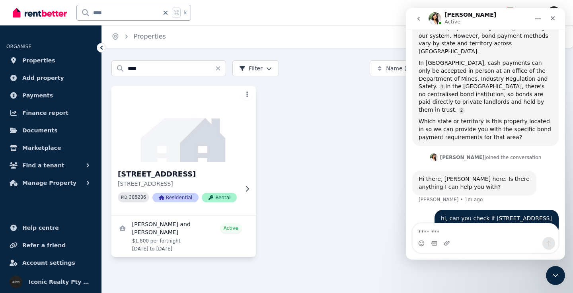
click at [193, 118] on img at bounding box center [184, 124] width 152 height 80
click at [167, 129] on img at bounding box center [184, 124] width 152 height 80
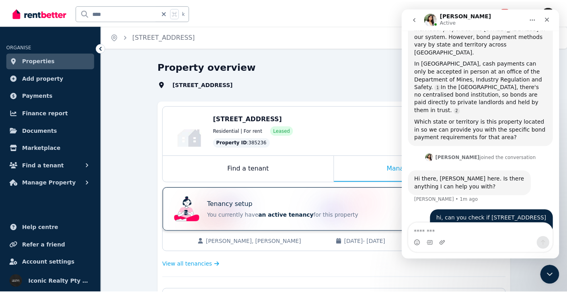
scroll to position [194, 0]
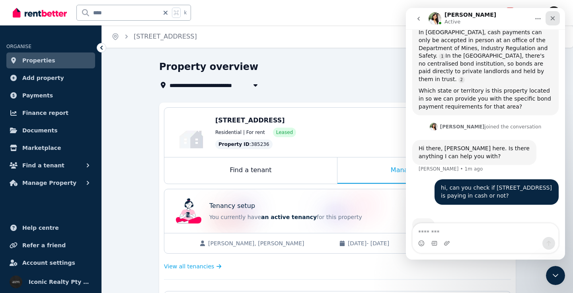
click at [552, 17] on icon "Close" at bounding box center [552, 18] width 6 height 6
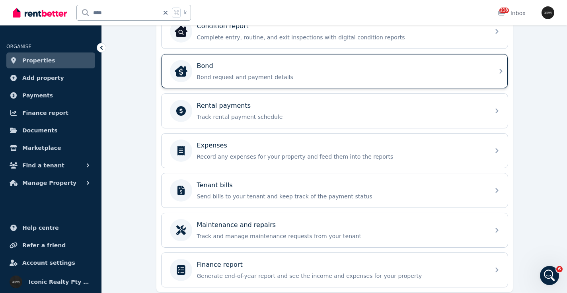
scroll to position [244, 0]
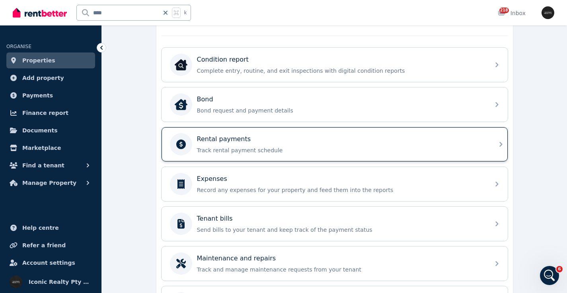
click at [228, 144] on p "Rental payments" at bounding box center [224, 139] width 54 height 10
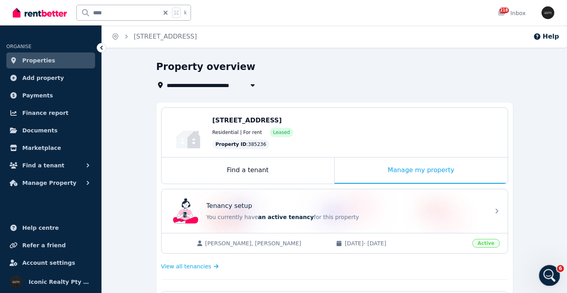
click at [553, 279] on div "Open Intercom Messenger" at bounding box center [548, 274] width 26 height 26
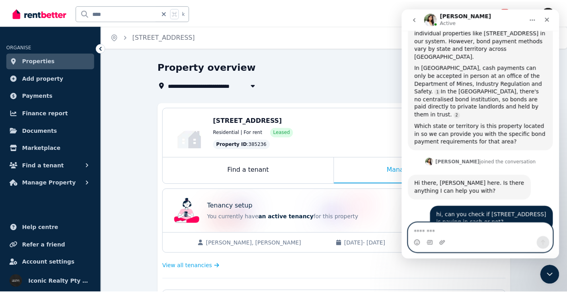
scroll to position [195, 0]
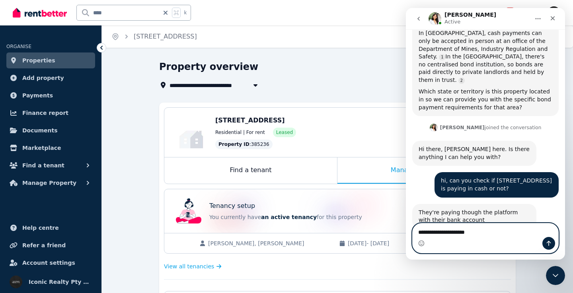
click at [433, 234] on textarea "**********" at bounding box center [486, 231] width 146 height 14
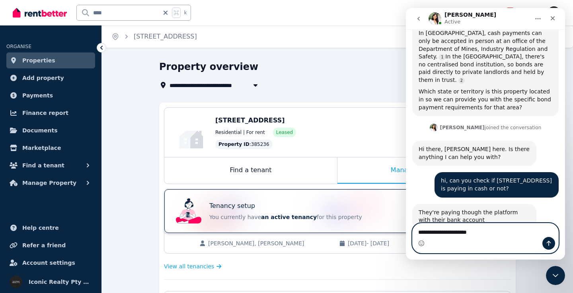
type textarea "**********"
click at [261, 208] on div "Tenancy setup" at bounding box center [348, 206] width 278 height 10
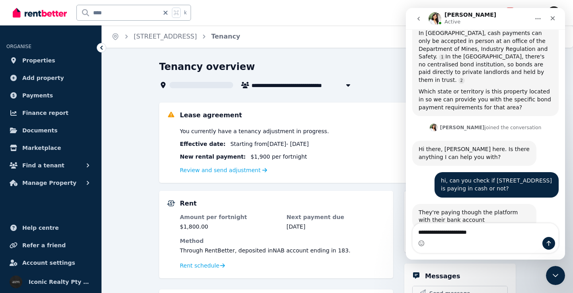
click at [352, 66] on div "Tenancy overview" at bounding box center [310, 67] width 302 height 15
click at [538, 18] on icon "Home" at bounding box center [538, 19] width 6 height 6
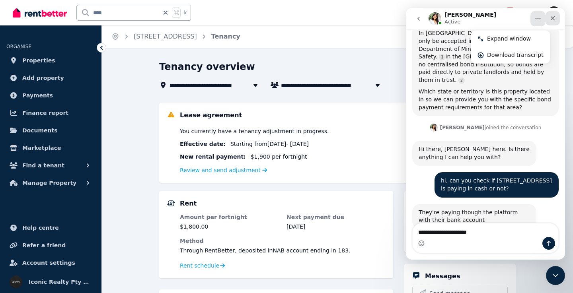
click at [555, 17] on div "Close" at bounding box center [552, 18] width 14 height 14
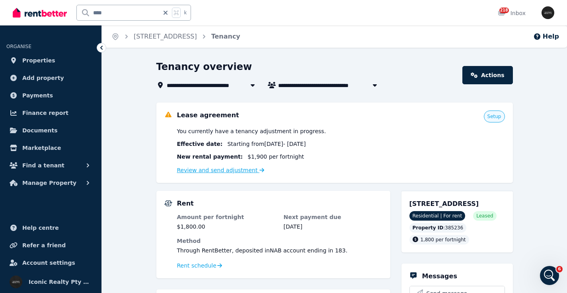
click at [241, 170] on link "Review and send adjustment" at bounding box center [221, 170] width 88 height 6
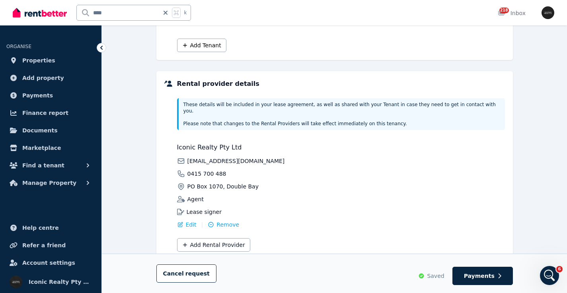
scroll to position [166, 0]
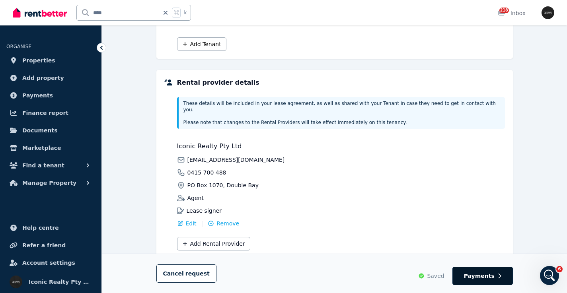
click at [487, 276] on span "Payments" at bounding box center [479, 276] width 31 height 8
select select "**********"
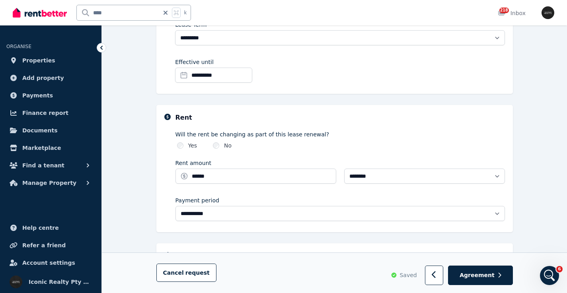
scroll to position [216, 0]
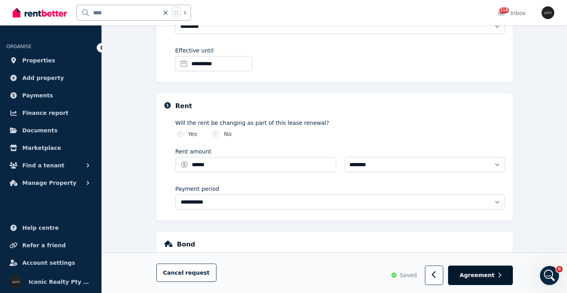
click at [477, 275] on span "Agreement" at bounding box center [476, 276] width 35 height 8
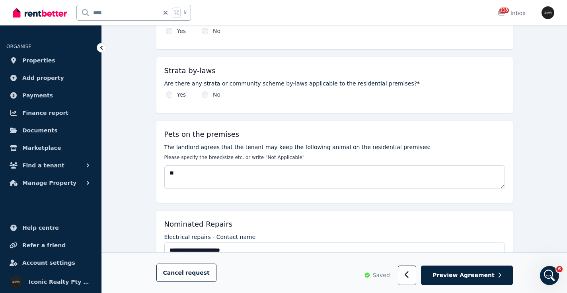
scroll to position [535, 0]
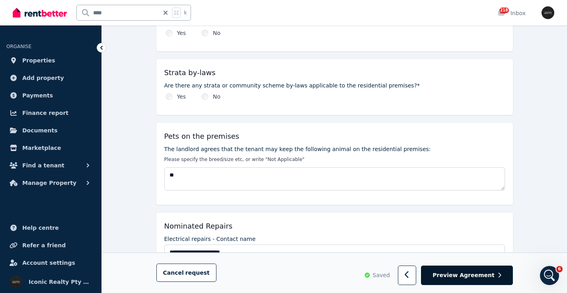
click at [479, 277] on span "Preview Agreement" at bounding box center [463, 276] width 62 height 8
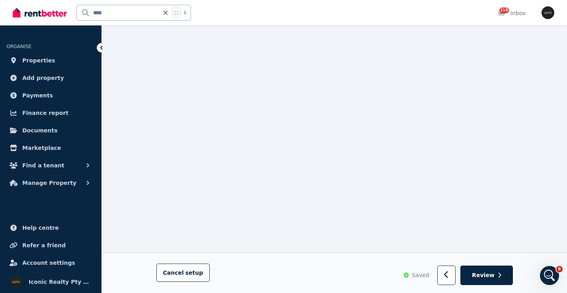
scroll to position [1179, 0]
click at [546, 274] on icon "Open Intercom Messenger" at bounding box center [548, 274] width 13 height 13
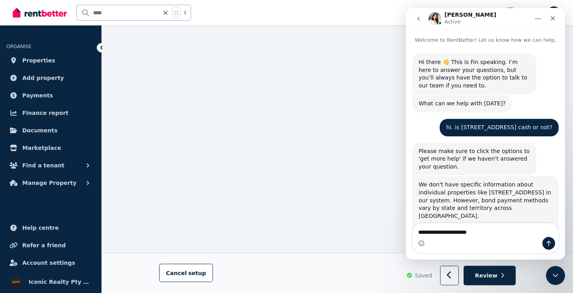
scroll to position [195, 0]
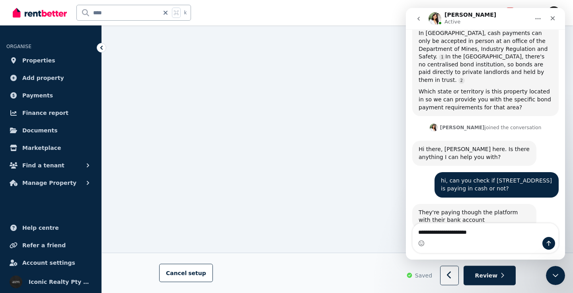
click at [493, 234] on textarea "**********" at bounding box center [486, 231] width 146 height 14
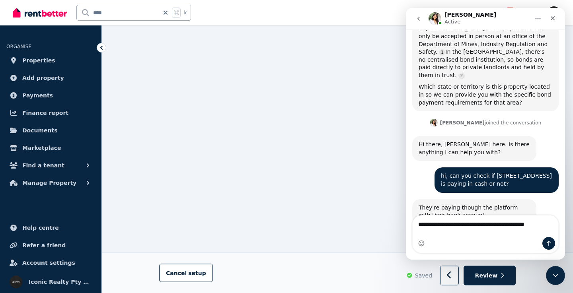
scroll to position [243, 0]
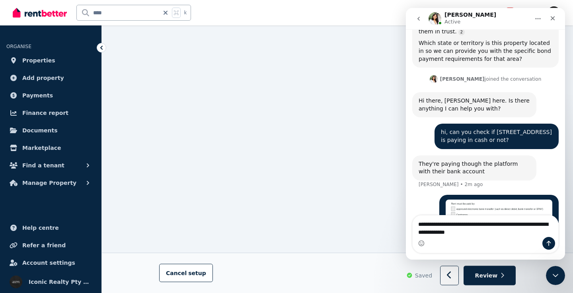
type textarea "**********"
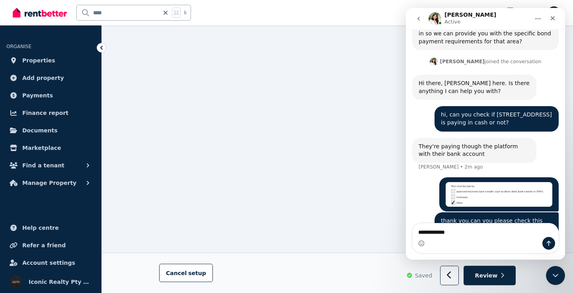
type textarea "**********"
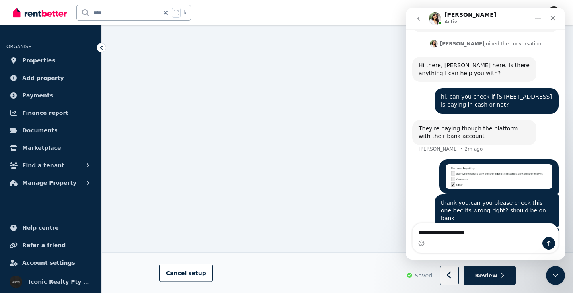
type textarea "**********"
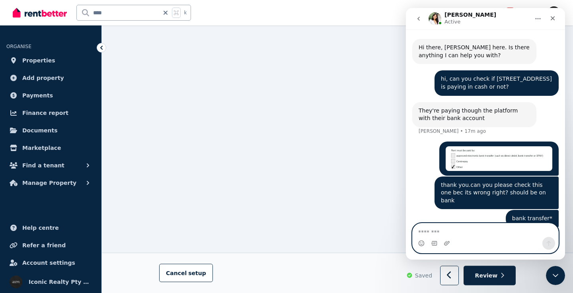
click at [463, 233] on textarea "Message…" at bounding box center [486, 231] width 146 height 14
type textarea "**********"
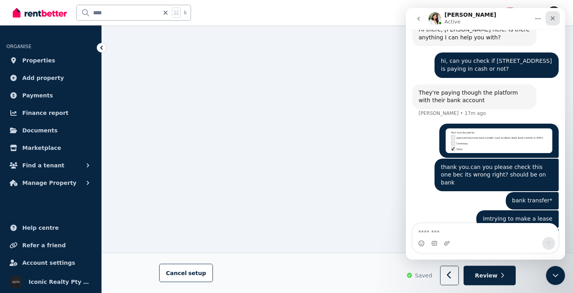
drag, startPoint x: 553, startPoint y: 16, endPoint x: 956, endPoint y: 19, distance: 403.4
click at [553, 16] on icon "Close" at bounding box center [552, 18] width 6 height 6
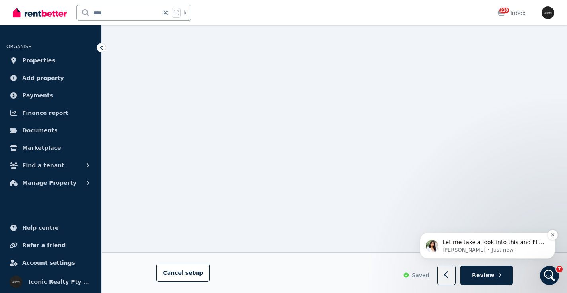
scroll to position [0, 0]
click at [516, 245] on p "Let me take a look into this and I'll come back to you." at bounding box center [493, 243] width 103 height 8
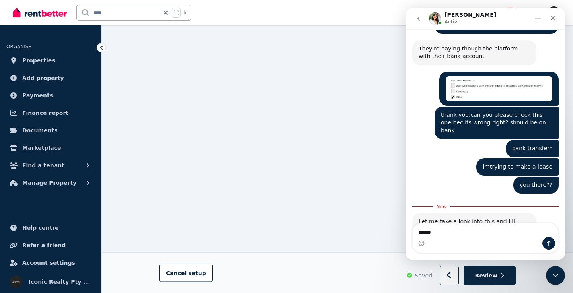
scroll to position [1, 0]
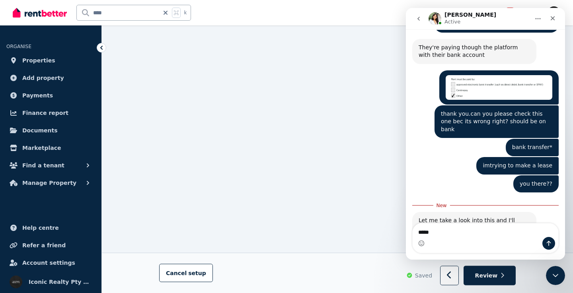
type textarea "******"
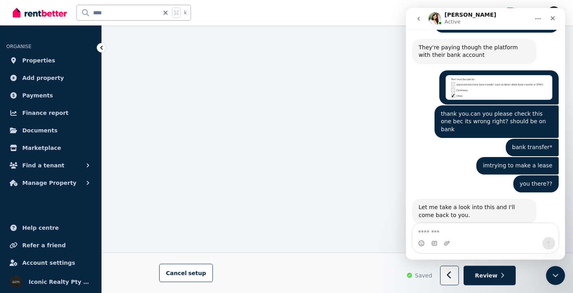
scroll to position [369, 0]
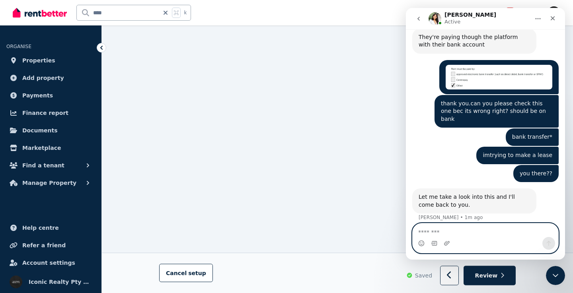
click at [445, 230] on textarea "Message…" at bounding box center [486, 231] width 146 height 14
paste textarea "*"
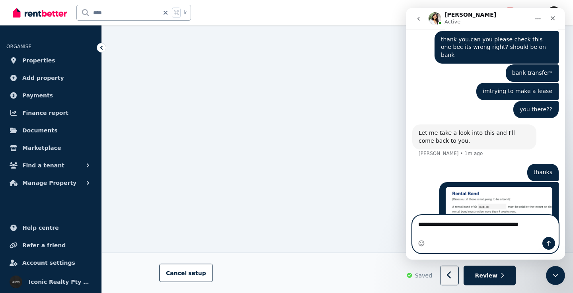
type textarea "**********"
click at [551, 243] on icon "Send a message…" at bounding box center [548, 243] width 6 height 6
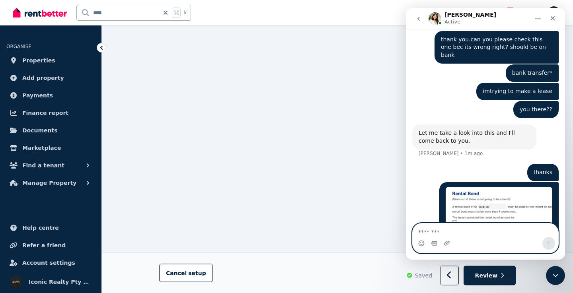
scroll to position [458, 0]
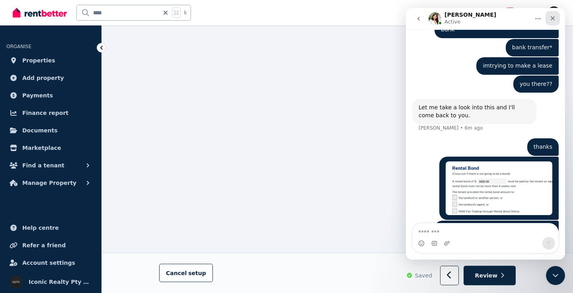
click at [553, 19] on icon "Close" at bounding box center [553, 18] width 4 height 4
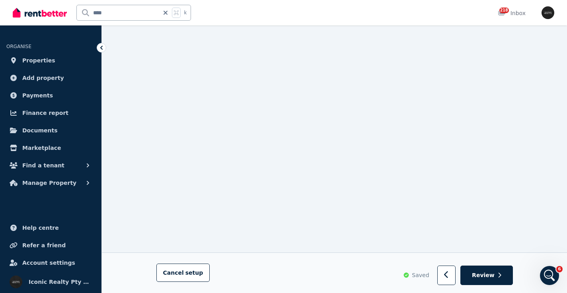
scroll to position [11122, 0]
click at [48, 62] on span "Properties" at bounding box center [38, 61] width 33 height 10
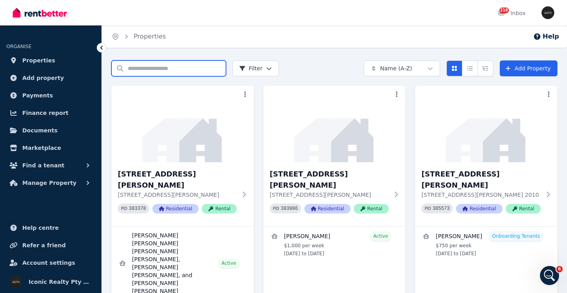
click at [146, 66] on input "Search properties" at bounding box center [168, 68] width 115 height 16
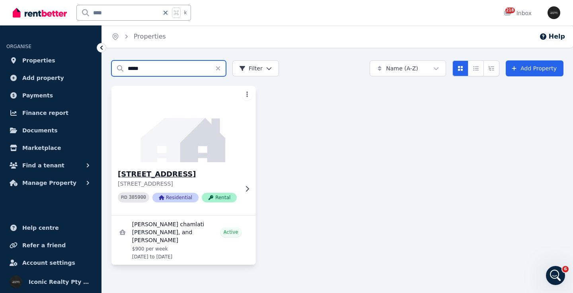
type input "*****"
click at [184, 171] on h3 "[STREET_ADDRESS]" at bounding box center [178, 174] width 121 height 11
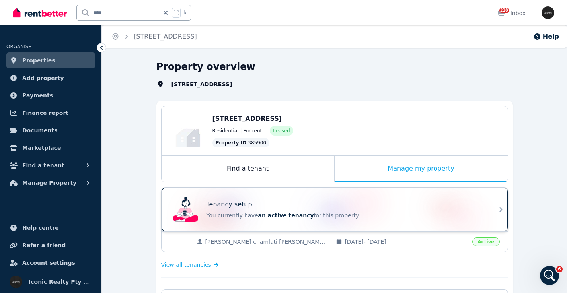
click at [364, 206] on div "Tenancy setup" at bounding box center [345, 205] width 278 height 10
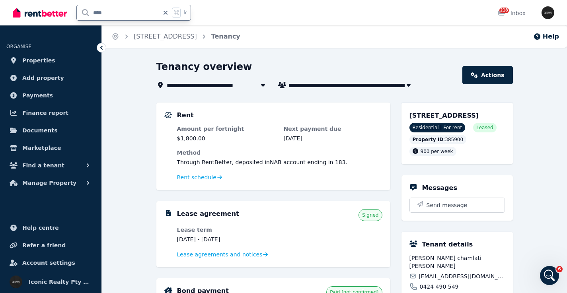
drag, startPoint x: 110, startPoint y: 12, endPoint x: 56, endPoint y: 12, distance: 53.7
click at [56, 12] on div "**** k" at bounding box center [104, 12] width 182 height 25
type input "****"
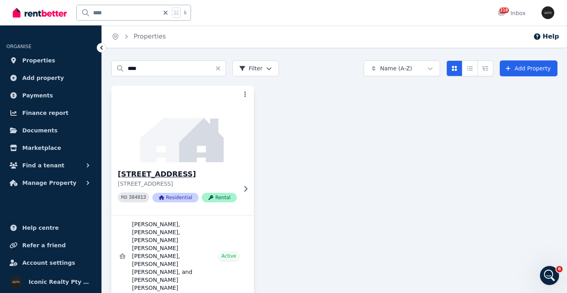
click at [215, 121] on img at bounding box center [183, 124] width 150 height 80
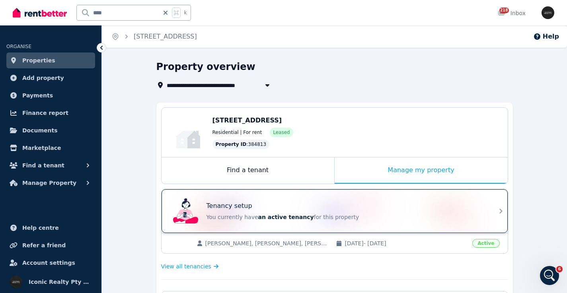
click at [317, 208] on div "Tenancy setup" at bounding box center [345, 206] width 278 height 10
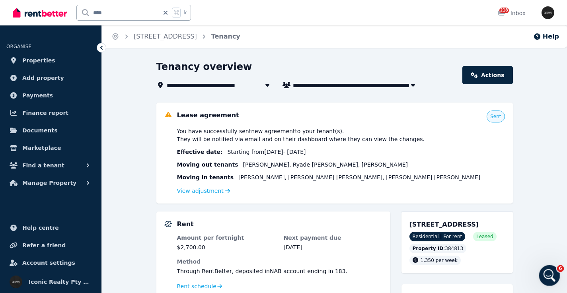
drag, startPoint x: 546, startPoint y: 275, endPoint x: 936, endPoint y: 481, distance: 440.2
click at [546, 275] on icon "Open Intercom Messenger" at bounding box center [548, 274] width 13 height 13
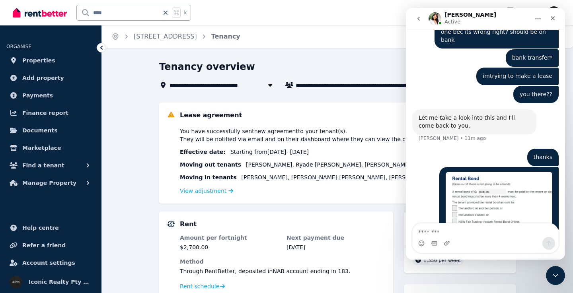
scroll to position [458, 0]
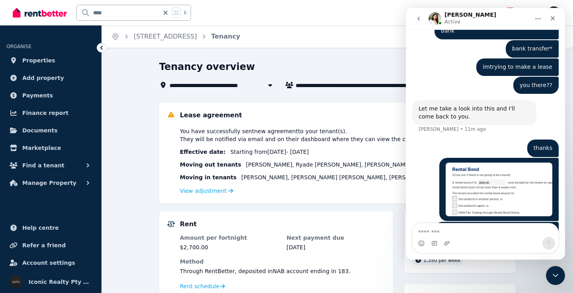
click at [451, 227] on textarea "Message…" at bounding box center [486, 231] width 146 height 14
type textarea "**********"
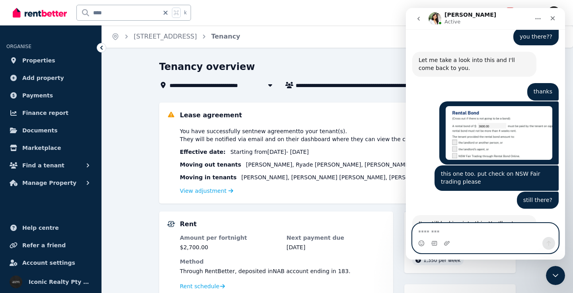
scroll to position [522, 0]
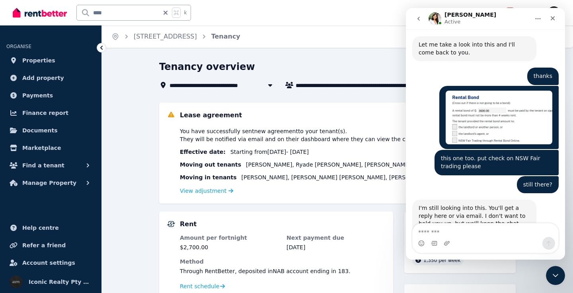
click at [483, 222] on div "I'm still looking into this. You'll get a reply here or via email. I don't want…" at bounding box center [485, 229] width 146 height 58
click at [478, 228] on textarea "Message…" at bounding box center [486, 231] width 146 height 14
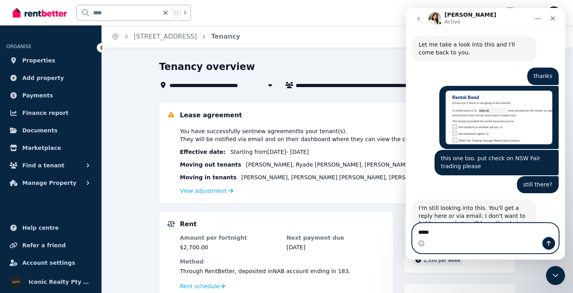
type textarea "******"
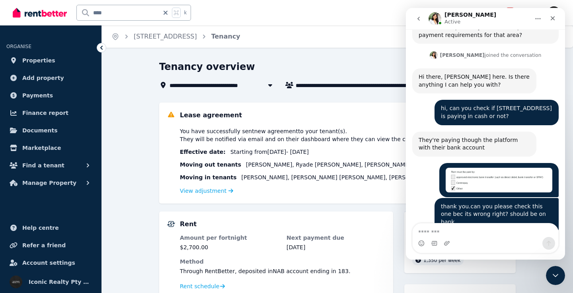
scroll to position [248, 0]
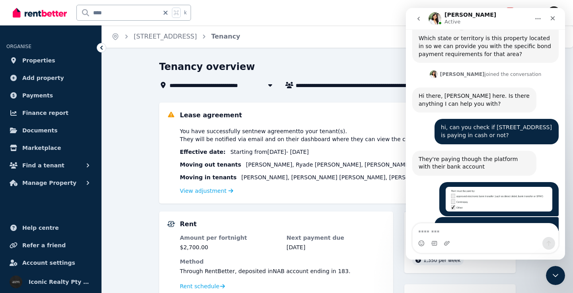
click at [492, 187] on img "Iconic says…" at bounding box center [499, 199] width 107 height 25
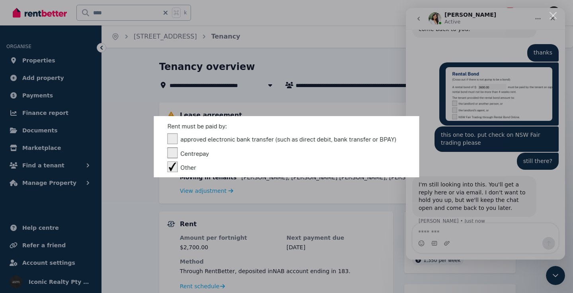
scroll to position [576, 0]
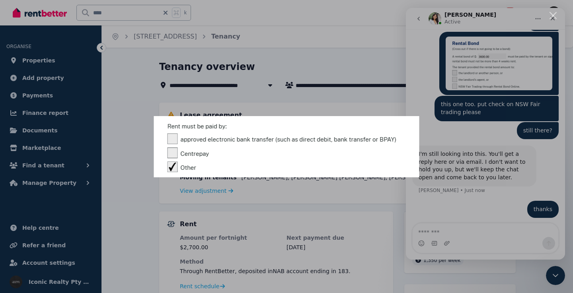
click at [133, 212] on div "Intercom messenger" at bounding box center [286, 146] width 573 height 293
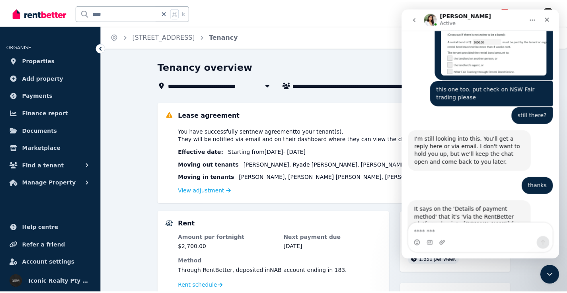
scroll to position [623, 0]
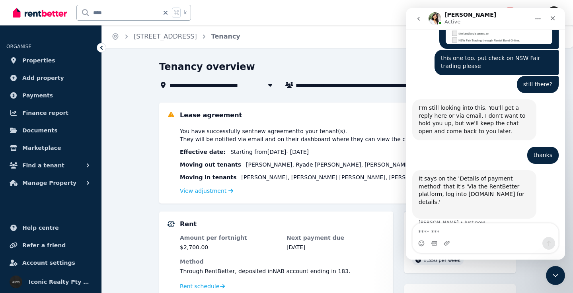
drag, startPoint x: 115, startPoint y: 11, endPoint x: 87, endPoint y: 12, distance: 28.2
click at [88, 12] on input "****" at bounding box center [118, 12] width 82 height 15
type input "****"
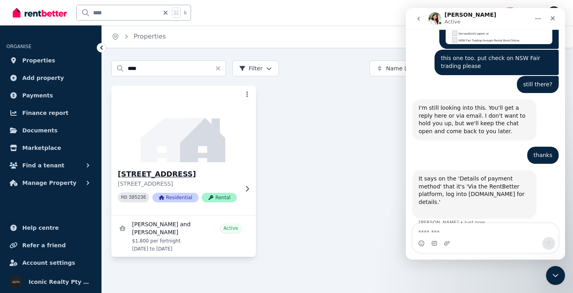
click at [216, 154] on img at bounding box center [184, 124] width 152 height 80
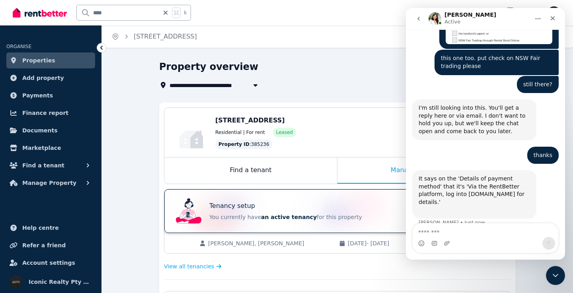
click at [291, 200] on div "Tenancy setup You currently have an active tenancy for this property" at bounding box center [330, 211] width 315 height 32
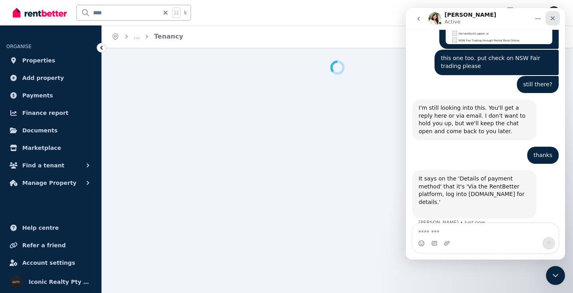
drag, startPoint x: 952, startPoint y: 27, endPoint x: 552, endPoint y: 19, distance: 399.9
click at [553, 18] on icon "Close" at bounding box center [552, 18] width 6 height 6
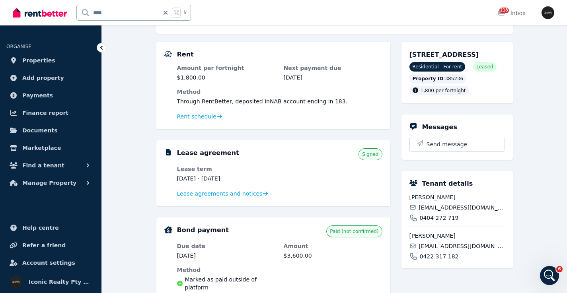
scroll to position [152, 0]
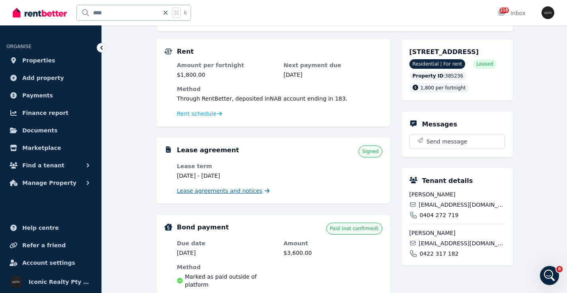
click at [238, 192] on span "Lease agreements and notices" at bounding box center [220, 191] width 86 height 8
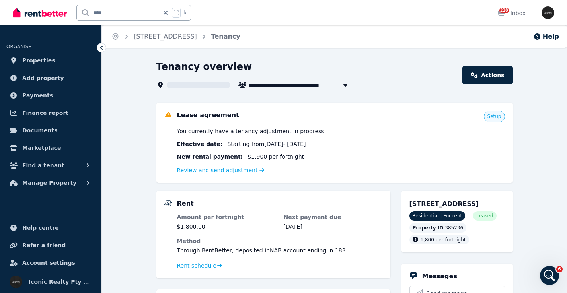
click at [222, 173] on link "Review and send adjustment" at bounding box center [221, 170] width 88 height 6
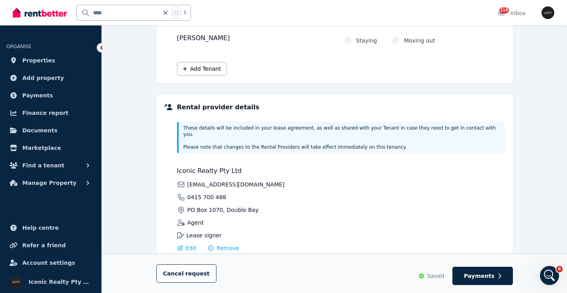
scroll to position [142, 0]
click at [471, 278] on span "Payments" at bounding box center [479, 276] width 31 height 8
select select "**********"
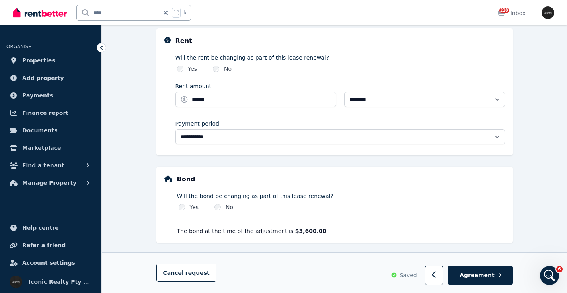
scroll to position [286, 0]
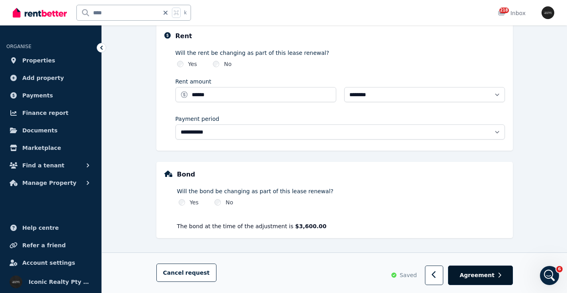
click at [478, 276] on span "Agreement" at bounding box center [476, 275] width 35 height 8
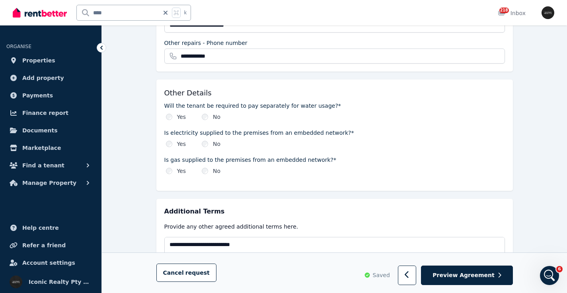
scroll to position [938, 0]
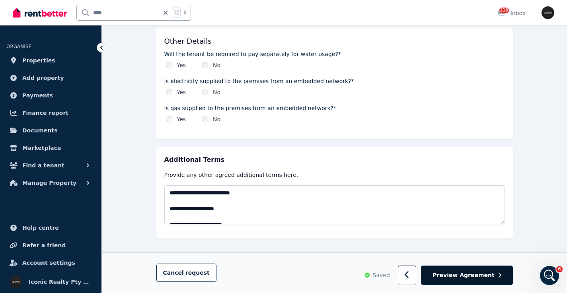
drag, startPoint x: 475, startPoint y: 280, endPoint x: 487, endPoint y: 267, distance: 17.5
click at [475, 280] on button "Preview Agreement" at bounding box center [466, 275] width 91 height 19
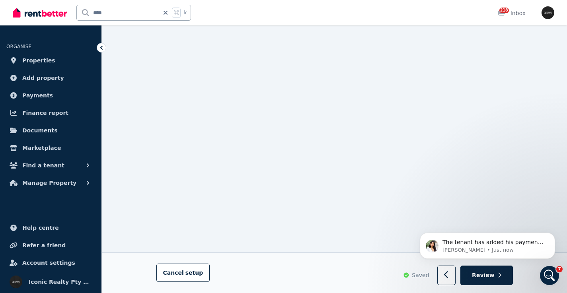
scroll to position [1133, 0]
click at [490, 276] on span "Review" at bounding box center [483, 276] width 23 height 8
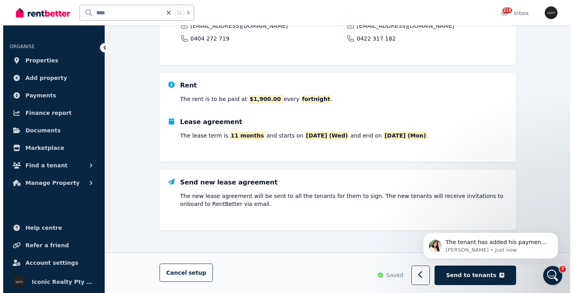
scroll to position [0, 0]
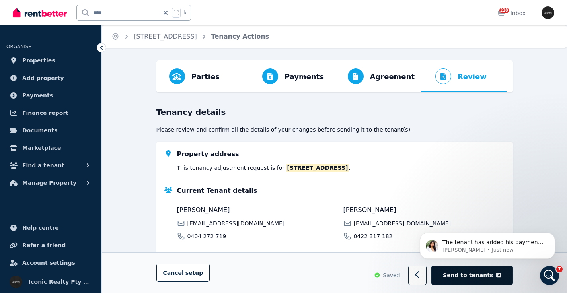
click at [480, 274] on span "Send to tenants" at bounding box center [468, 276] width 50 height 8
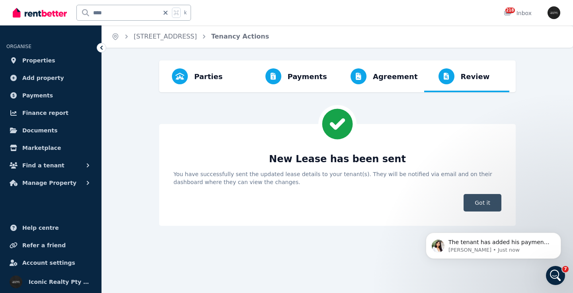
click at [488, 203] on span "Got it" at bounding box center [482, 203] width 38 height 18
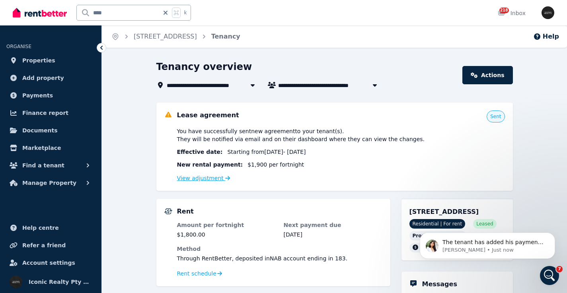
click at [208, 179] on link "View adjustment" at bounding box center [203, 178] width 53 height 6
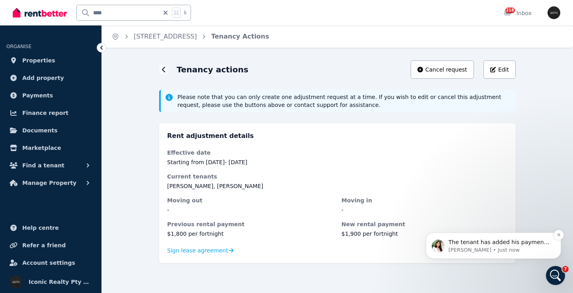
click at [500, 247] on p "[PERSON_NAME] • Just now" at bounding box center [499, 250] width 103 height 7
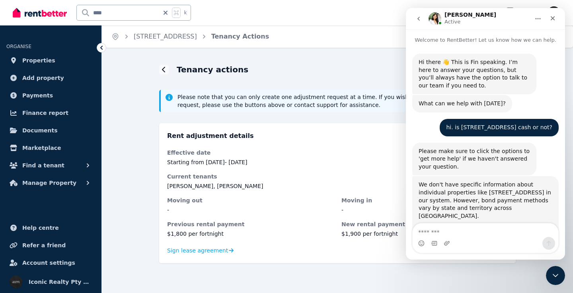
scroll to position [646, 0]
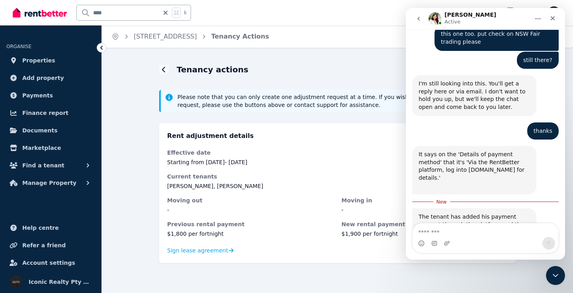
click at [487, 237] on div "Intercom messenger" at bounding box center [486, 243] width 146 height 13
click at [311, 276] on div "Tenancy actions Cancel request Edit Please note that you can only create one ad…" at bounding box center [337, 168] width 356 height 217
click at [554, 18] on icon "Close" at bounding box center [552, 18] width 6 height 6
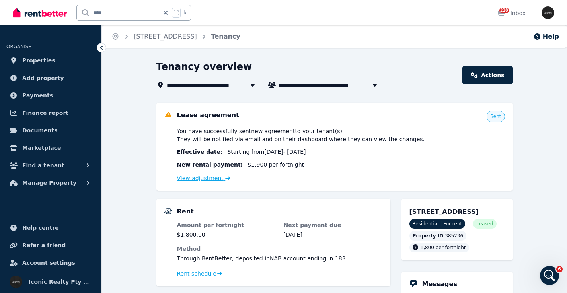
click at [210, 177] on link "View adjustment" at bounding box center [203, 178] width 53 height 6
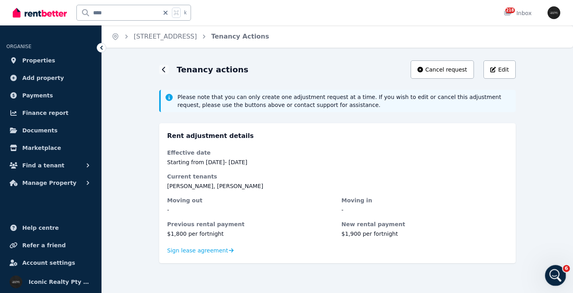
drag, startPoint x: 1087, startPoint y: 533, endPoint x: 554, endPoint y: 272, distance: 593.5
click at [554, 273] on icon "Open Intercom Messenger" at bounding box center [554, 274] width 13 height 13
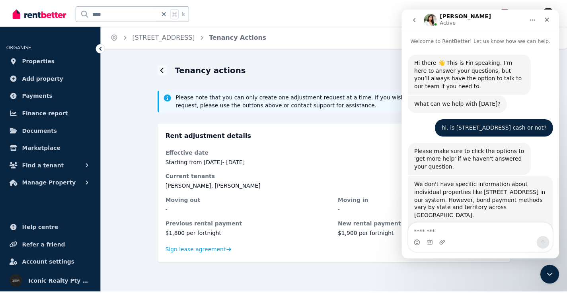
scroll to position [633, 0]
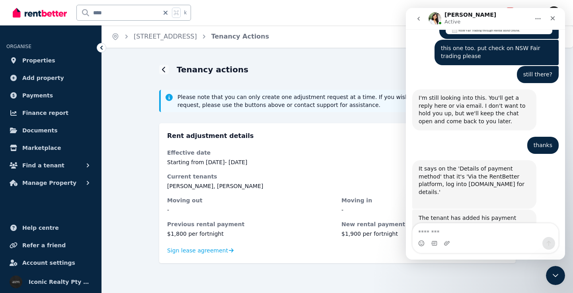
click at [467, 229] on textarea "Message…" at bounding box center [486, 231] width 146 height 14
type textarea "**********"
click at [355, 72] on div "Tenancy actions Cancel request Edit" at bounding box center [337, 69] width 356 height 18
click at [555, 17] on icon "Close" at bounding box center [552, 18] width 6 height 6
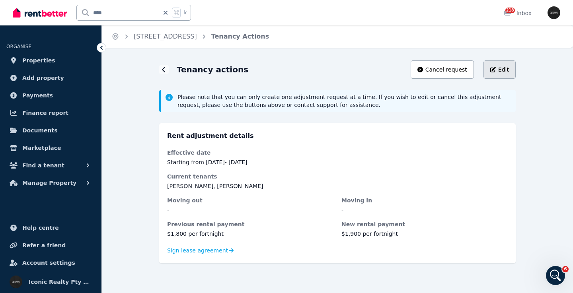
click at [503, 67] on span "Edit" at bounding box center [503, 70] width 11 height 8
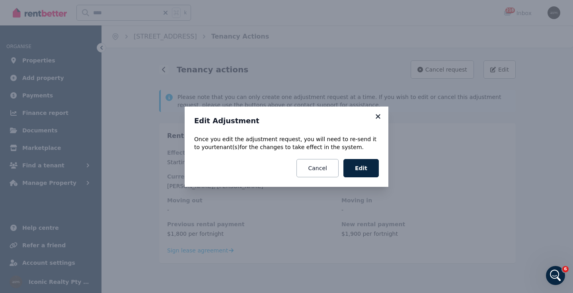
click at [380, 114] on icon at bounding box center [378, 116] width 4 height 4
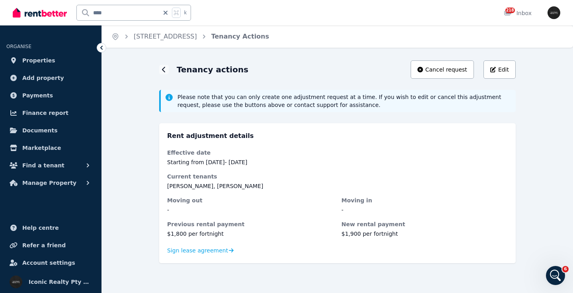
click at [461, 168] on dl "Effective date Starting from [DATE] - [DATE] Current tenants [PERSON_NAME], [PE…" at bounding box center [337, 193] width 341 height 89
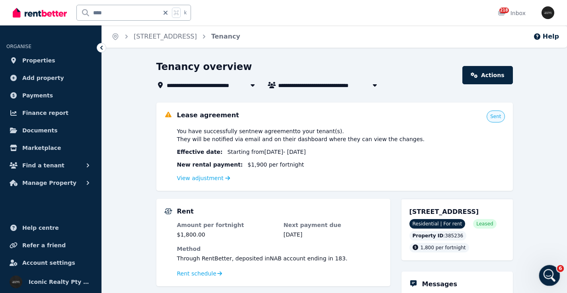
click at [548, 273] on icon "Open Intercom Messenger" at bounding box center [548, 274] width 13 height 13
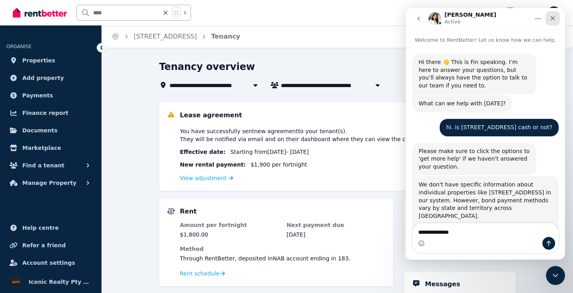
scroll to position [633, 0]
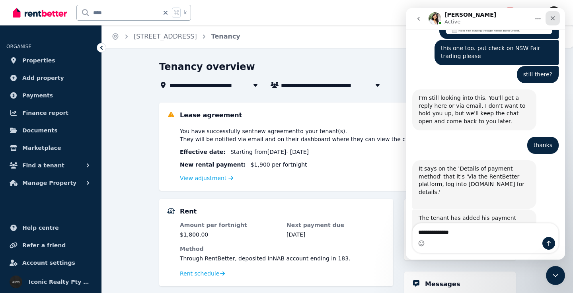
click at [554, 18] on icon "Close" at bounding box center [552, 18] width 6 height 6
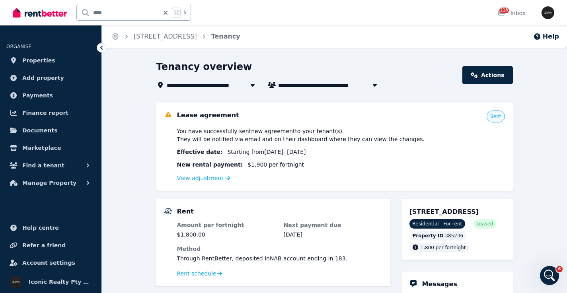
click at [317, 61] on div "Tenancy overview" at bounding box center [307, 67] width 302 height 15
drag, startPoint x: 549, startPoint y: 272, endPoint x: 543, endPoint y: 272, distance: 6.0
click at [549, 272] on icon "Open Intercom Messenger" at bounding box center [548, 274] width 13 height 13
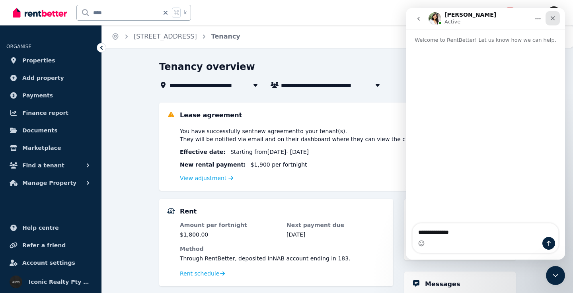
click at [553, 18] on icon "Close" at bounding box center [553, 18] width 4 height 4
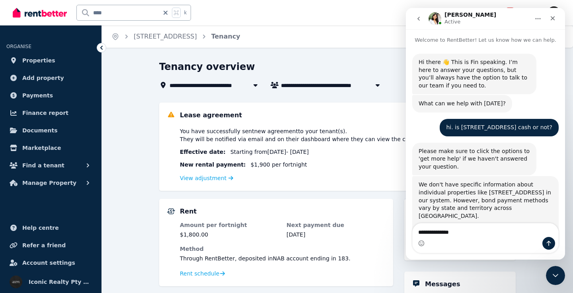
scroll to position [772, 0]
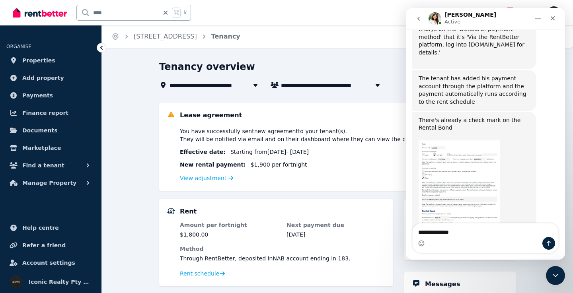
drag, startPoint x: 473, startPoint y: 232, endPoint x: 383, endPoint y: 232, distance: 90.3
click html "[PERSON_NAME] Active Welcome to RentBetter! Let us know how we can help. Hi the…"
click at [488, 140] on img "Rochelle says…" at bounding box center [459, 193] width 82 height 107
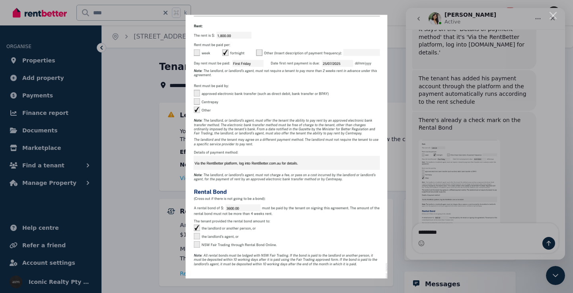
click at [556, 16] on div "Close" at bounding box center [553, 16] width 8 height 8
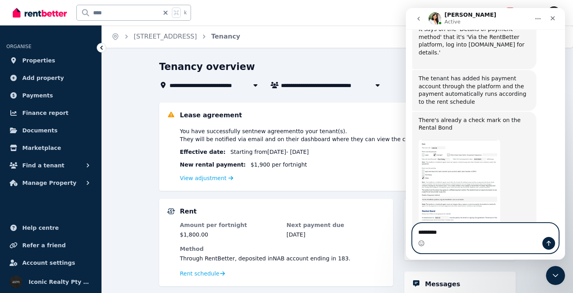
drag, startPoint x: 455, startPoint y: 233, endPoint x: 373, endPoint y: 228, distance: 81.7
click html "[PERSON_NAME] Active Welcome to RentBetter! Let us know how we can help. Hi the…"
click at [474, 140] on img "Rochelle says…" at bounding box center [459, 193] width 82 height 107
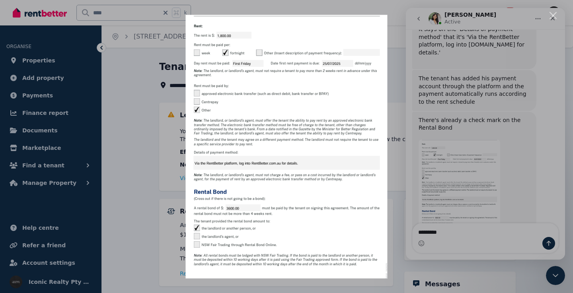
click at [338, 39] on img "Close" at bounding box center [286, 147] width 202 height 264
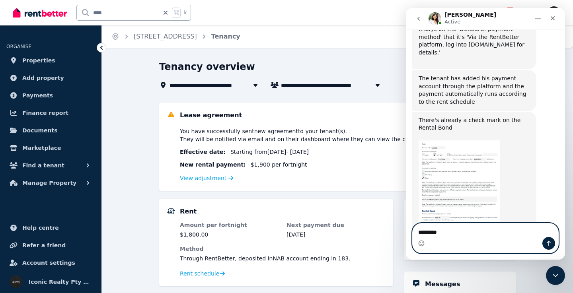
drag, startPoint x: 450, startPoint y: 235, endPoint x: 401, endPoint y: 233, distance: 49.4
click html "[PERSON_NAME] Active Welcome to RentBetter! Let us know how we can help. Hi the…"
type textarea "*"
type textarea "**********"
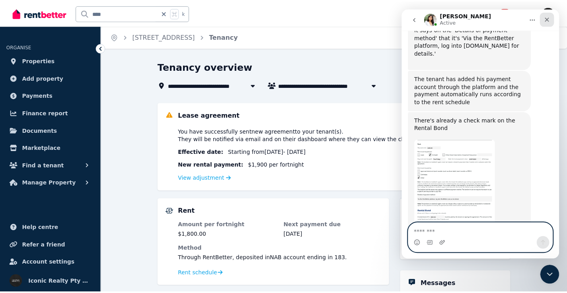
scroll to position [796, 0]
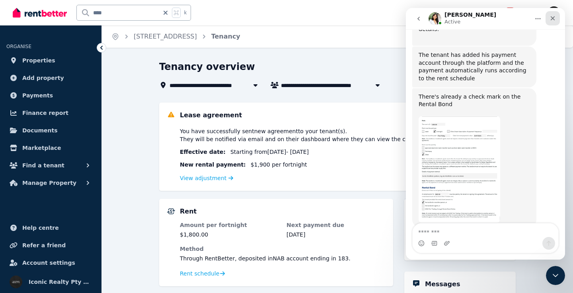
click at [555, 21] on icon "Close" at bounding box center [552, 18] width 6 height 6
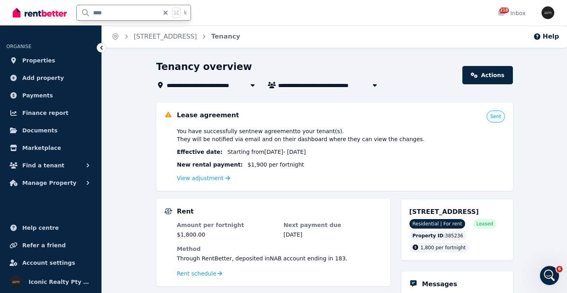
drag, startPoint x: 115, startPoint y: 11, endPoint x: 86, endPoint y: 12, distance: 28.6
click at [86, 12] on input "****" at bounding box center [118, 12] width 82 height 15
type input "*****"
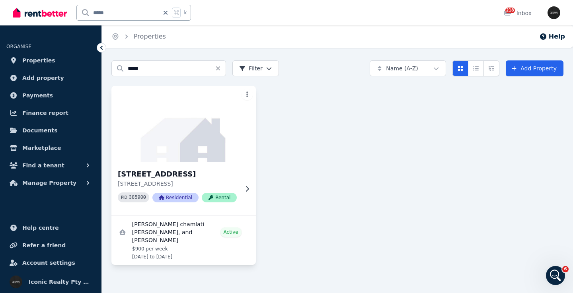
click at [184, 142] on img at bounding box center [184, 124] width 152 height 80
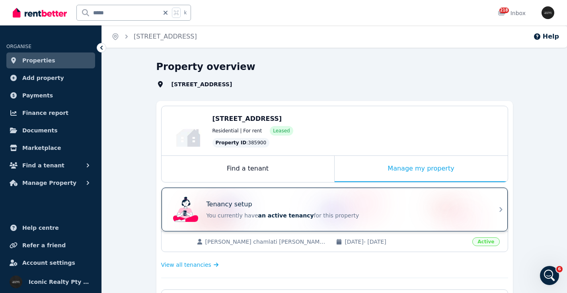
click at [287, 202] on div "Tenancy setup" at bounding box center [345, 205] width 278 height 10
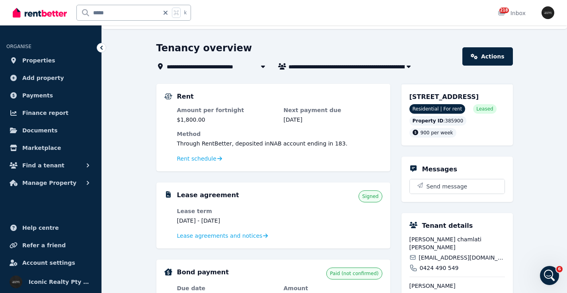
scroll to position [21, 0]
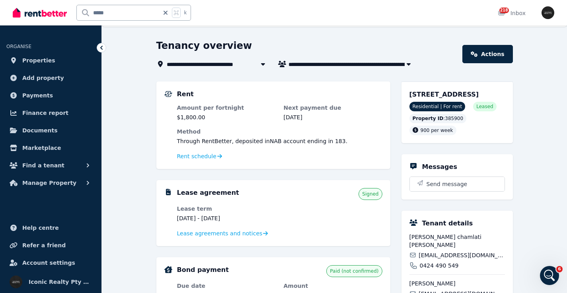
drag, startPoint x: 205, startPoint y: 216, endPoint x: 157, endPoint y: 215, distance: 47.8
click at [157, 215] on div "Lease agreement Signed Lease term [DATE] - [DATE] Lease agreements and notices" at bounding box center [273, 213] width 234 height 66
click at [503, 52] on link "Actions" at bounding box center [487, 54] width 50 height 18
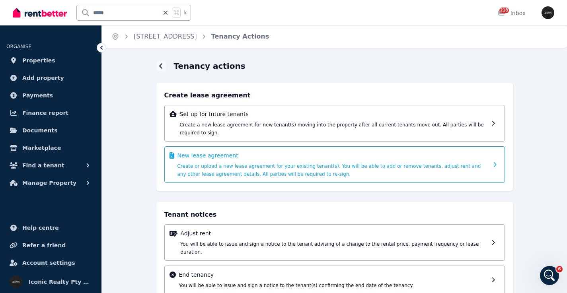
click at [347, 169] on div "New lease agreement Create or upload a new lease agreement for your existing te…" at bounding box center [332, 165] width 311 height 26
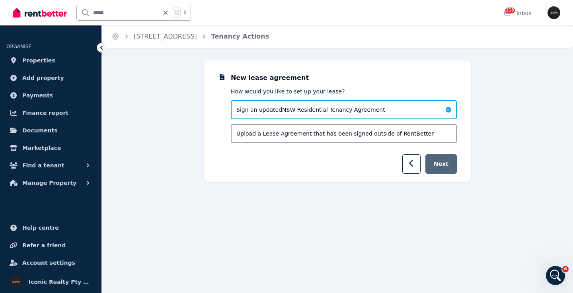
click at [444, 165] on button "Next" at bounding box center [440, 163] width 31 height 19
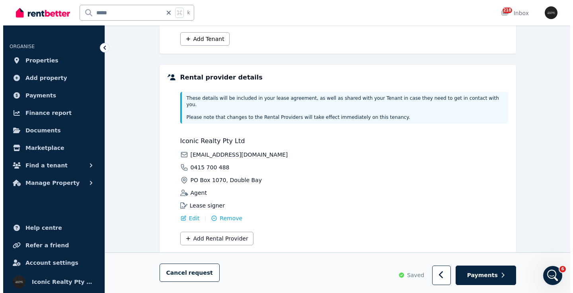
scroll to position [199, 0]
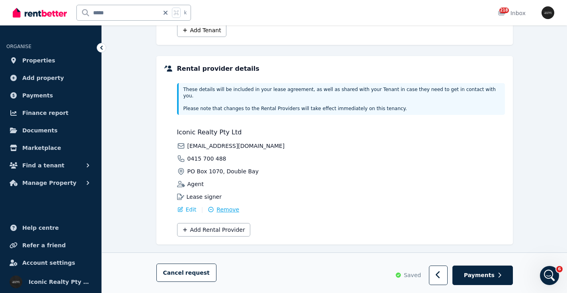
click at [225, 206] on span "Remove" at bounding box center [227, 210] width 23 height 8
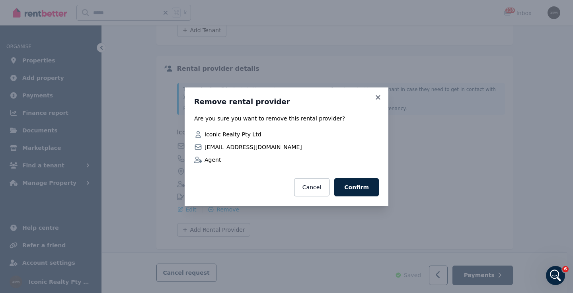
click at [356, 187] on button "Confirm" at bounding box center [356, 187] width 45 height 18
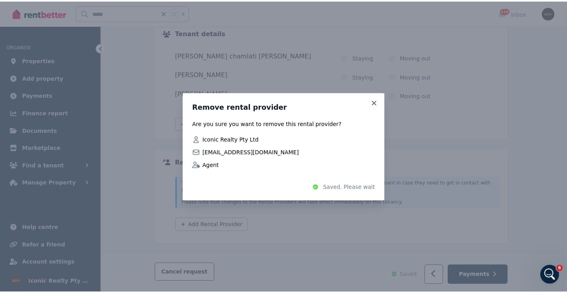
scroll to position [101, 0]
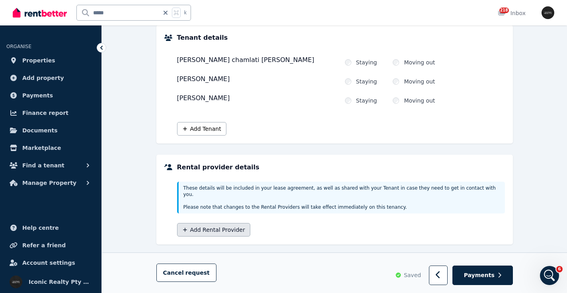
click at [232, 226] on button "Add Rental Provider" at bounding box center [213, 230] width 73 height 14
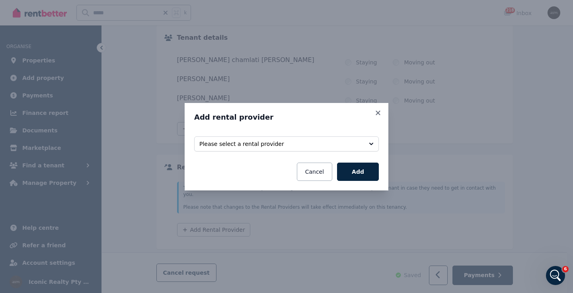
click at [302, 146] on span "Please select a rental provider" at bounding box center [280, 144] width 163 height 8
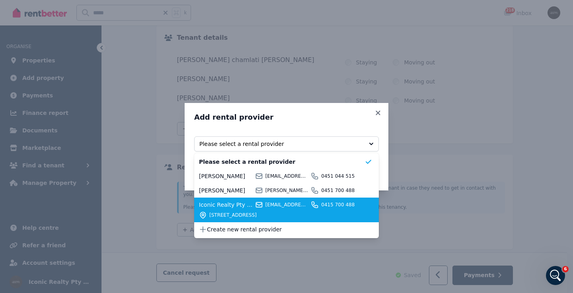
click at [243, 210] on div "Iconic Realty Pty Ltd [EMAIL_ADDRESS][DOMAIN_NAME] [STREET_ADDRESS]" at bounding box center [281, 210] width 165 height 18
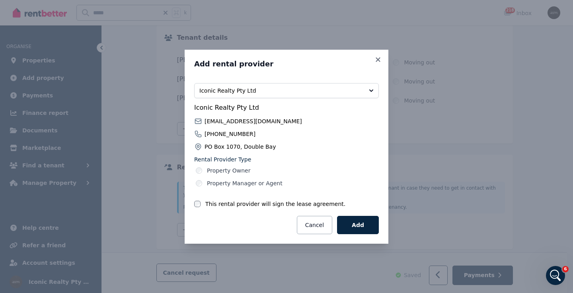
click at [198, 208] on form "Select rental providers to add Iconic Realty Pty Ltd Iconic Realty Pty Ltd [EMA…" at bounding box center [286, 156] width 185 height 156
click at [356, 223] on button "Add" at bounding box center [358, 225] width 42 height 18
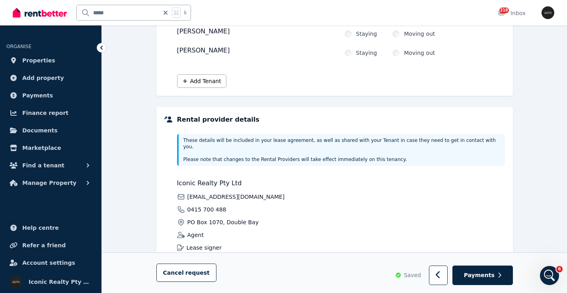
scroll to position [199, 0]
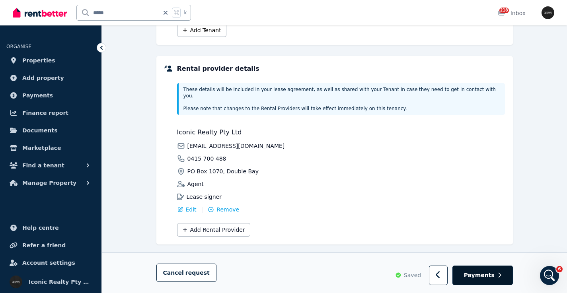
click at [494, 266] on button "Payments" at bounding box center [482, 275] width 60 height 19
select select "**********"
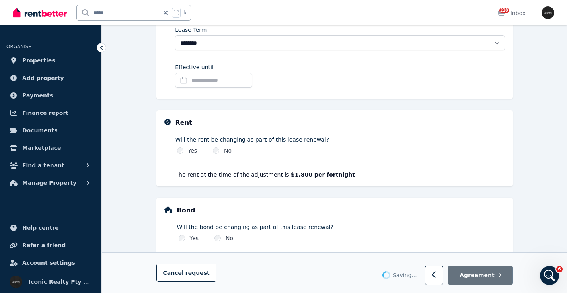
click at [496, 273] on button "Agreement" at bounding box center [480, 275] width 64 height 19
click at [440, 280] on button "button" at bounding box center [434, 275] width 19 height 19
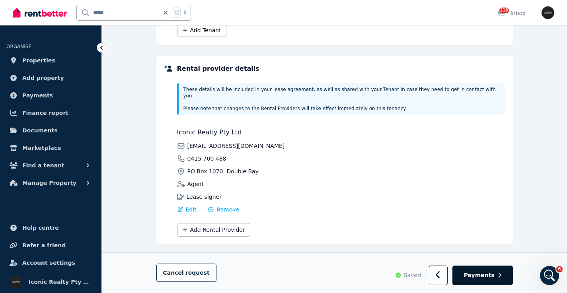
click at [485, 275] on span "Payments" at bounding box center [479, 276] width 31 height 8
select select "**********"
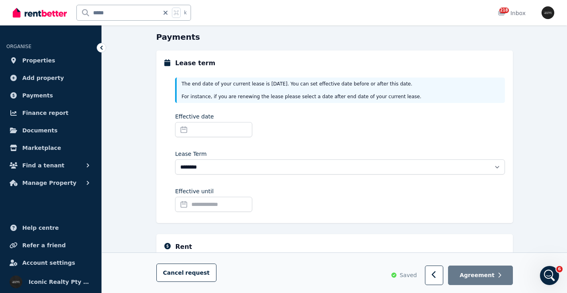
scroll to position [76, 0]
click at [183, 130] on input "Effective date" at bounding box center [213, 128] width 77 height 15
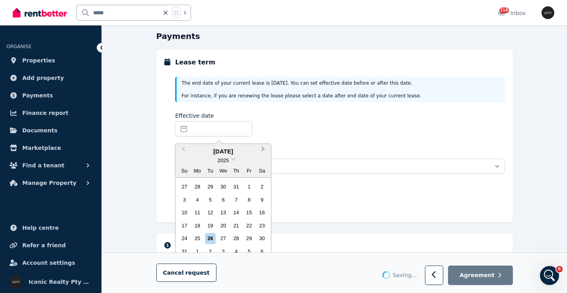
click at [263, 150] on span "Next Month" at bounding box center [263, 151] width 0 height 12
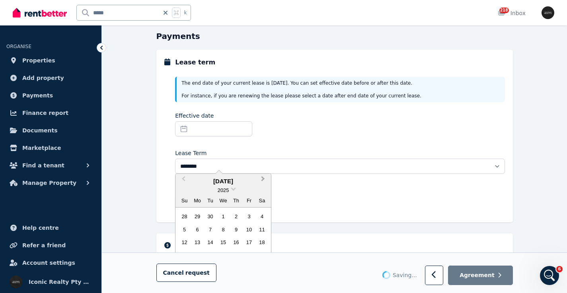
scroll to position [43, 0]
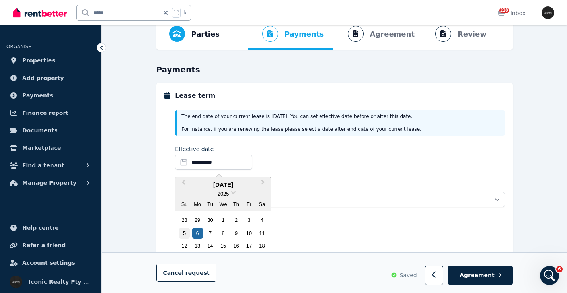
click at [183, 234] on div "5" at bounding box center [184, 233] width 11 height 11
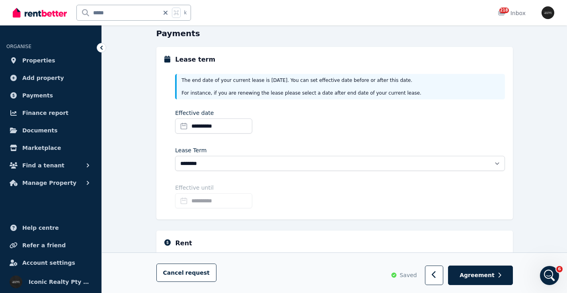
scroll to position [95, 0]
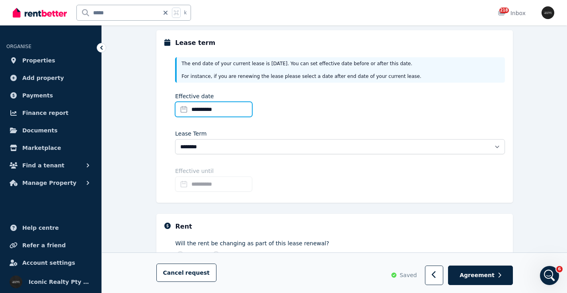
click at [185, 110] on input "**********" at bounding box center [213, 109] width 77 height 15
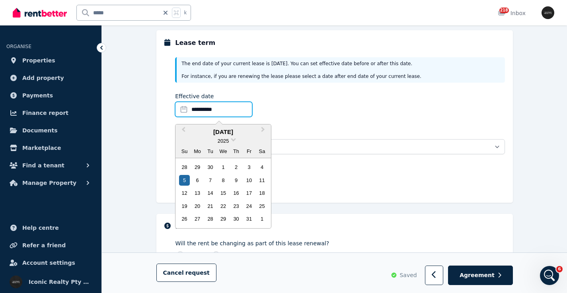
scroll to position [62, 0]
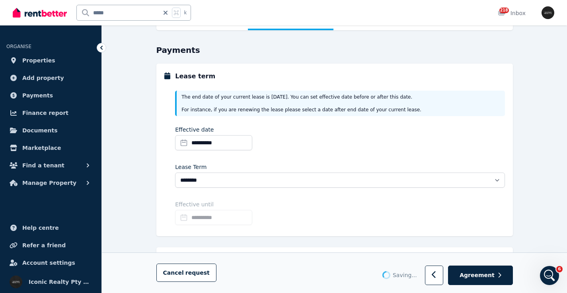
click at [389, 133] on div "**********" at bounding box center [339, 140] width 329 height 28
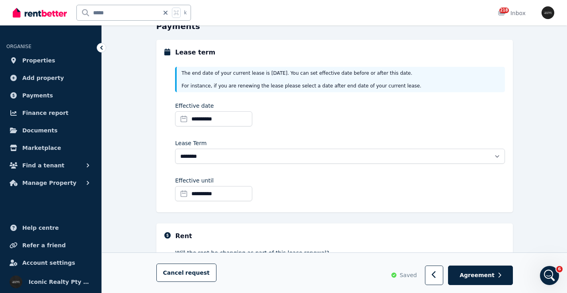
scroll to position [106, 0]
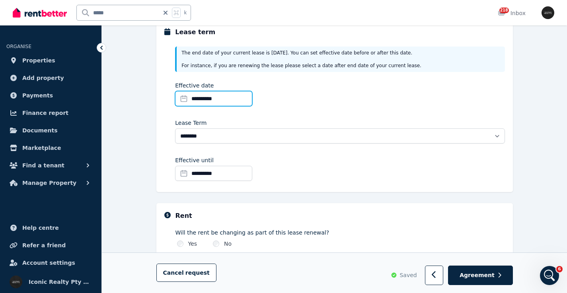
click at [185, 98] on input "**********" at bounding box center [213, 98] width 77 height 15
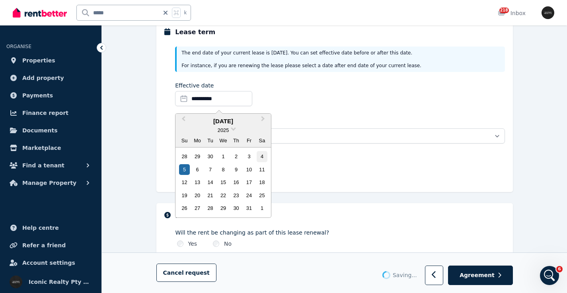
click at [261, 155] on div "4" at bounding box center [262, 156] width 11 height 11
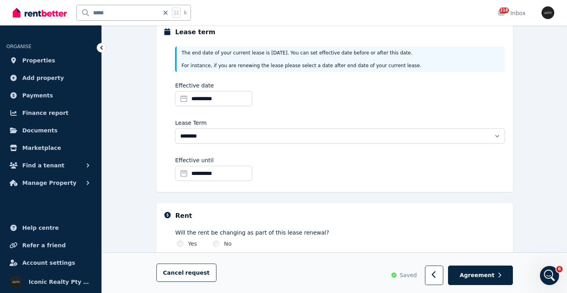
click at [184, 173] on input "**********" at bounding box center [213, 173] width 77 height 15
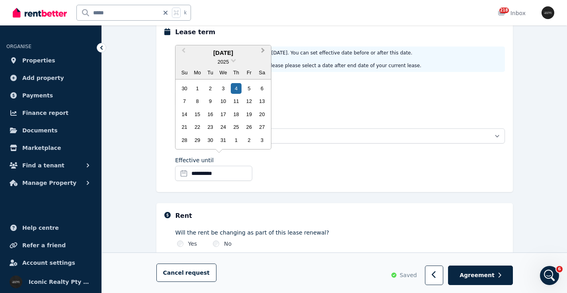
scroll to position [73, 0]
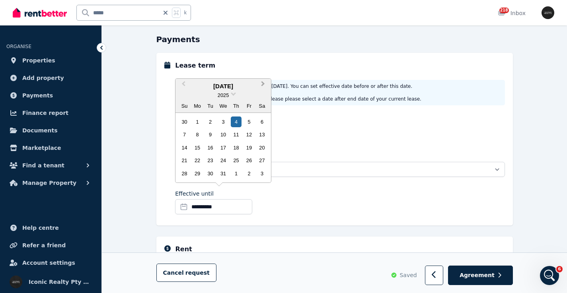
click at [263, 85] on span "Next Month" at bounding box center [263, 86] width 0 height 12
click at [263, 86] on span "Next Month" at bounding box center [263, 86] width 0 height 12
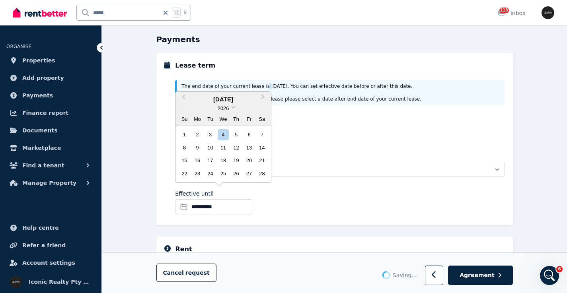
click at [263, 86] on div "The end date of your current lease is [DATE] . You can set effective date befor…" at bounding box center [339, 92] width 329 height 25
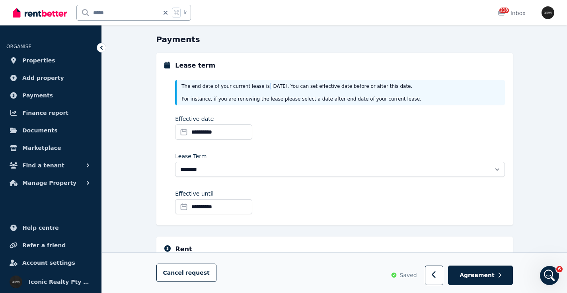
click at [219, 209] on input "**********" at bounding box center [213, 206] width 77 height 15
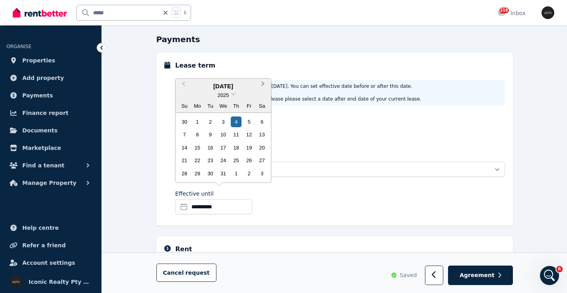
click at [263, 86] on span "Next Month" at bounding box center [263, 86] width 0 height 12
click at [263, 87] on button "Next Month" at bounding box center [263, 86] width 13 height 13
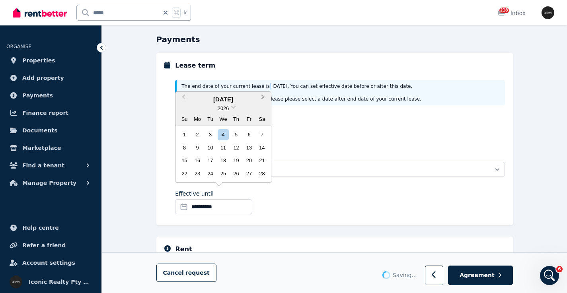
click at [263, 87] on div "The end date of your current lease is [DATE] . You can set effective date befor…" at bounding box center [339, 92] width 329 height 25
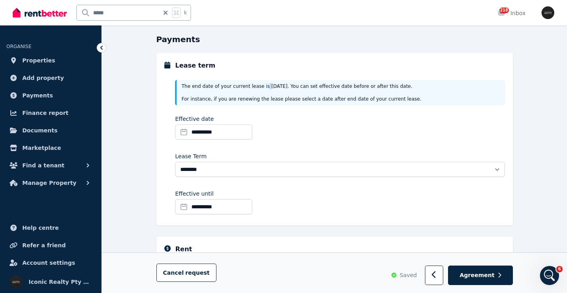
click at [210, 206] on input "**********" at bounding box center [213, 206] width 77 height 15
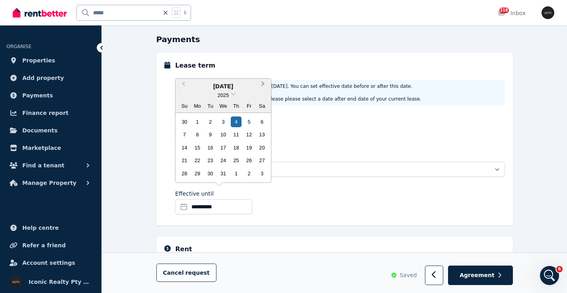
click at [261, 87] on button "Next Month" at bounding box center [263, 86] width 13 height 13
click at [263, 88] on button "Next Month" at bounding box center [263, 86] width 13 height 13
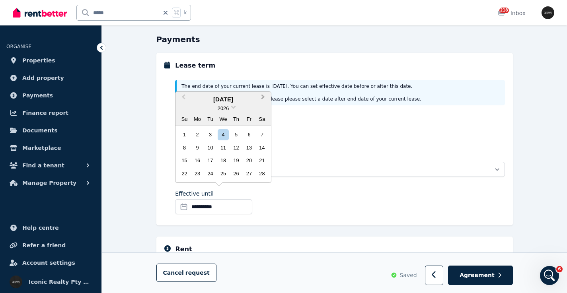
click at [263, 99] on span "Next Month" at bounding box center [263, 99] width 0 height 12
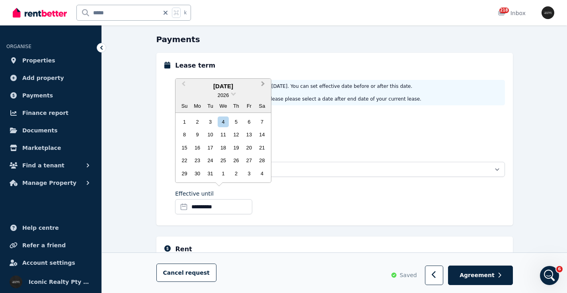
click at [265, 90] on button "Next Month" at bounding box center [263, 86] width 13 height 13
click at [263, 88] on button "Next Month" at bounding box center [263, 86] width 13 height 13
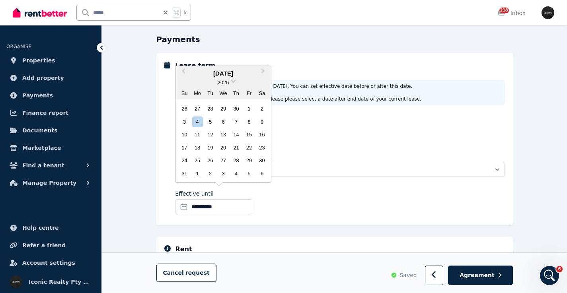
click at [261, 76] on button "Next Month" at bounding box center [263, 73] width 13 height 13
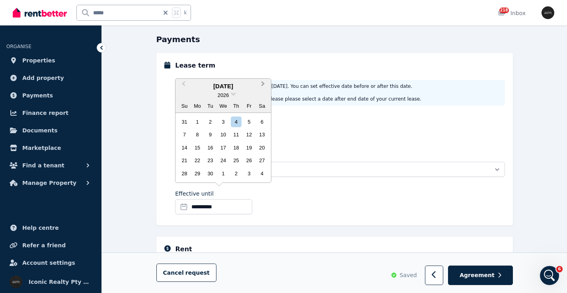
click at [264, 87] on button "Next Month" at bounding box center [263, 86] width 13 height 13
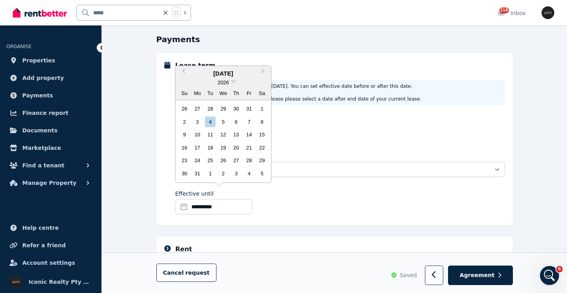
click at [263, 75] on span "Next Month" at bounding box center [263, 73] width 0 height 12
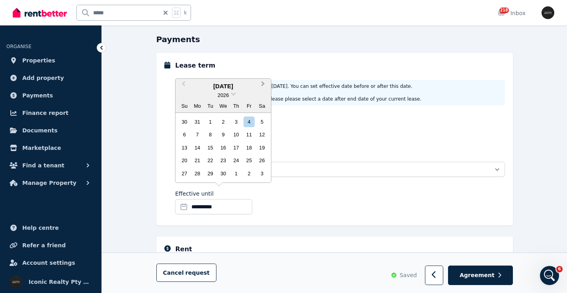
click at [260, 88] on button "Next Month" at bounding box center [263, 86] width 13 height 13
click at [198, 145] on div "12" at bounding box center [197, 147] width 11 height 11
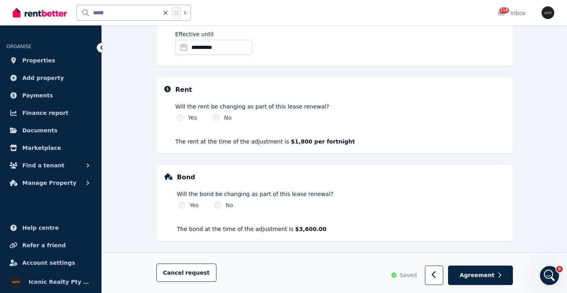
scroll to position [235, 0]
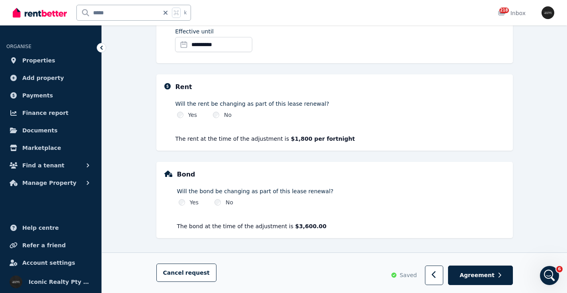
select select "**********"
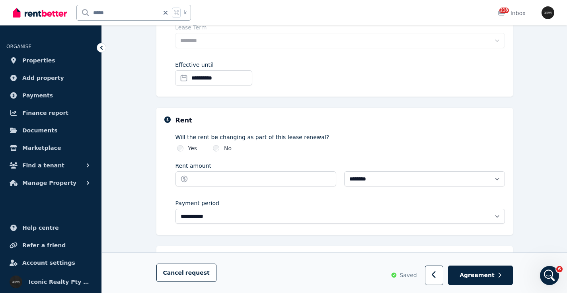
scroll to position [168, 0]
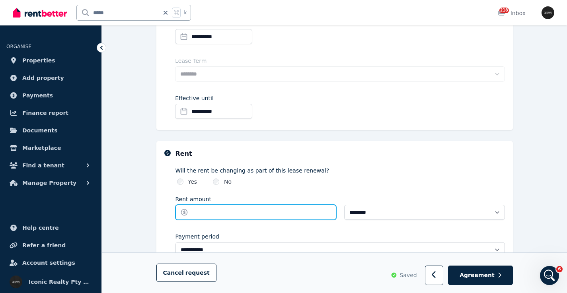
click at [200, 209] on input "Rent amount" at bounding box center [255, 212] width 161 height 15
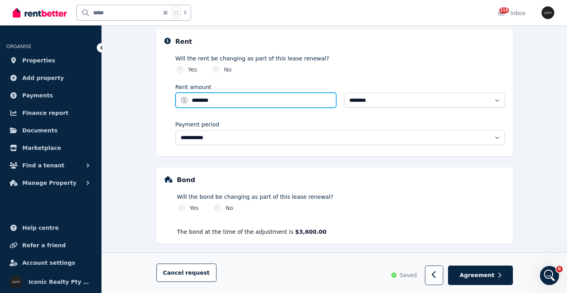
scroll to position [286, 0]
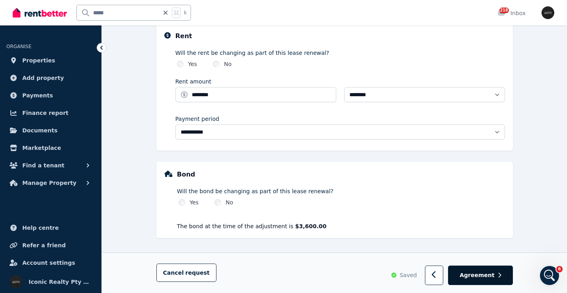
click at [477, 276] on span "Agreement" at bounding box center [476, 275] width 35 height 8
type input "*******"
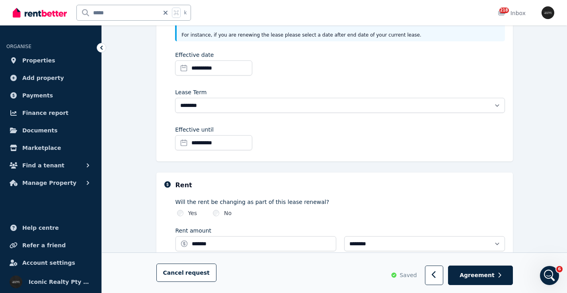
scroll to position [122, 0]
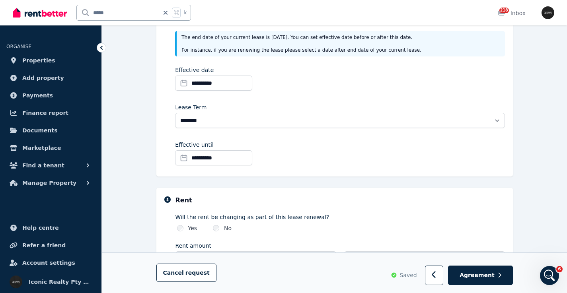
click at [182, 160] on input "**********" at bounding box center [213, 157] width 77 height 15
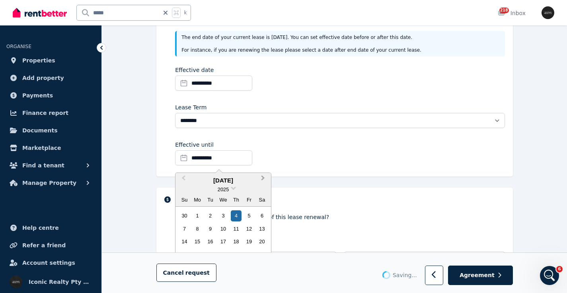
click at [263, 178] on span "Next Month" at bounding box center [263, 180] width 0 height 12
click at [263, 179] on span "Next Month" at bounding box center [263, 180] width 0 height 12
click at [263, 181] on button "Next Month" at bounding box center [263, 180] width 13 height 13
click at [263, 180] on button "Next Month" at bounding box center [263, 180] width 13 height 13
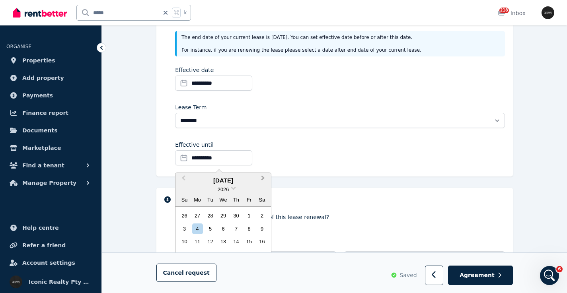
click at [263, 179] on span "Next Month" at bounding box center [263, 180] width 0 height 12
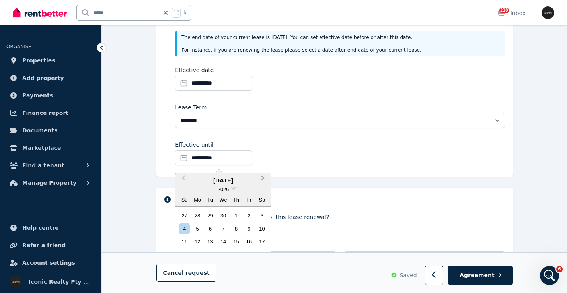
scroll to position [88, 0]
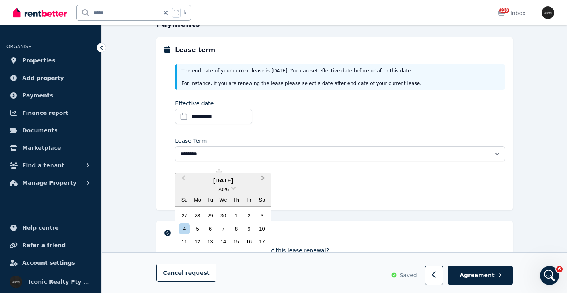
click at [252, 179] on div "Effective until" at bounding box center [213, 178] width 77 height 8
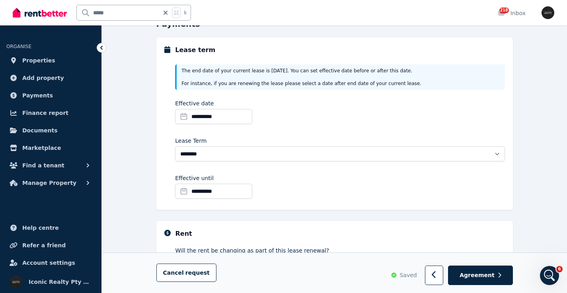
click at [252, 179] on div "Effective until" at bounding box center [213, 178] width 77 height 8
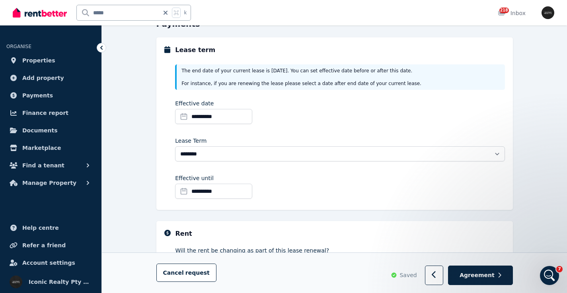
click at [323, 192] on div "**********" at bounding box center [339, 188] width 329 height 28
click at [185, 191] on input "**********" at bounding box center [213, 191] width 77 height 15
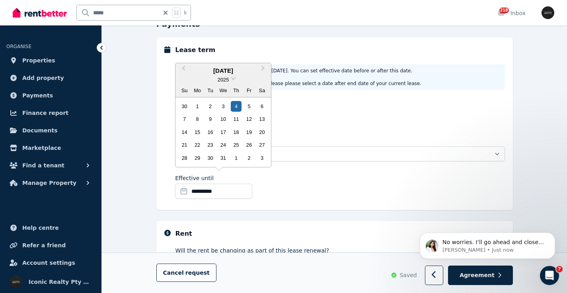
scroll to position [0, 0]
drag, startPoint x: 264, startPoint y: 70, endPoint x: 264, endPoint y: 76, distance: 5.6
click at [263, 70] on span "Next Month" at bounding box center [263, 70] width 0 height 12
click at [263, 71] on span "Next Month" at bounding box center [263, 70] width 0 height 12
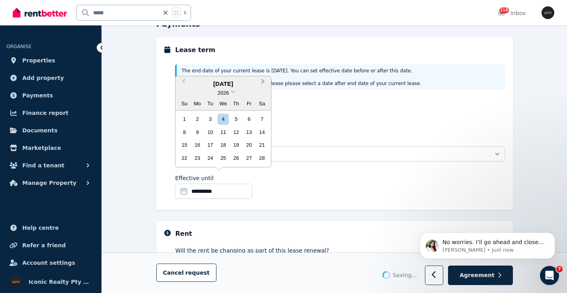
click at [263, 82] on span "Next Month" at bounding box center [263, 83] width 0 height 12
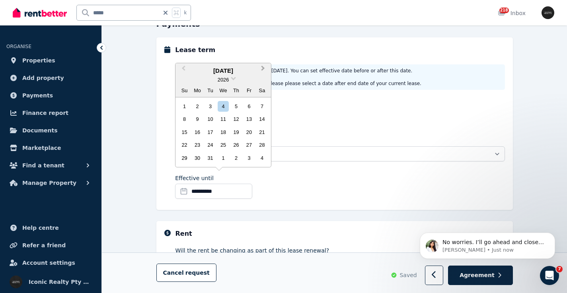
click at [263, 72] on button "Next Month" at bounding box center [263, 70] width 13 height 13
click at [263, 76] on button "Next Month" at bounding box center [263, 70] width 13 height 13
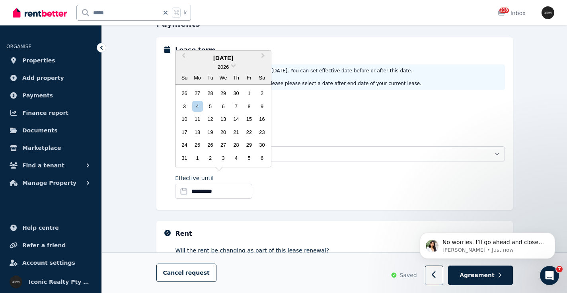
click at [262, 61] on button "Next Month" at bounding box center [263, 57] width 13 height 13
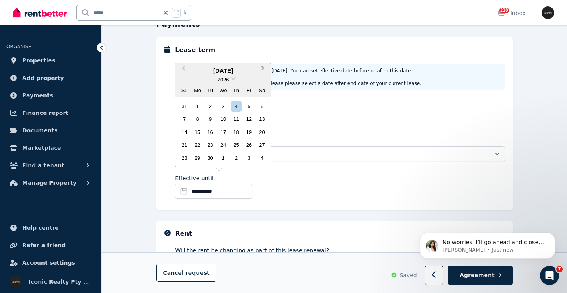
click at [263, 72] on button "Next Month" at bounding box center [263, 70] width 13 height 13
click at [263, 71] on span "Next Month" at bounding box center [263, 70] width 0 height 12
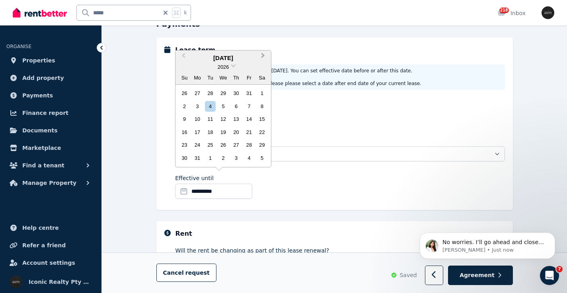
click at [263, 60] on button "Next Month" at bounding box center [263, 57] width 13 height 13
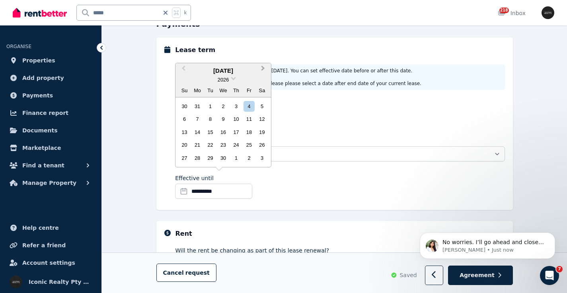
click at [263, 74] on button "Next Month" at bounding box center [263, 70] width 13 height 13
click at [198, 130] on div "12" at bounding box center [197, 132] width 11 height 11
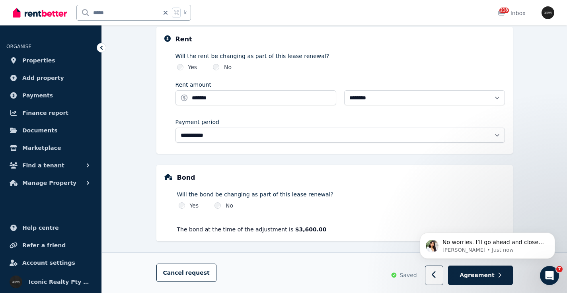
scroll to position [286, 0]
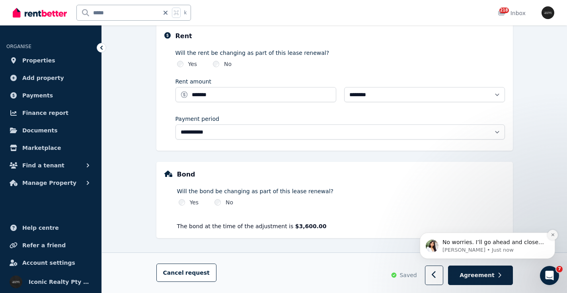
click at [553, 232] on button "Dismiss notification" at bounding box center [552, 235] width 10 height 10
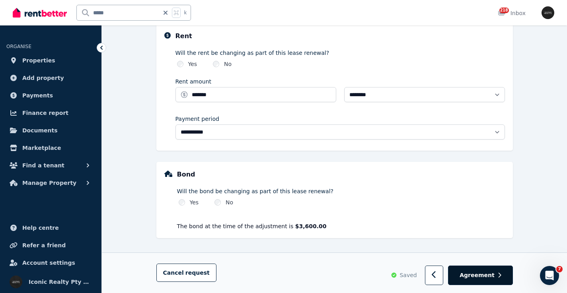
click at [487, 280] on button "Agreement" at bounding box center [480, 275] width 64 height 19
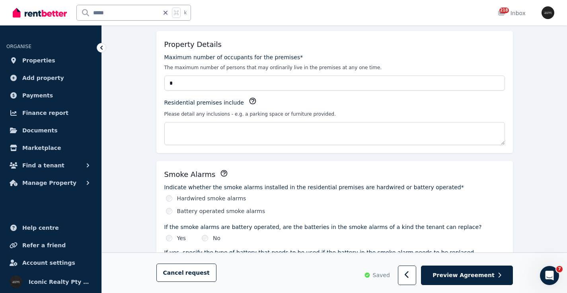
scroll to position [207, 0]
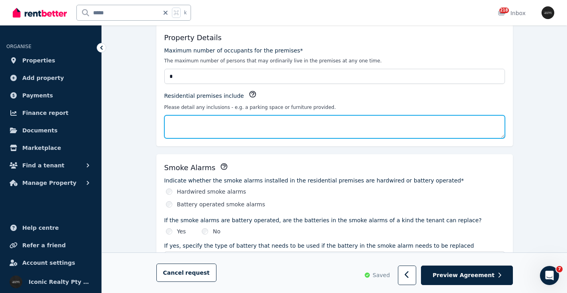
click at [215, 125] on textarea "Residential premises include" at bounding box center [334, 126] width 341 height 23
type textarea "*"
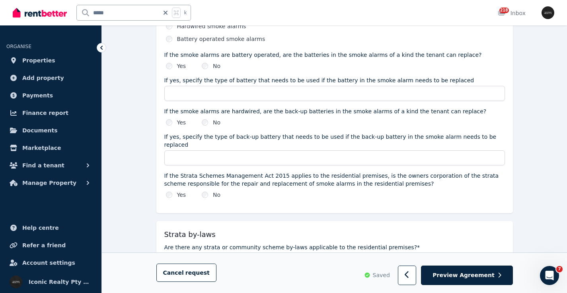
scroll to position [378, 0]
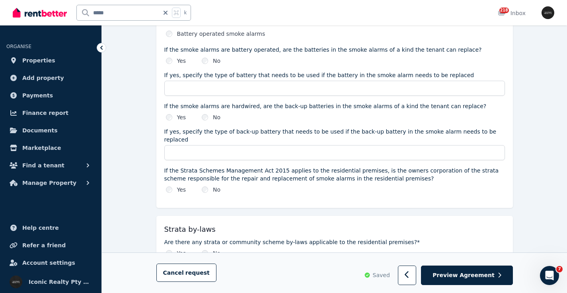
type textarea "**********"
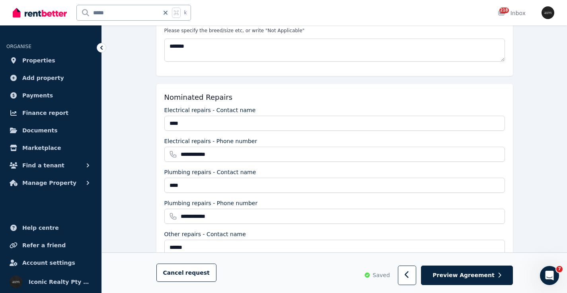
scroll to position [665, 0]
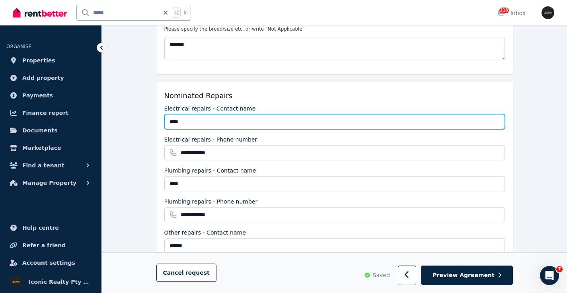
click at [170, 114] on input "****" at bounding box center [334, 121] width 341 height 15
click at [233, 114] on input "**********" at bounding box center [334, 121] width 341 height 15
drag, startPoint x: 253, startPoint y: 113, endPoint x: 129, endPoint y: 111, distance: 124.1
type input "**********"
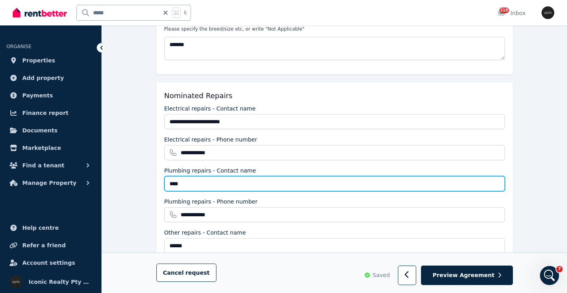
click at [156, 175] on div "**********" at bounding box center [334, 187] width 356 height 210
paste input "**********"
type input "**********"
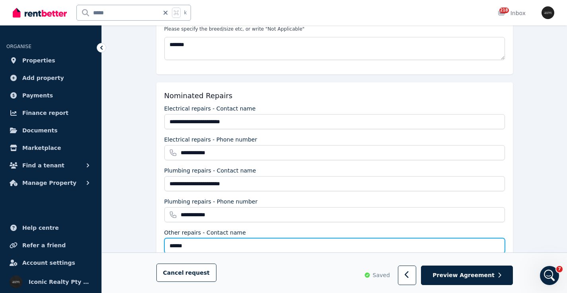
click at [169, 238] on input "******" at bounding box center [334, 245] width 341 height 15
paste input "**********"
type input "*"
paste input "**********"
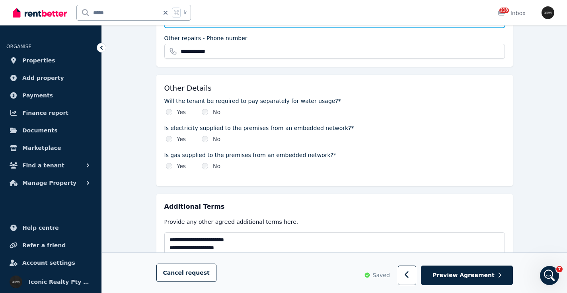
scroll to position [938, 0]
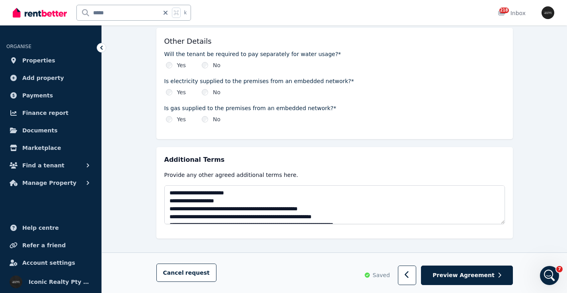
type input "**********"
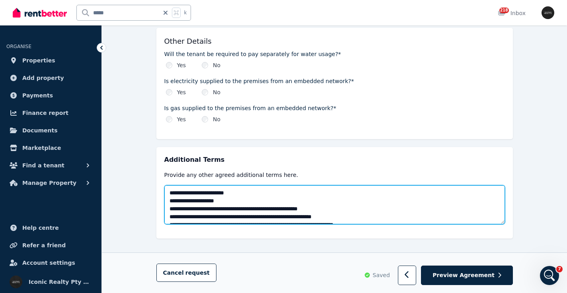
click at [266, 185] on textarea at bounding box center [334, 204] width 341 height 39
paste textarea
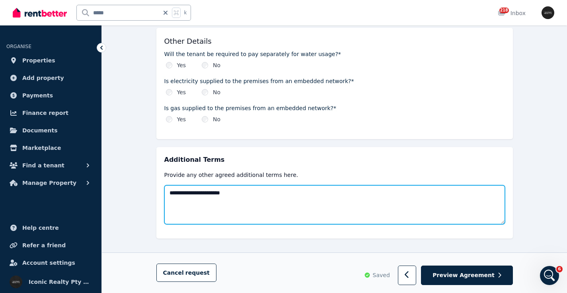
drag, startPoint x: 119, startPoint y: 183, endPoint x: 99, endPoint y: 182, distance: 19.5
paste textarea "**********"
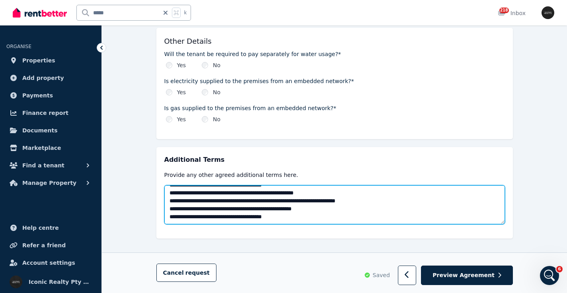
scroll to position [1281, 0]
drag, startPoint x: 235, startPoint y: 208, endPoint x: 167, endPoint y: 195, distance: 68.8
click at [165, 195] on textarea at bounding box center [334, 204] width 341 height 39
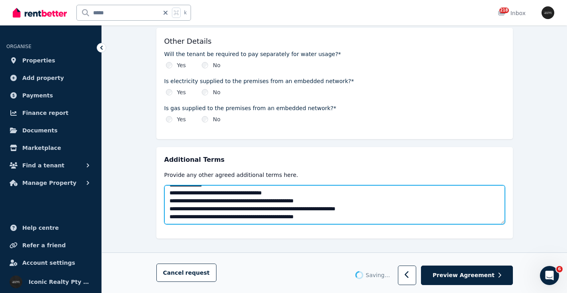
scroll to position [1265, 0]
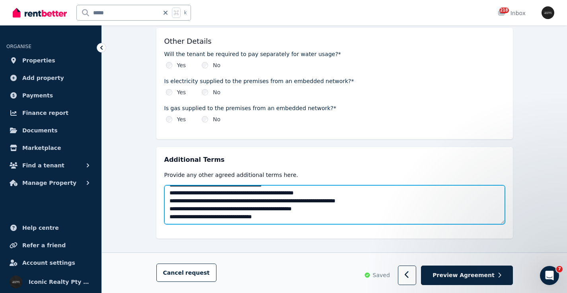
drag, startPoint x: 375, startPoint y: 206, endPoint x: 223, endPoint y: 212, distance: 151.7
click at [223, 212] on textarea at bounding box center [334, 204] width 341 height 39
click at [324, 197] on textarea at bounding box center [334, 204] width 341 height 39
drag, startPoint x: 378, startPoint y: 210, endPoint x: 115, endPoint y: 208, distance: 263.0
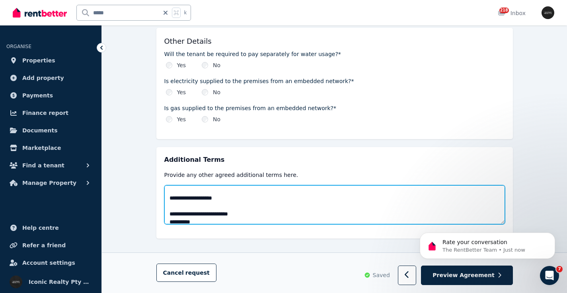
scroll to position [536, 0]
click at [192, 191] on textarea at bounding box center [334, 204] width 341 height 39
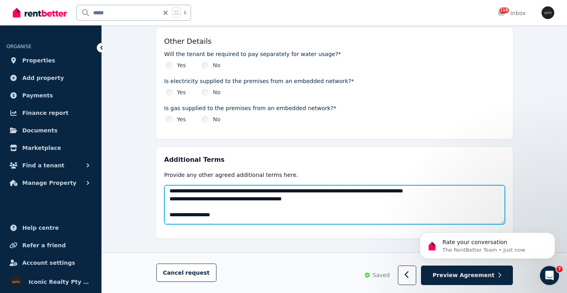
scroll to position [582, 0]
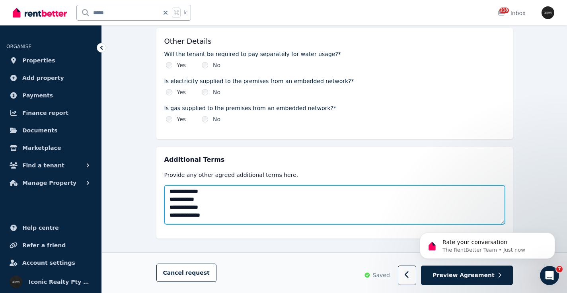
click at [221, 203] on textarea at bounding box center [334, 204] width 341 height 39
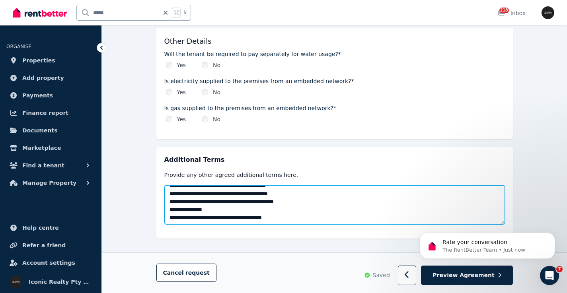
scroll to position [1233, 0]
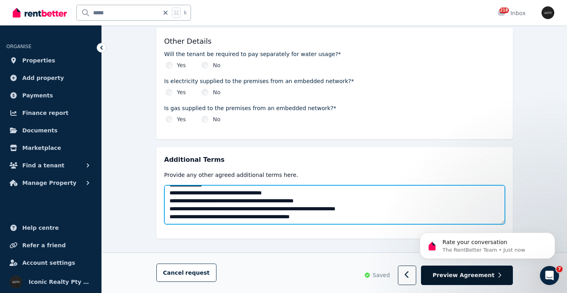
type textarea "**********"
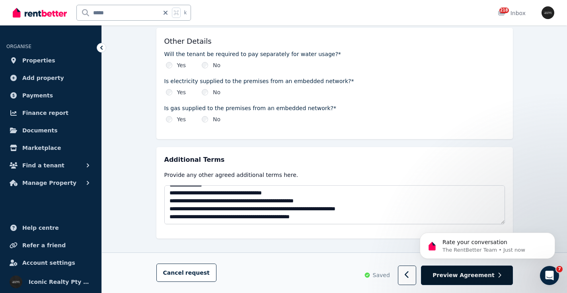
click at [460, 278] on span "Preview Agreement" at bounding box center [463, 276] width 62 height 8
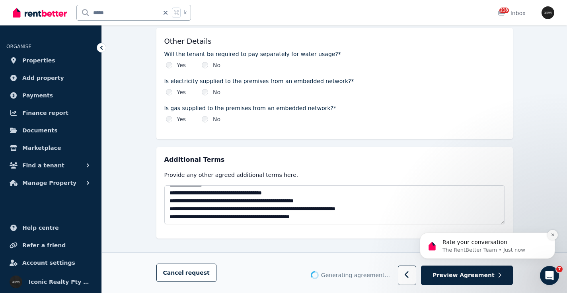
click at [552, 235] on icon "Dismiss notification" at bounding box center [553, 235] width 4 height 4
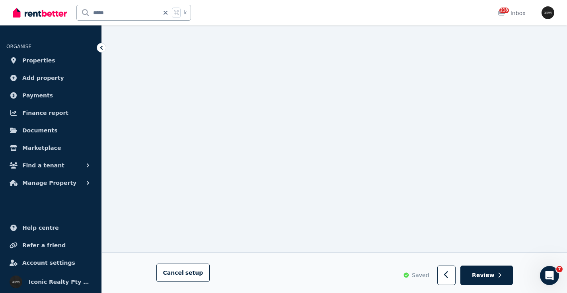
scroll to position [1133, 0]
click at [550, 277] on icon "Open Intercom Messenger" at bounding box center [548, 274] width 13 height 13
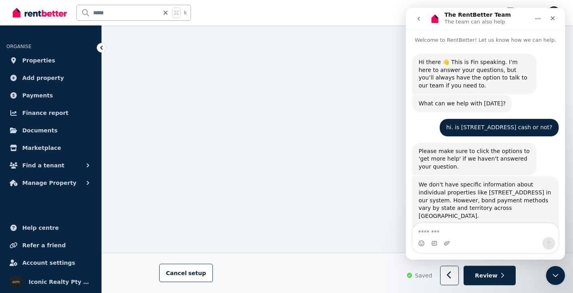
scroll to position [885, 0]
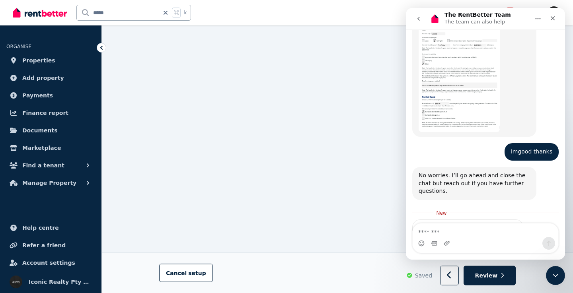
click at [438, 230] on textarea "Message…" at bounding box center [486, 231] width 146 height 14
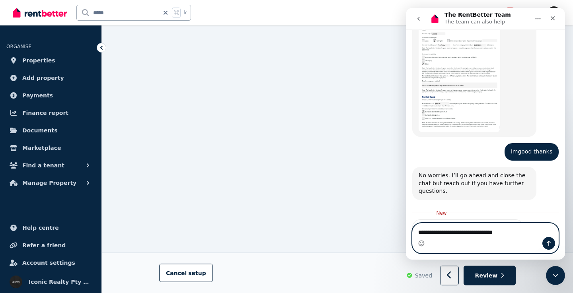
click at [521, 233] on textarea "**********" at bounding box center [486, 231] width 146 height 14
paste textarea "**"
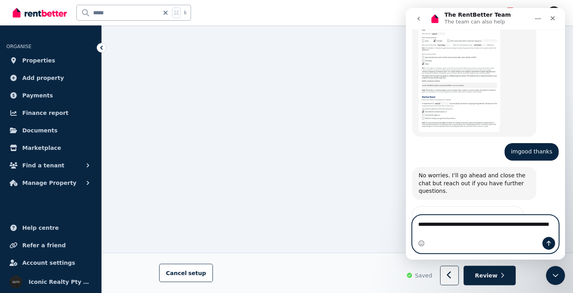
type textarea "**********"
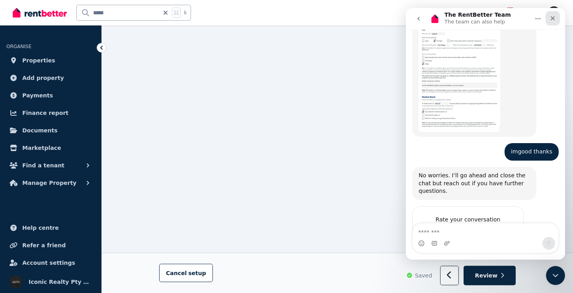
scroll to position [948, 0]
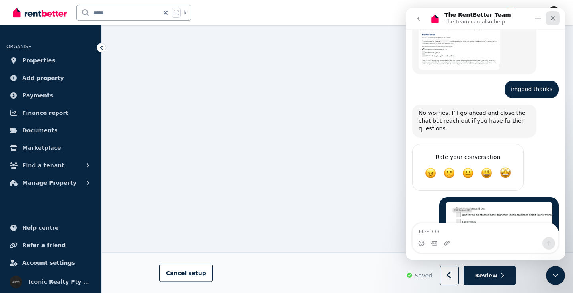
click at [551, 18] on icon "Close" at bounding box center [552, 18] width 6 height 6
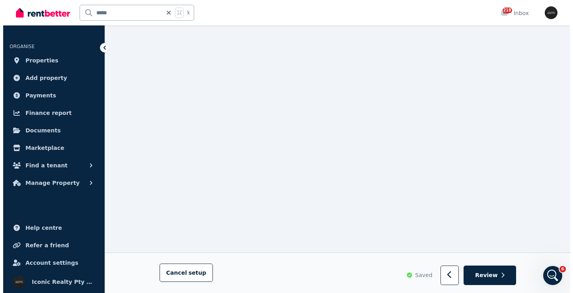
scroll to position [0, 0]
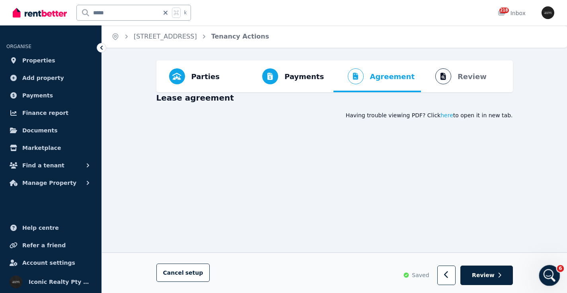
click at [551, 276] on icon "Open Intercom Messenger" at bounding box center [548, 274] width 13 height 13
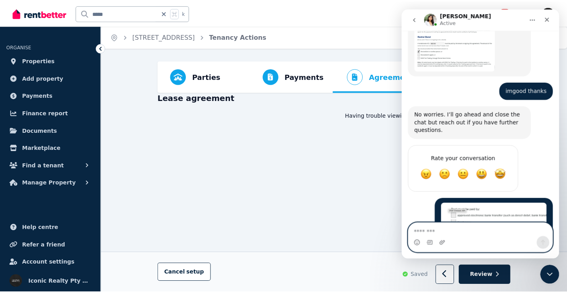
scroll to position [1035, 0]
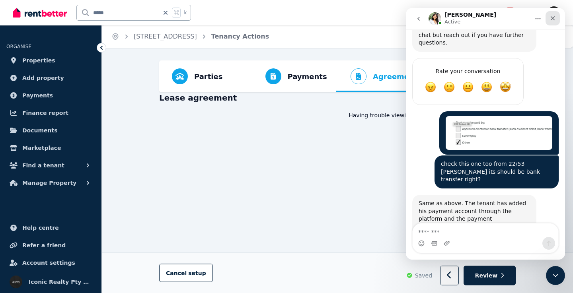
click at [553, 18] on icon "Close" at bounding box center [553, 18] width 4 height 4
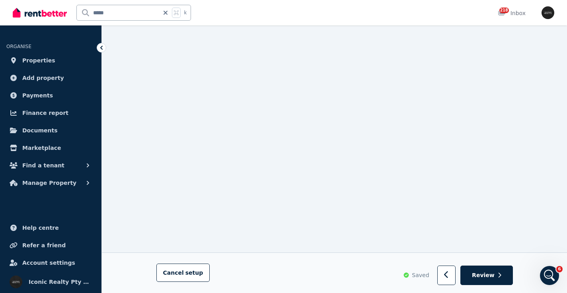
scroll to position [1164, 0]
click at [553, 272] on icon "Open Intercom Messenger" at bounding box center [548, 274] width 13 height 13
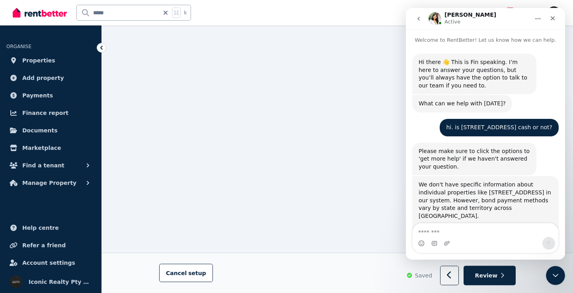
scroll to position [1035, 0]
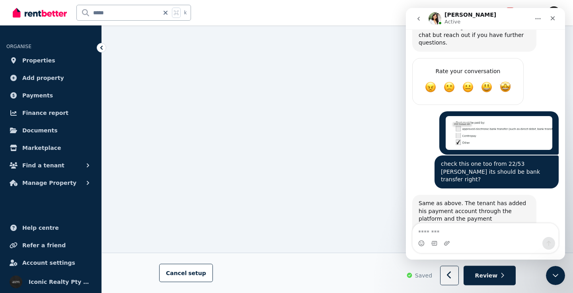
click at [454, 225] on textarea "Message…" at bounding box center [486, 231] width 146 height 14
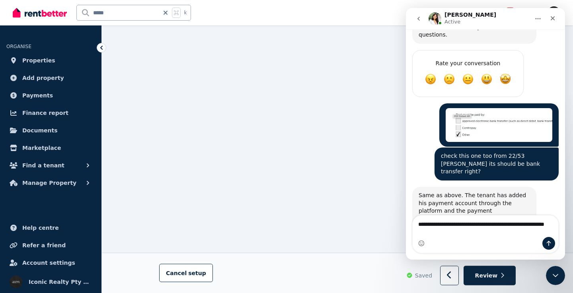
type textarea "**********"
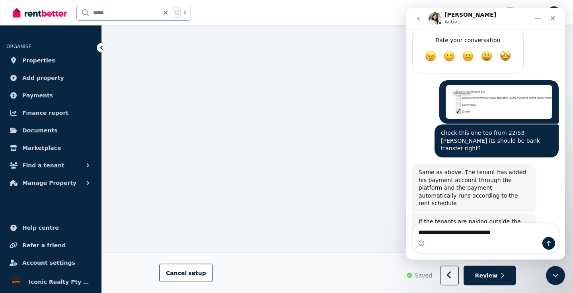
scroll to position [1096, 0]
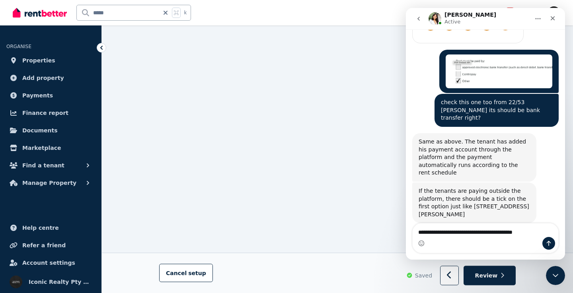
type textarea "**********"
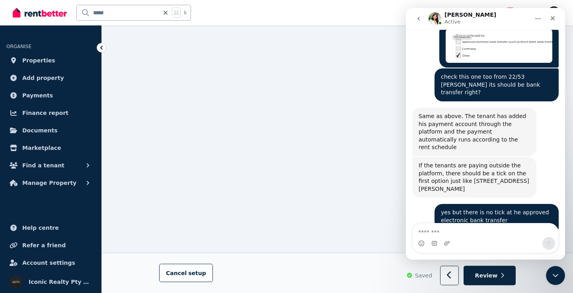
scroll to position [1115, 0]
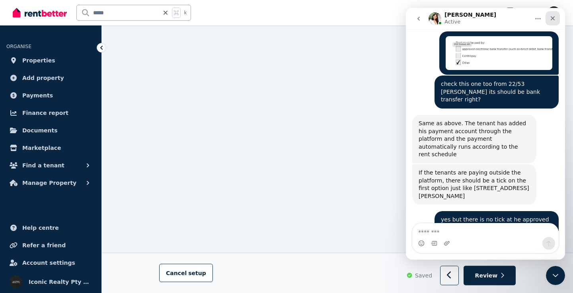
click at [553, 18] on icon "Close" at bounding box center [553, 18] width 4 height 4
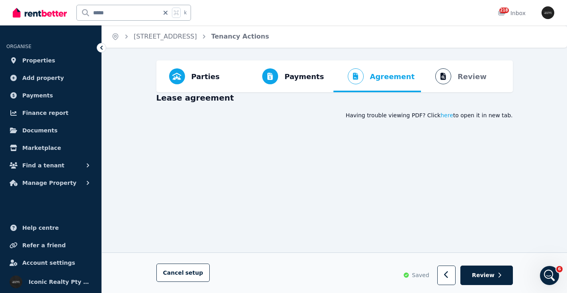
scroll to position [652, 0]
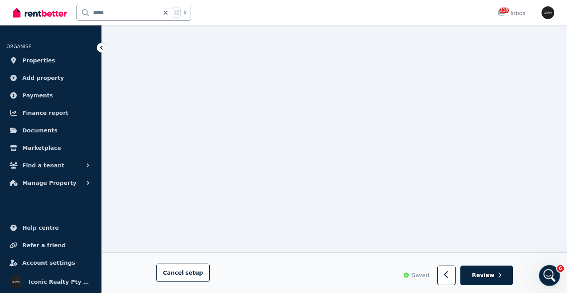
click at [556, 272] on div "Open Intercom Messenger" at bounding box center [548, 274] width 26 height 26
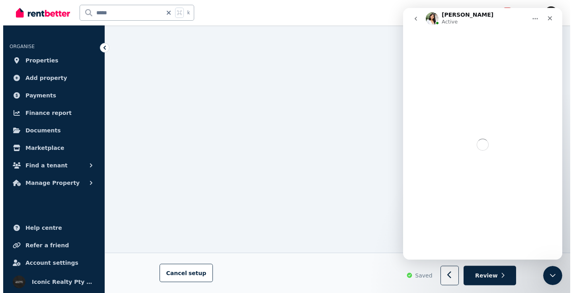
scroll to position [0, 0]
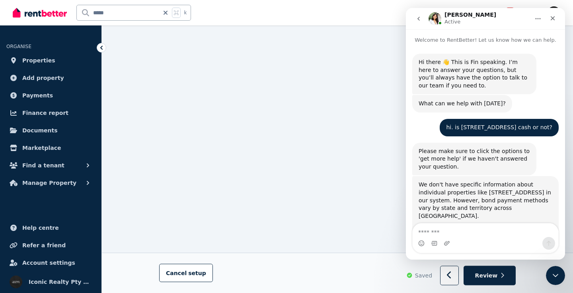
click at [461, 232] on textarea "Message…" at bounding box center [486, 231] width 146 height 14
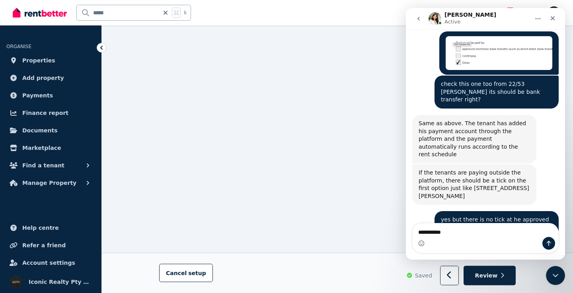
type textarea "**********"
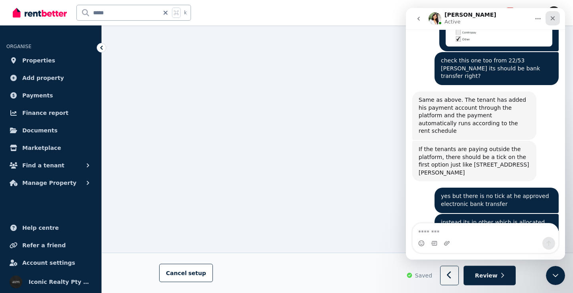
click at [552, 18] on icon "Close" at bounding box center [553, 18] width 4 height 4
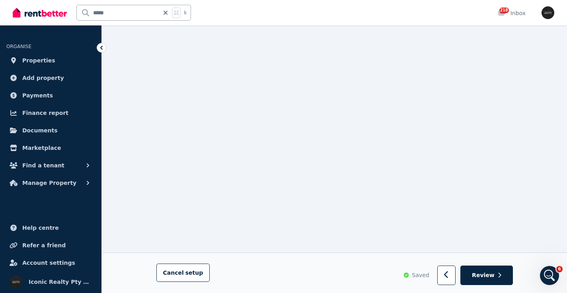
scroll to position [1133, 0]
click at [553, 275] on div "Open Intercom Messenger" at bounding box center [548, 274] width 26 height 26
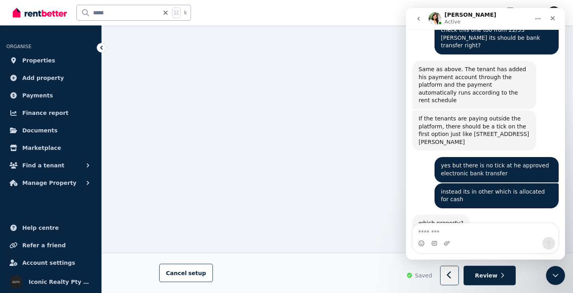
scroll to position [1138, 0]
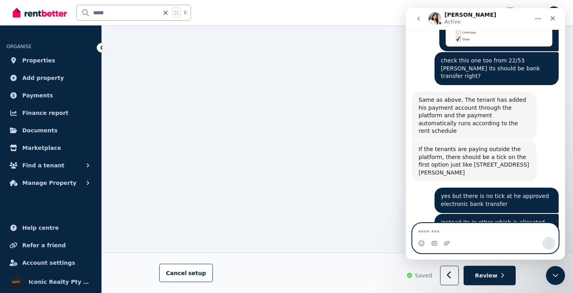
click at [454, 230] on textarea "Message…" at bounding box center [486, 231] width 146 height 14
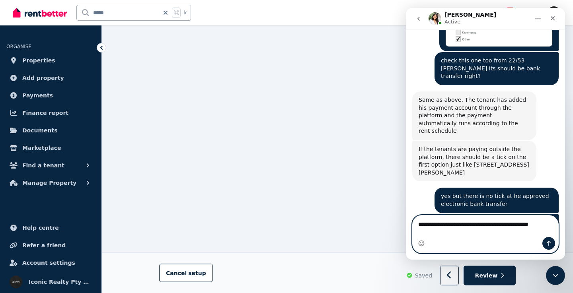
scroll to position [1146, 0]
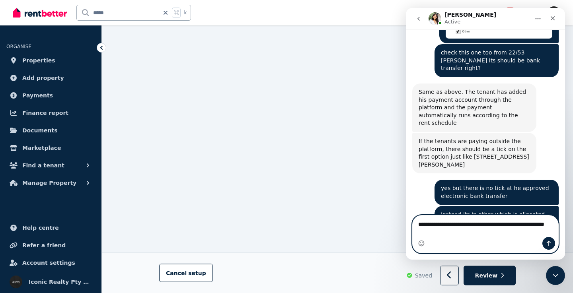
type textarea "**********"
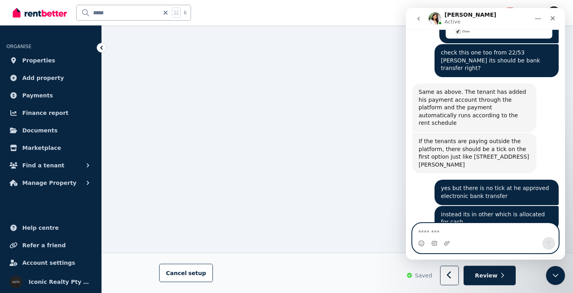
scroll to position [1164, 0]
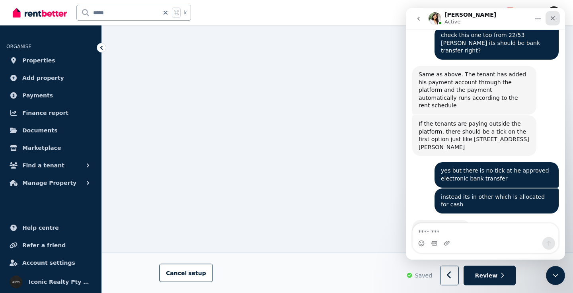
click at [554, 19] on icon "Close" at bounding box center [552, 18] width 6 height 6
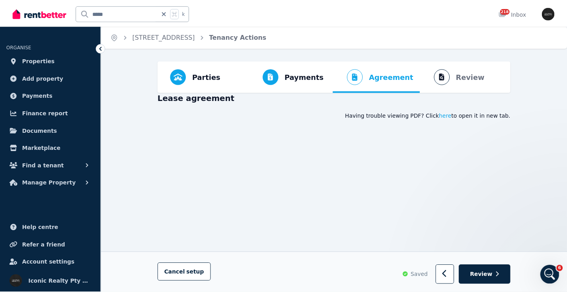
scroll to position [1133, 0]
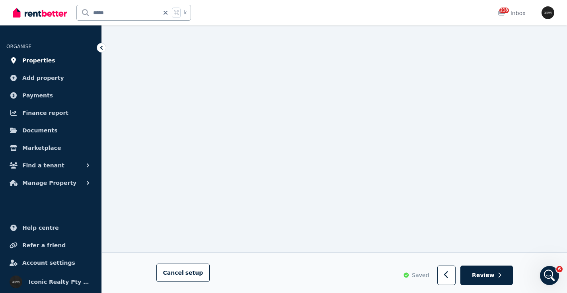
click at [42, 58] on span "Properties" at bounding box center [38, 61] width 33 height 10
